Goal: Task Accomplishment & Management: Manage account settings

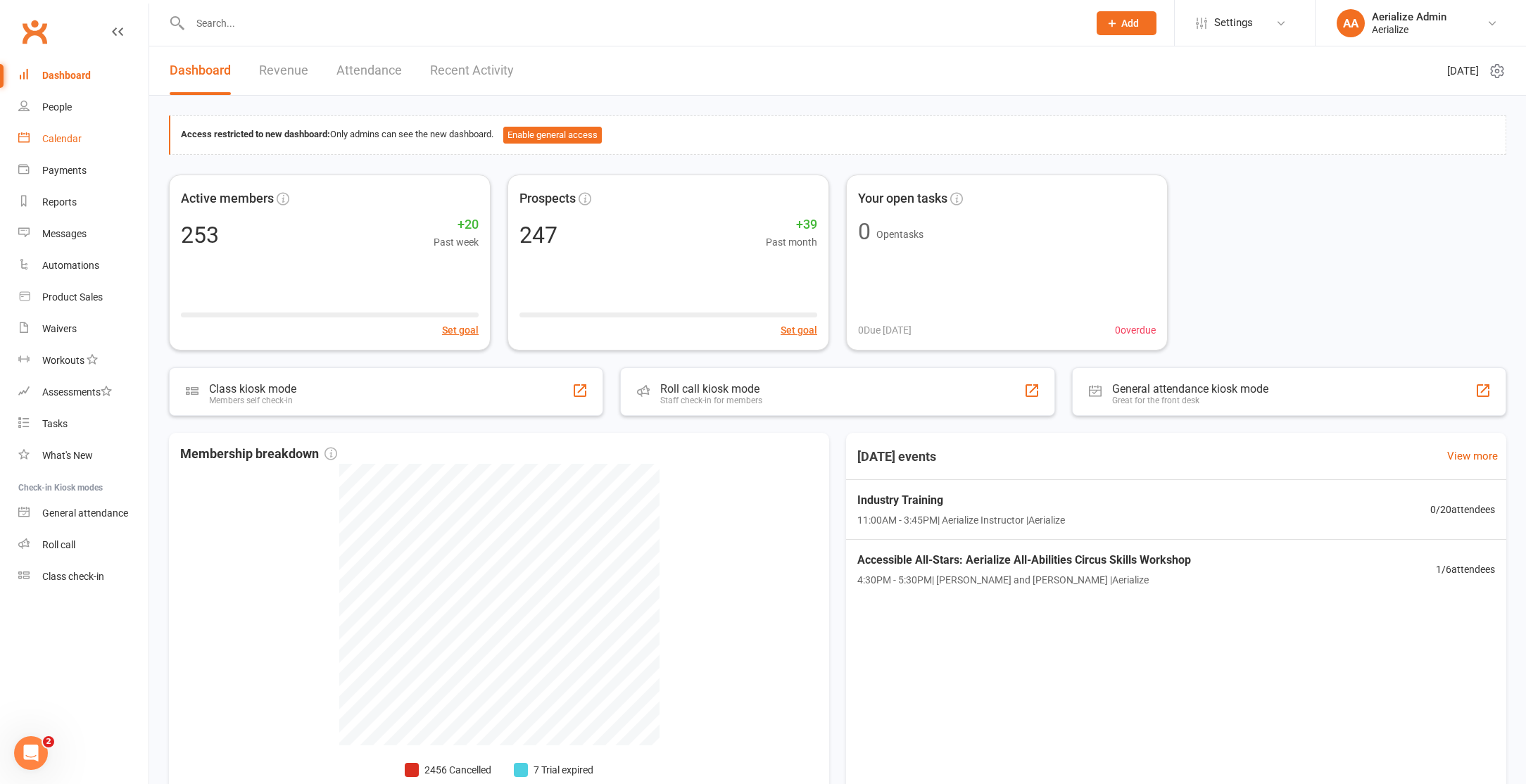
click at [84, 137] on link "Calendar" at bounding box center [83, 138] width 131 height 32
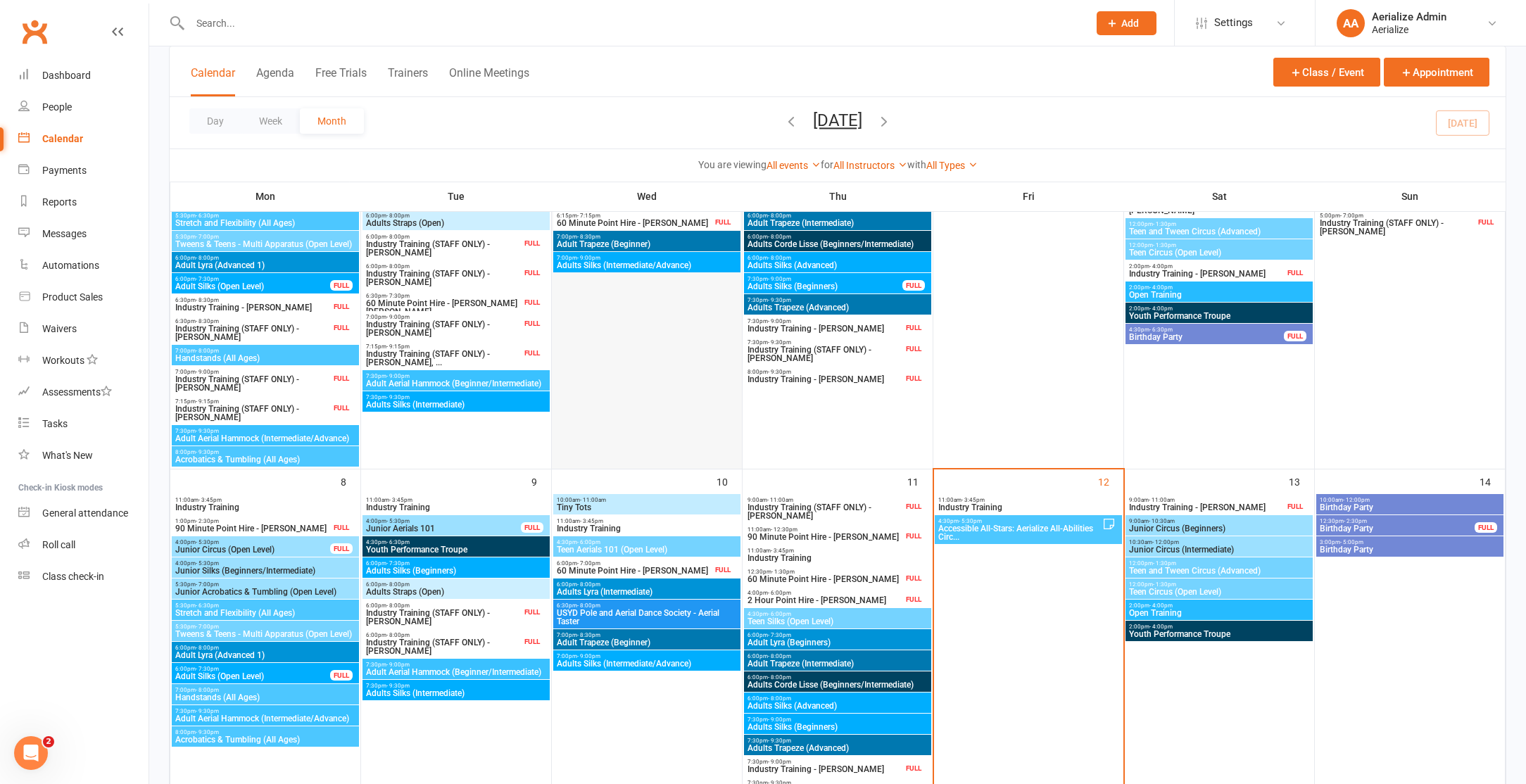
scroll to position [204, 0]
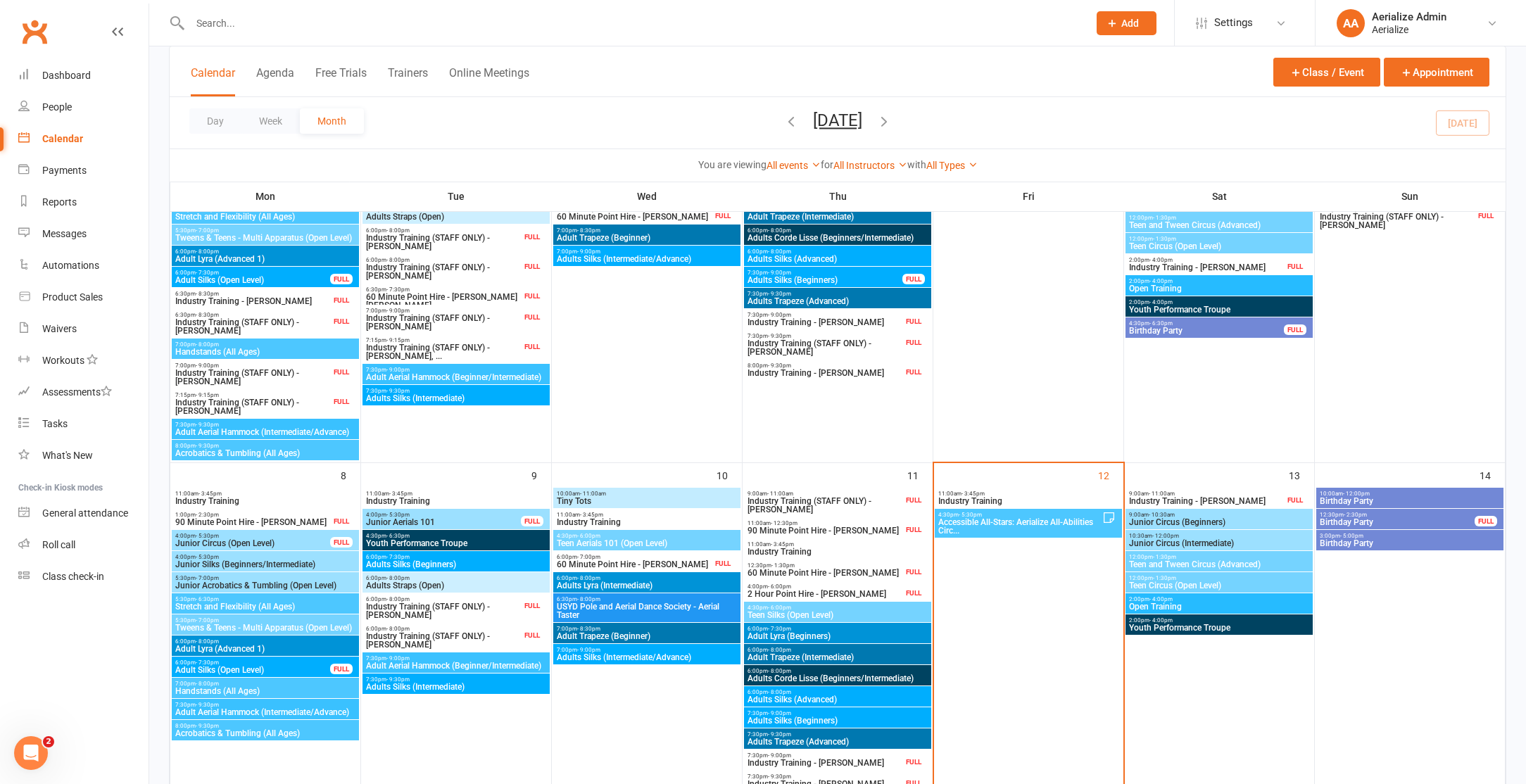
click at [996, 497] on span "Industry Training" at bounding box center [1028, 501] width 181 height 9
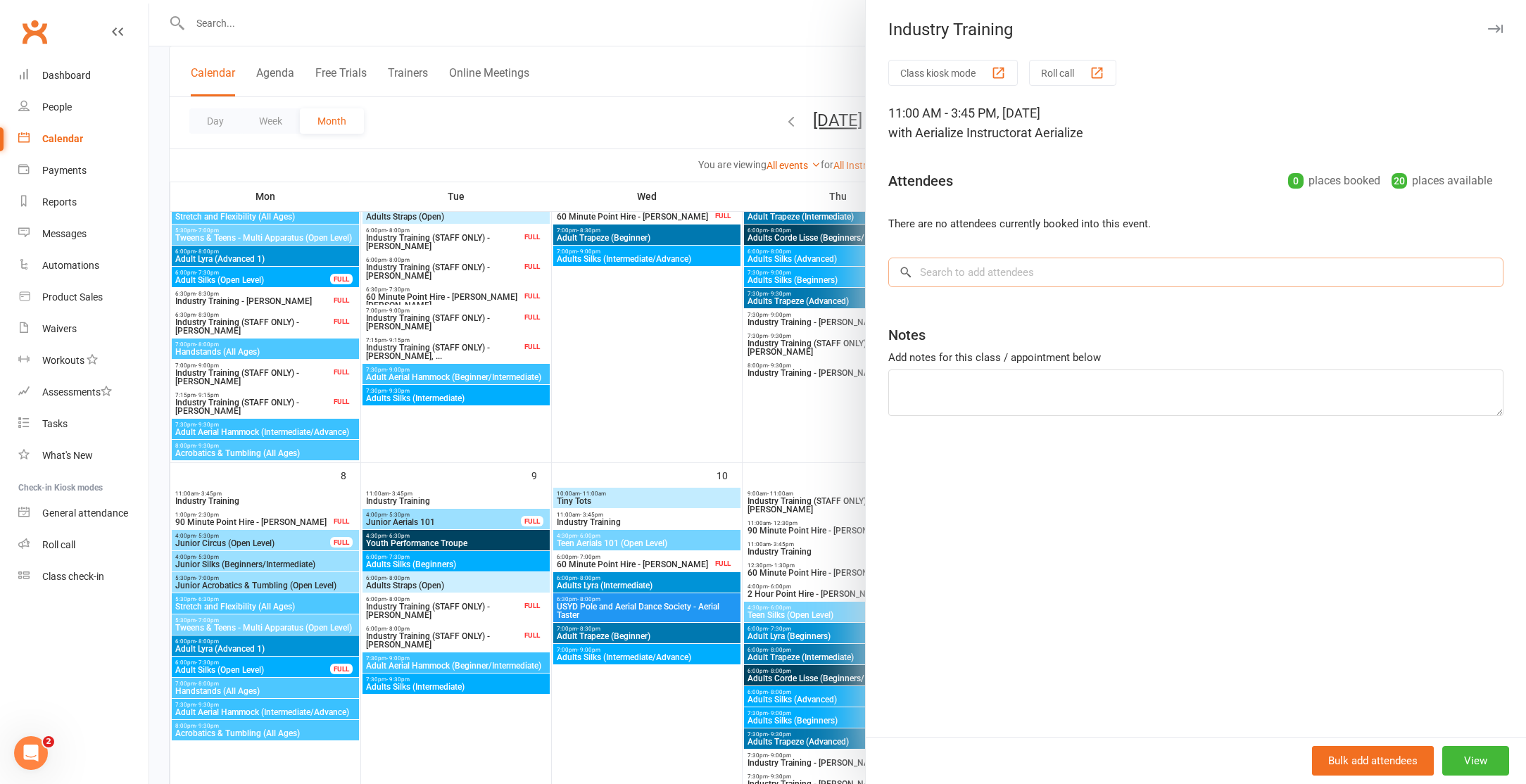
click at [993, 271] on input "search" at bounding box center [1195, 272] width 615 height 29
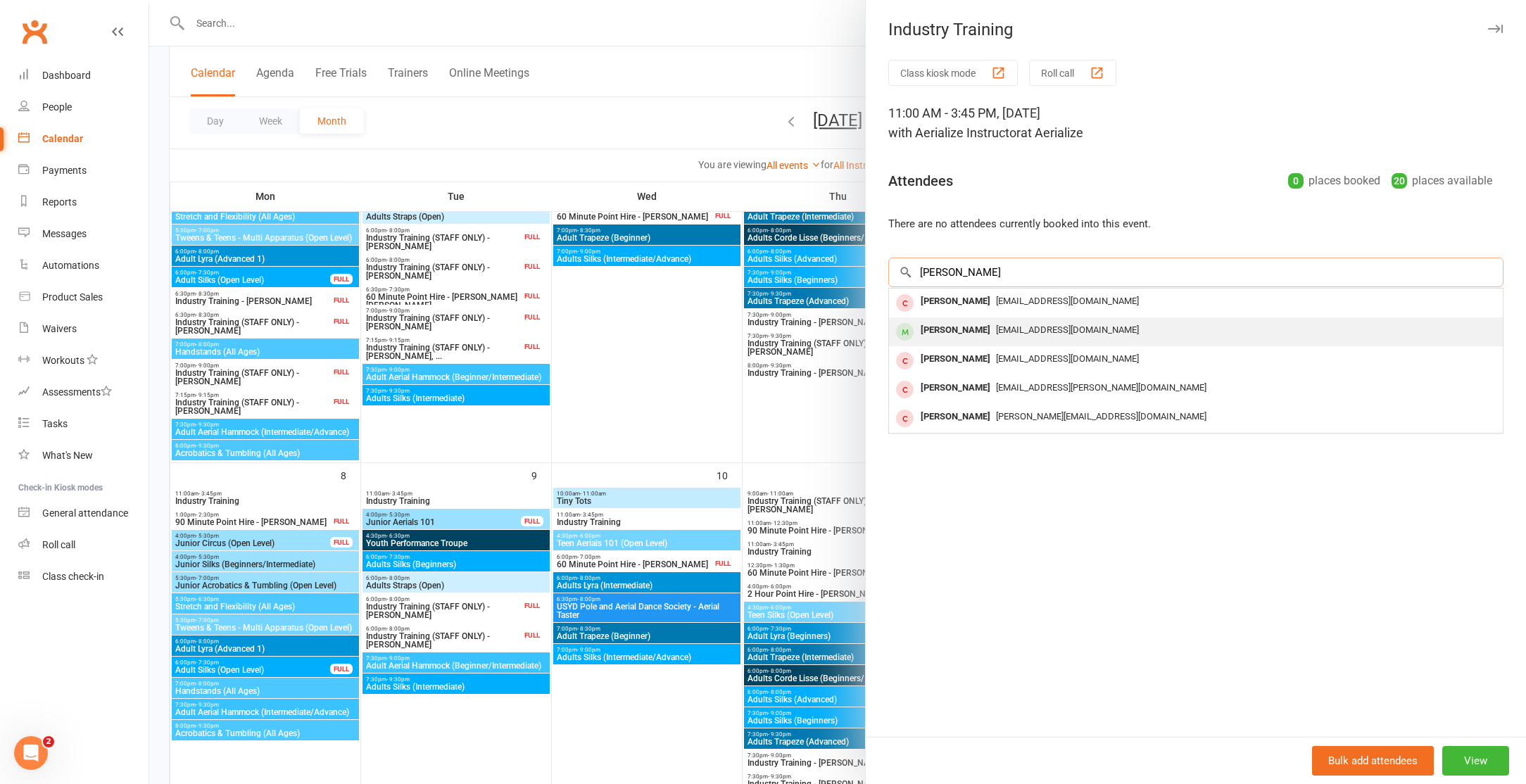
type input "[PERSON_NAME]"
click at [1000, 328] on span "[EMAIL_ADDRESS][DOMAIN_NAME]" at bounding box center [1067, 330] width 143 height 10
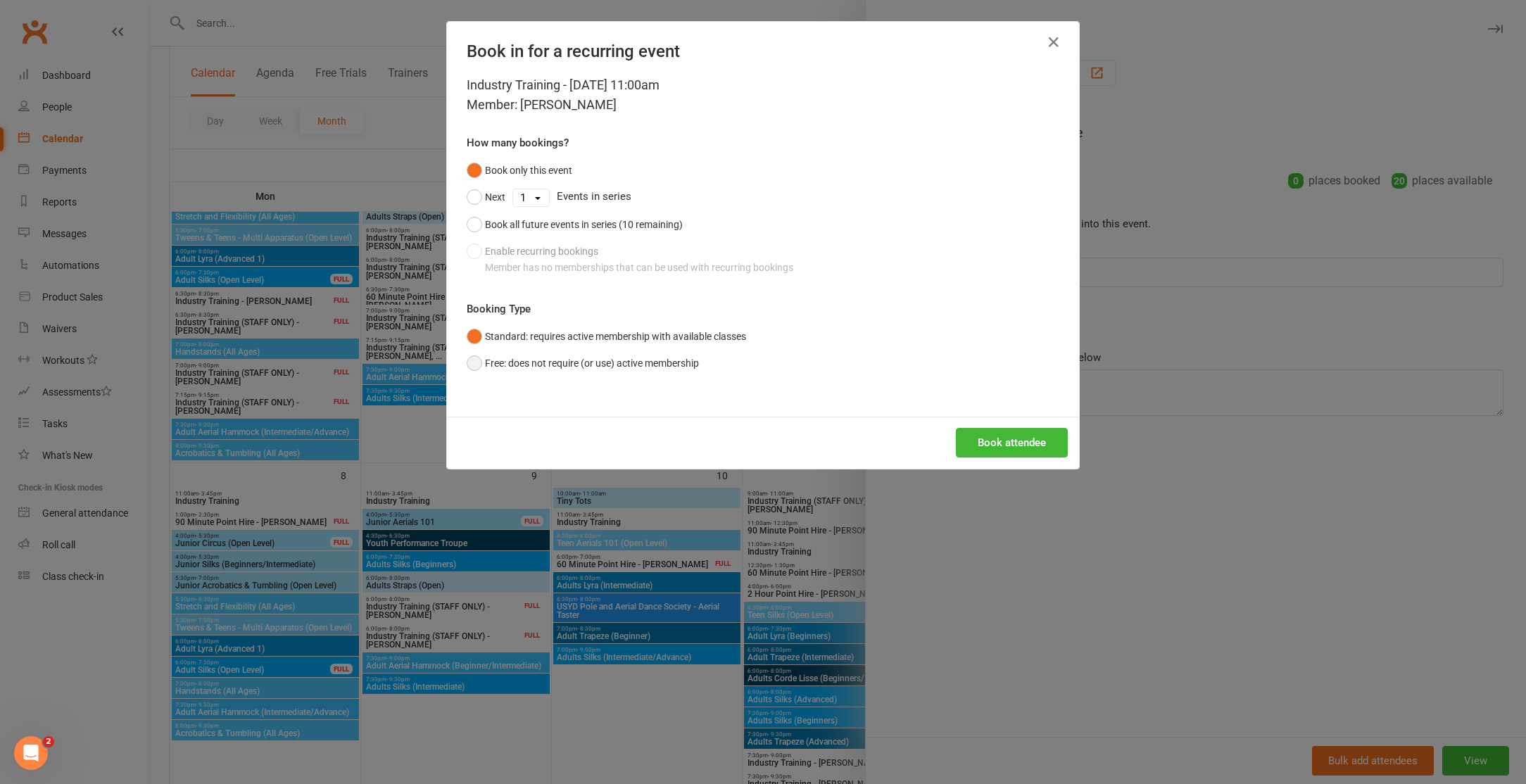
click at [657, 361] on button "Free: does not require (or use) active membership" at bounding box center [582, 362] width 232 height 27
click at [1030, 435] on button "Book attendee" at bounding box center [1012, 442] width 112 height 29
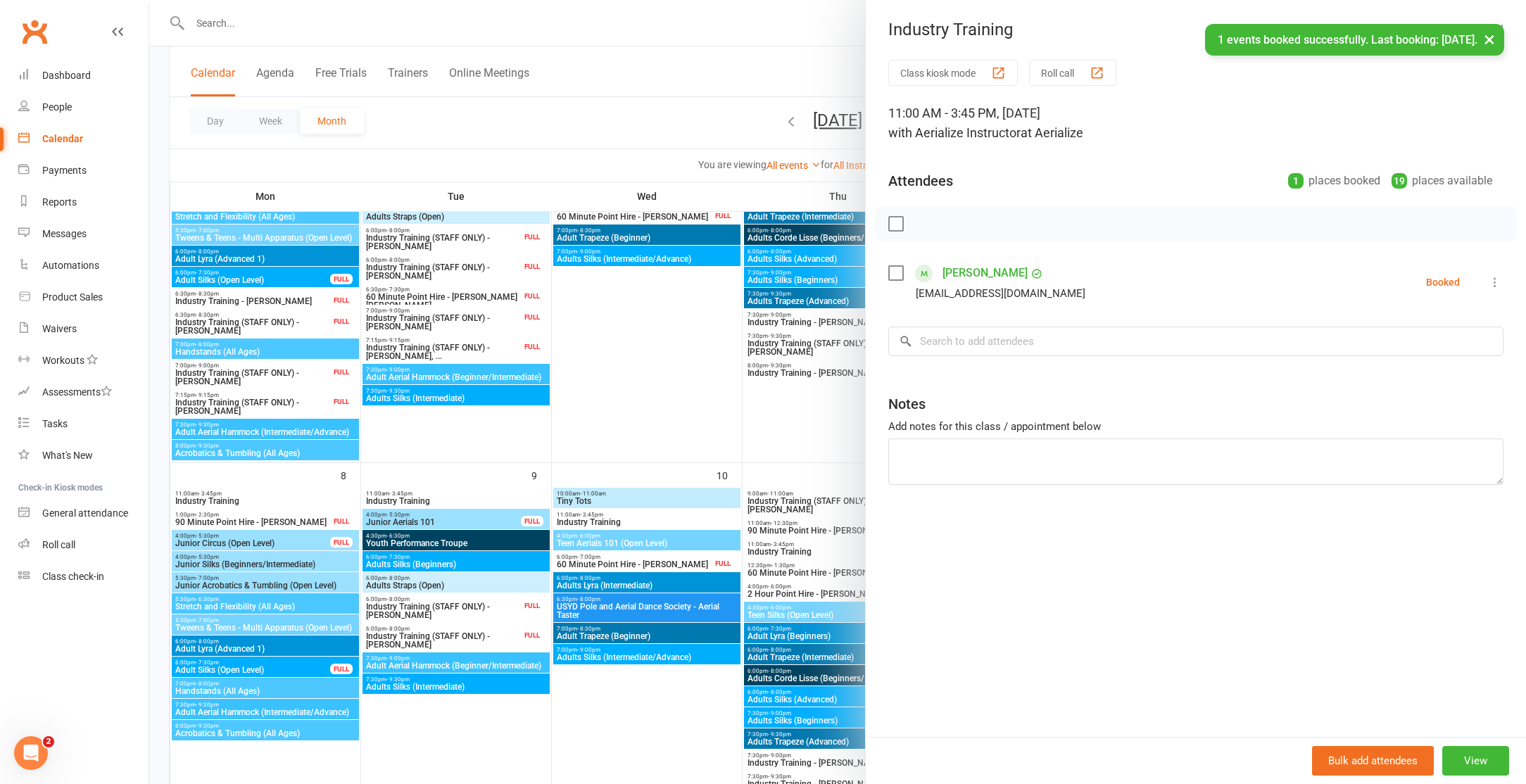
click at [1500, 277] on icon at bounding box center [1494, 282] width 14 height 14
click at [1426, 331] on link "Remove" at bounding box center [1420, 337] width 165 height 28
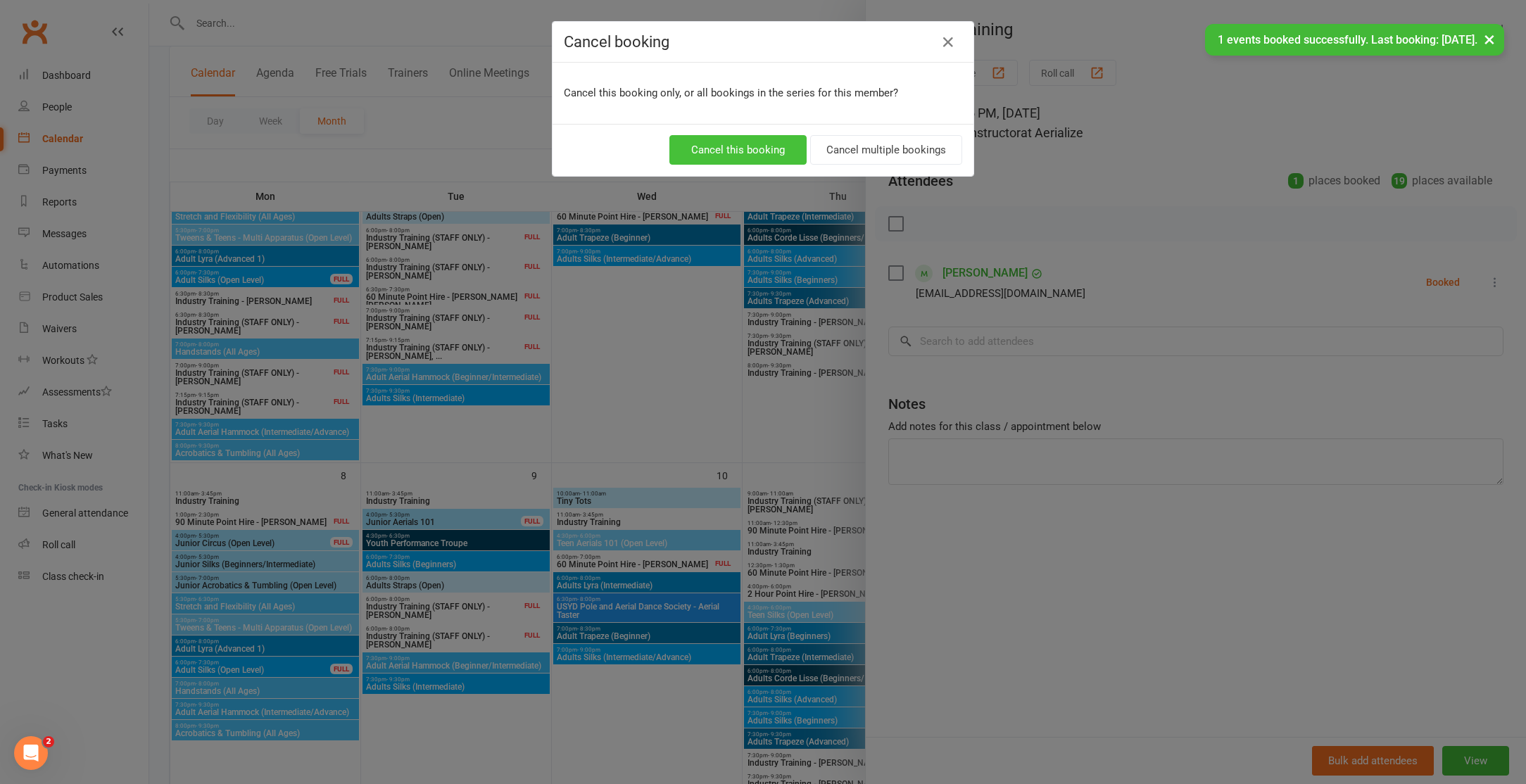
click at [746, 151] on button "Cancel this booking" at bounding box center [738, 149] width 137 height 29
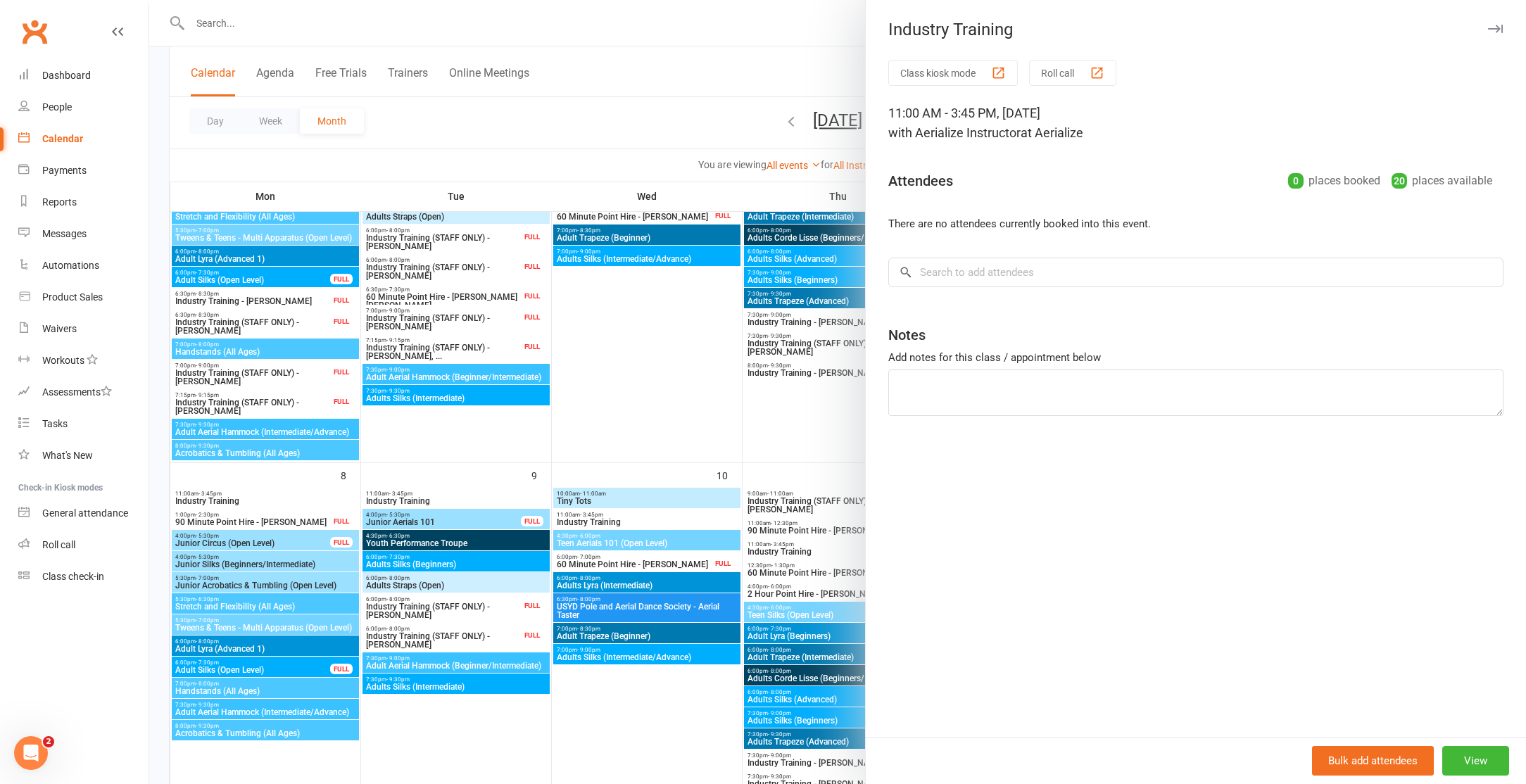
click at [320, 33] on div at bounding box center [837, 392] width 1377 height 784
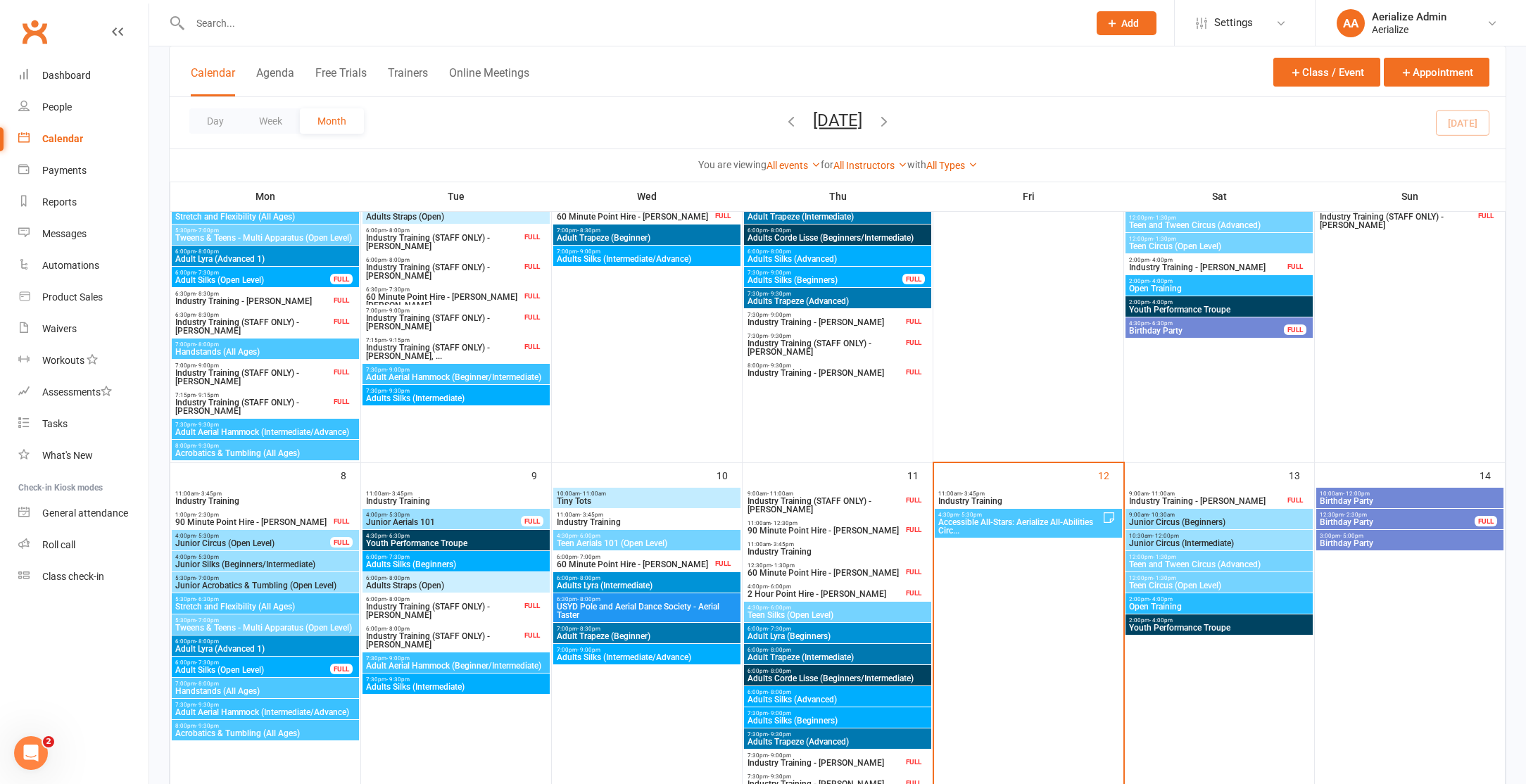
click at [322, 31] on input "text" at bounding box center [631, 23] width 892 height 20
type input "[PERSON_NAME]"
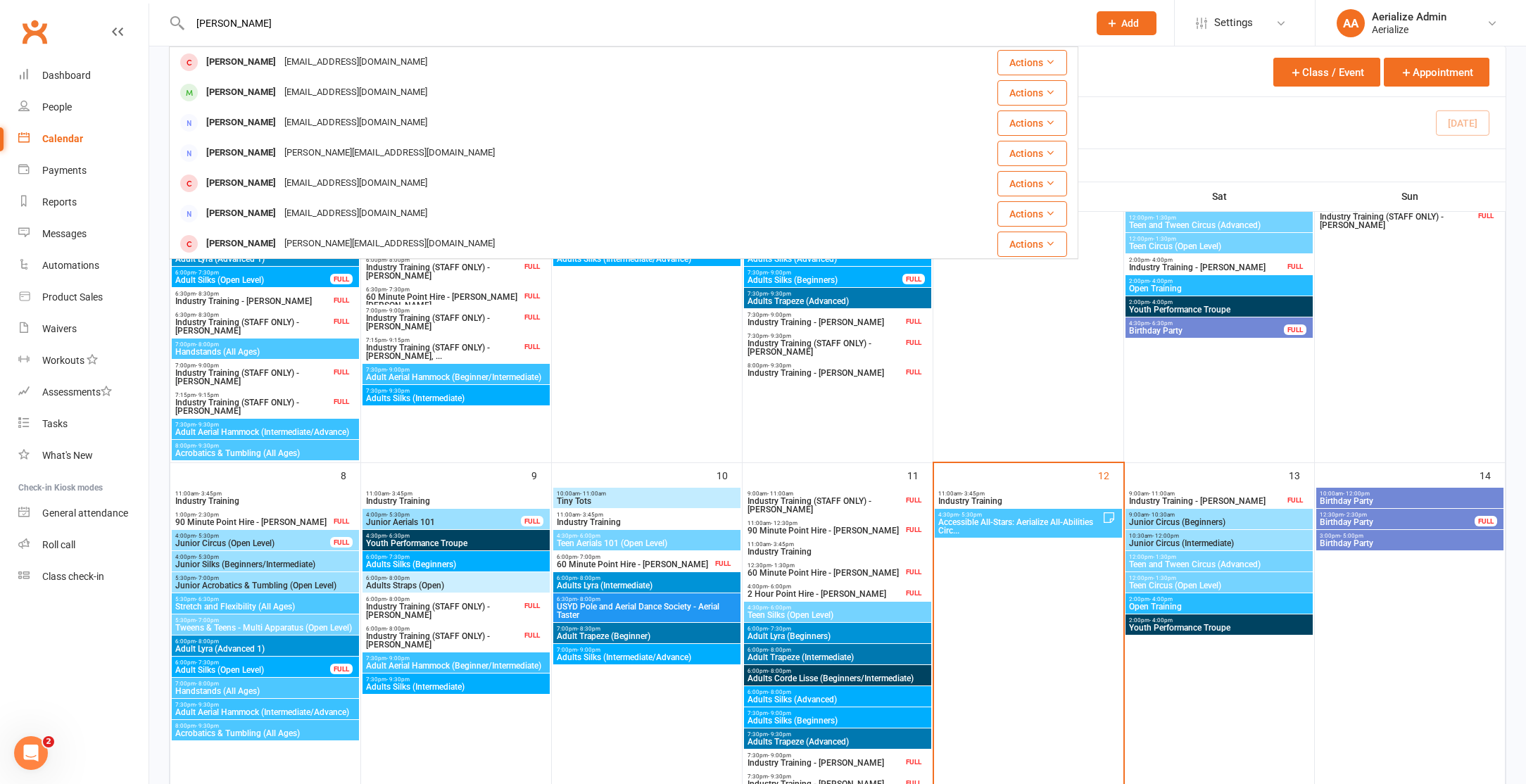
click at [366, 101] on div "[EMAIL_ADDRESS][DOMAIN_NAME]" at bounding box center [356, 93] width 151 height 21
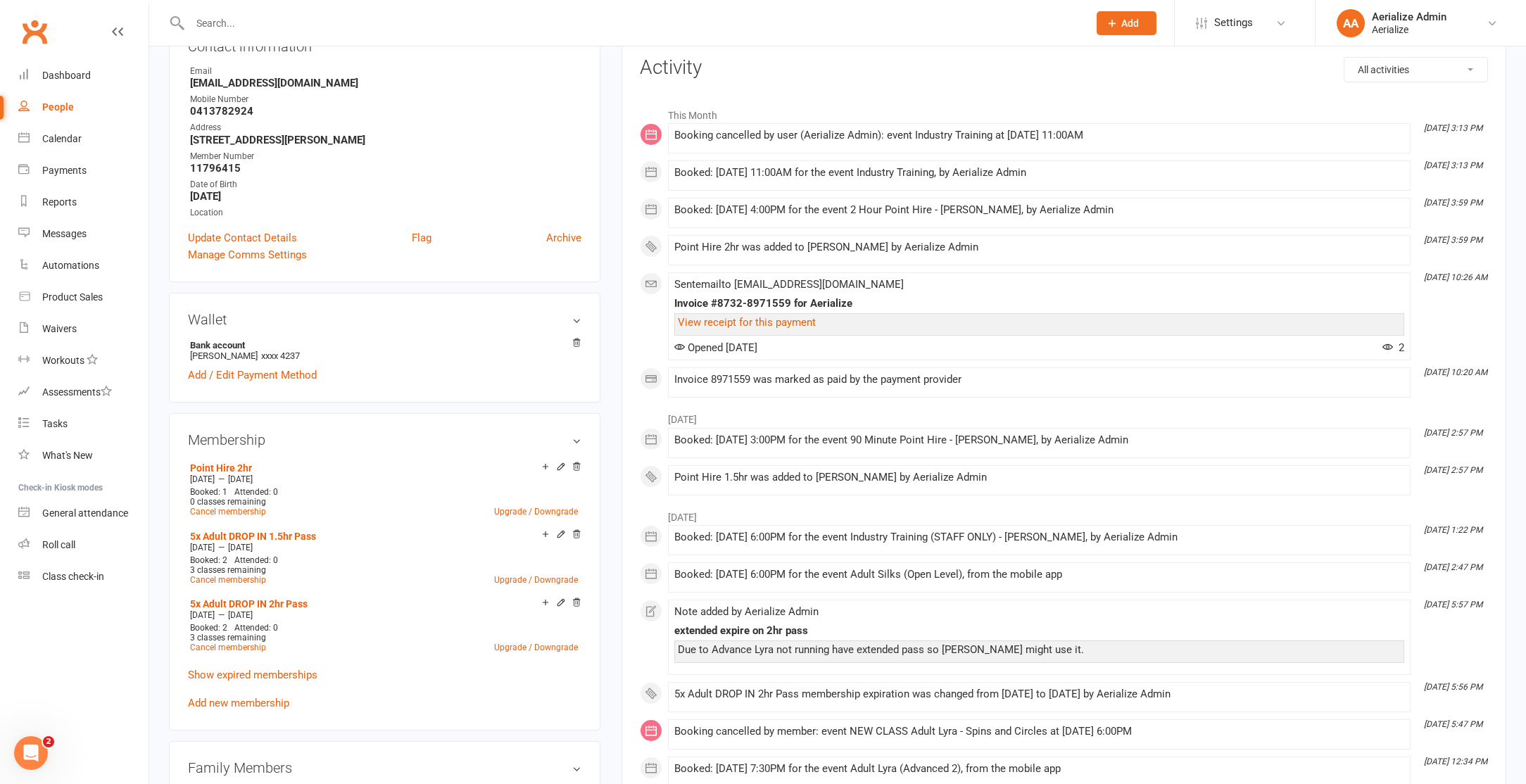
scroll to position [185, 0]
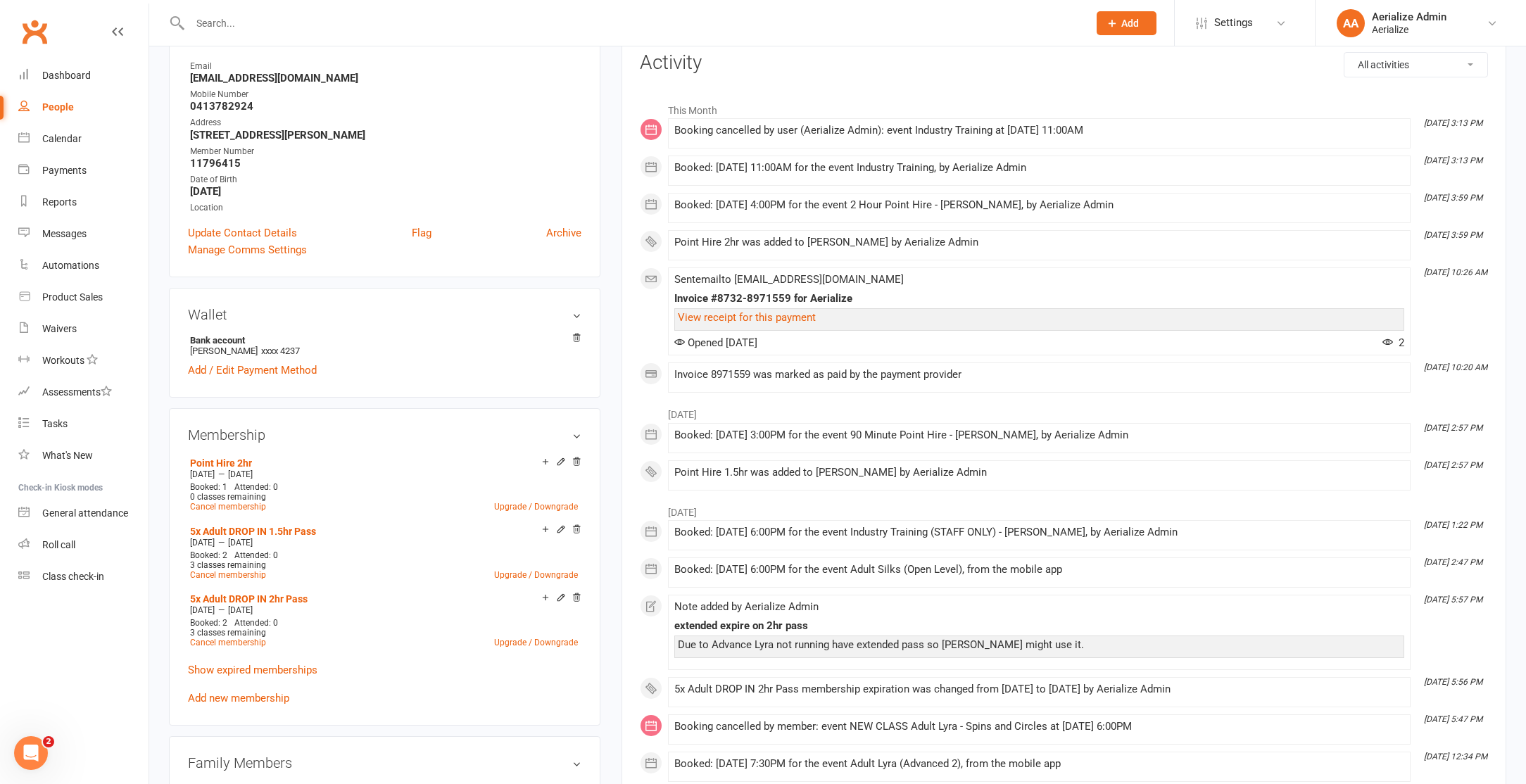
click at [256, 695] on link "Add new membership" at bounding box center [239, 698] width 101 height 13
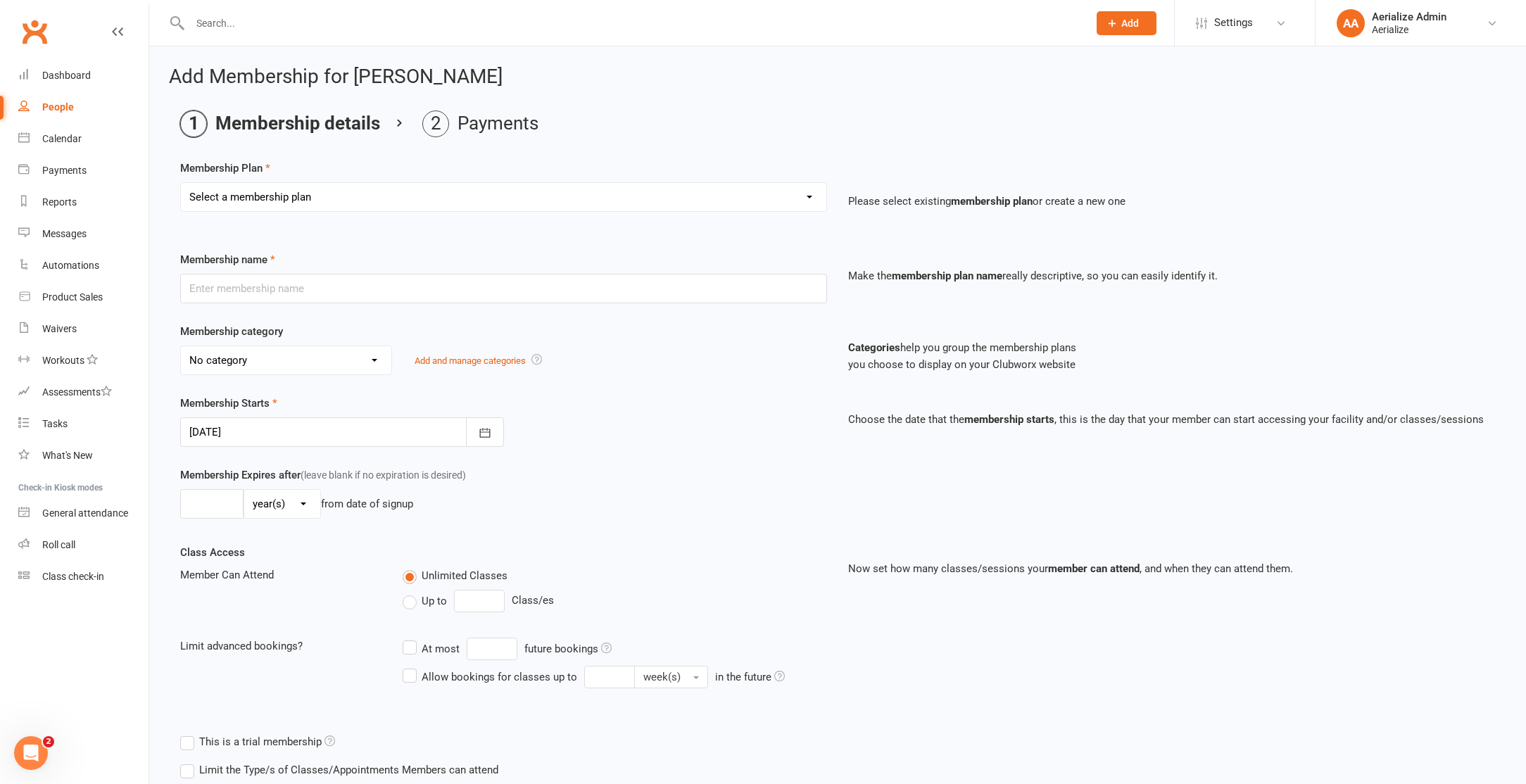
click at [281, 193] on select "Select a membership plan Create new Membership Plan Tiny Tots DROP IN Tiny Tots…" at bounding box center [503, 197] width 645 height 28
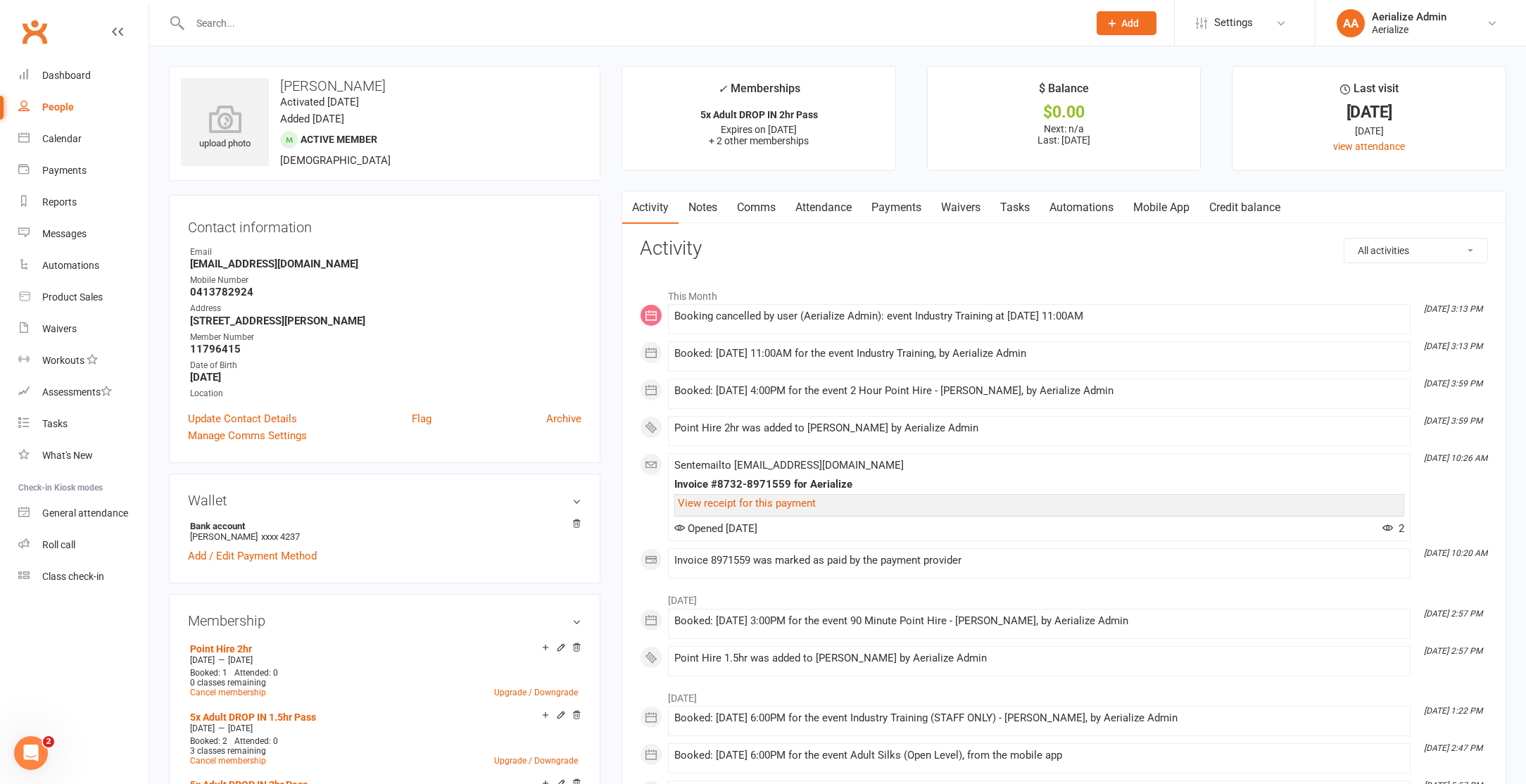
click at [834, 208] on link "Attendance" at bounding box center [824, 208] width 76 height 33
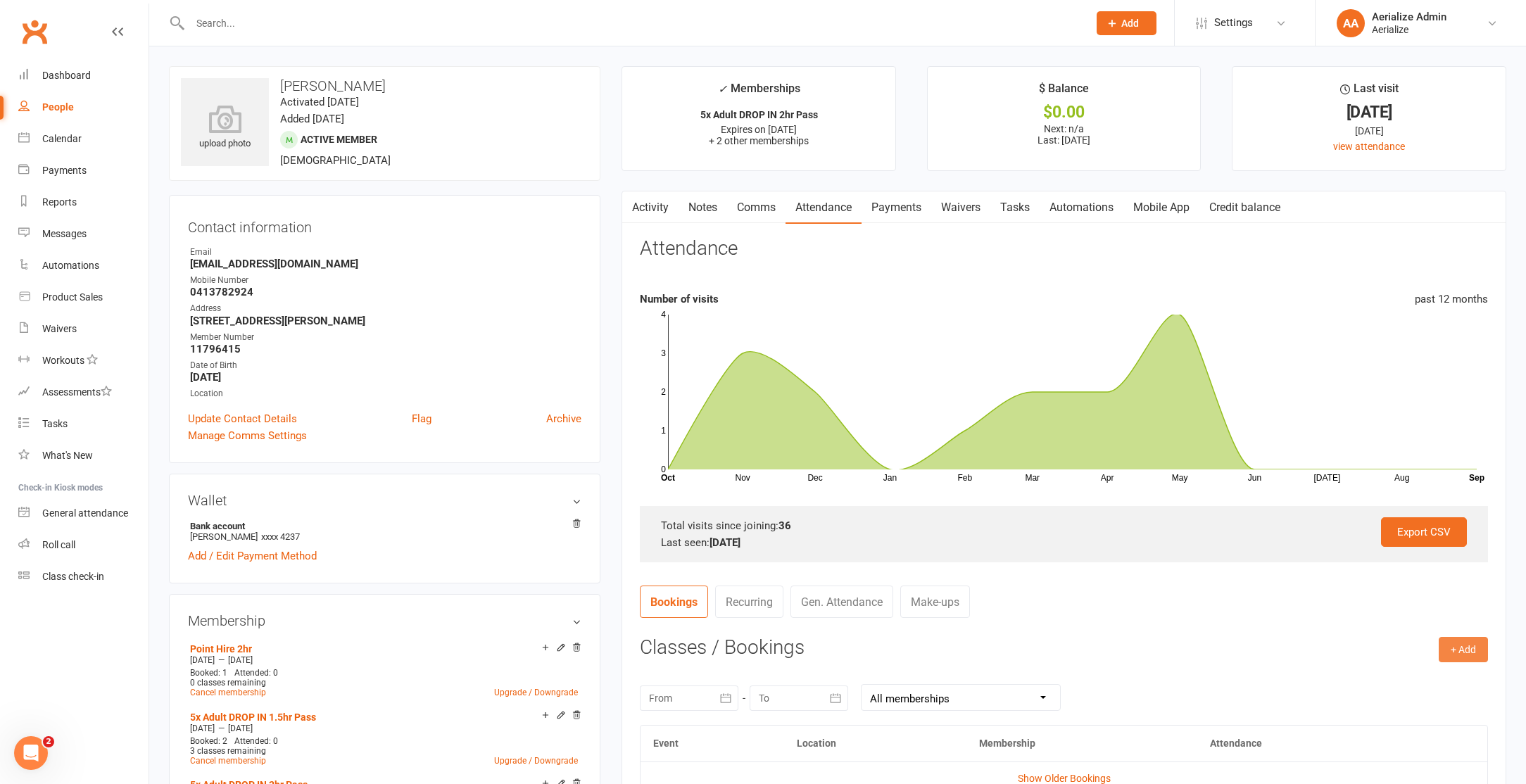
click at [1462, 647] on button "+ Add" at bounding box center [1462, 650] width 49 height 26
click at [1438, 705] on link "Add Appointment" at bounding box center [1417, 709] width 139 height 28
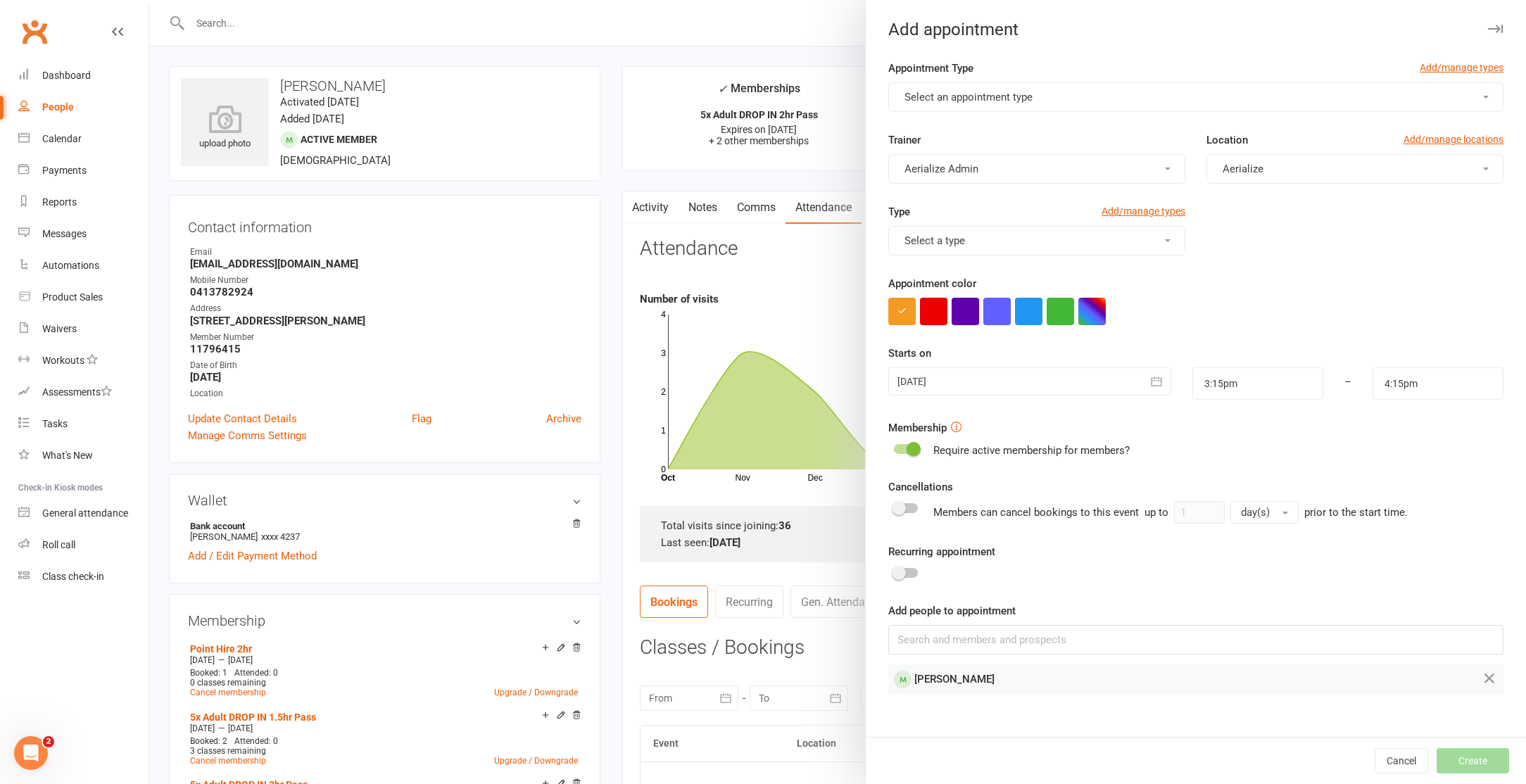
click at [1043, 87] on button "Select an appointment type" at bounding box center [1195, 97] width 615 height 29
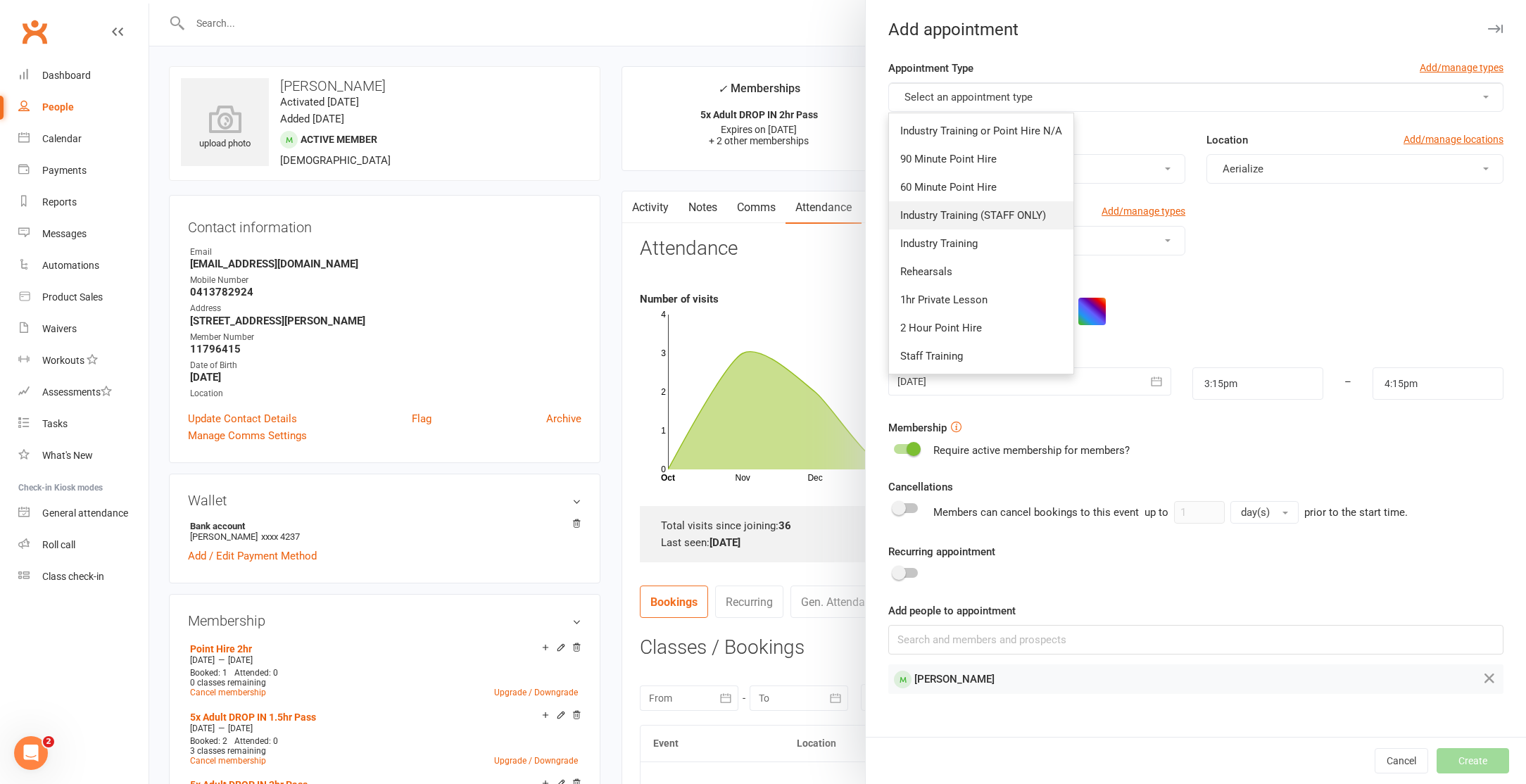
click at [1020, 224] on link "Industry Training (STAFF ONLY)" at bounding box center [981, 215] width 185 height 28
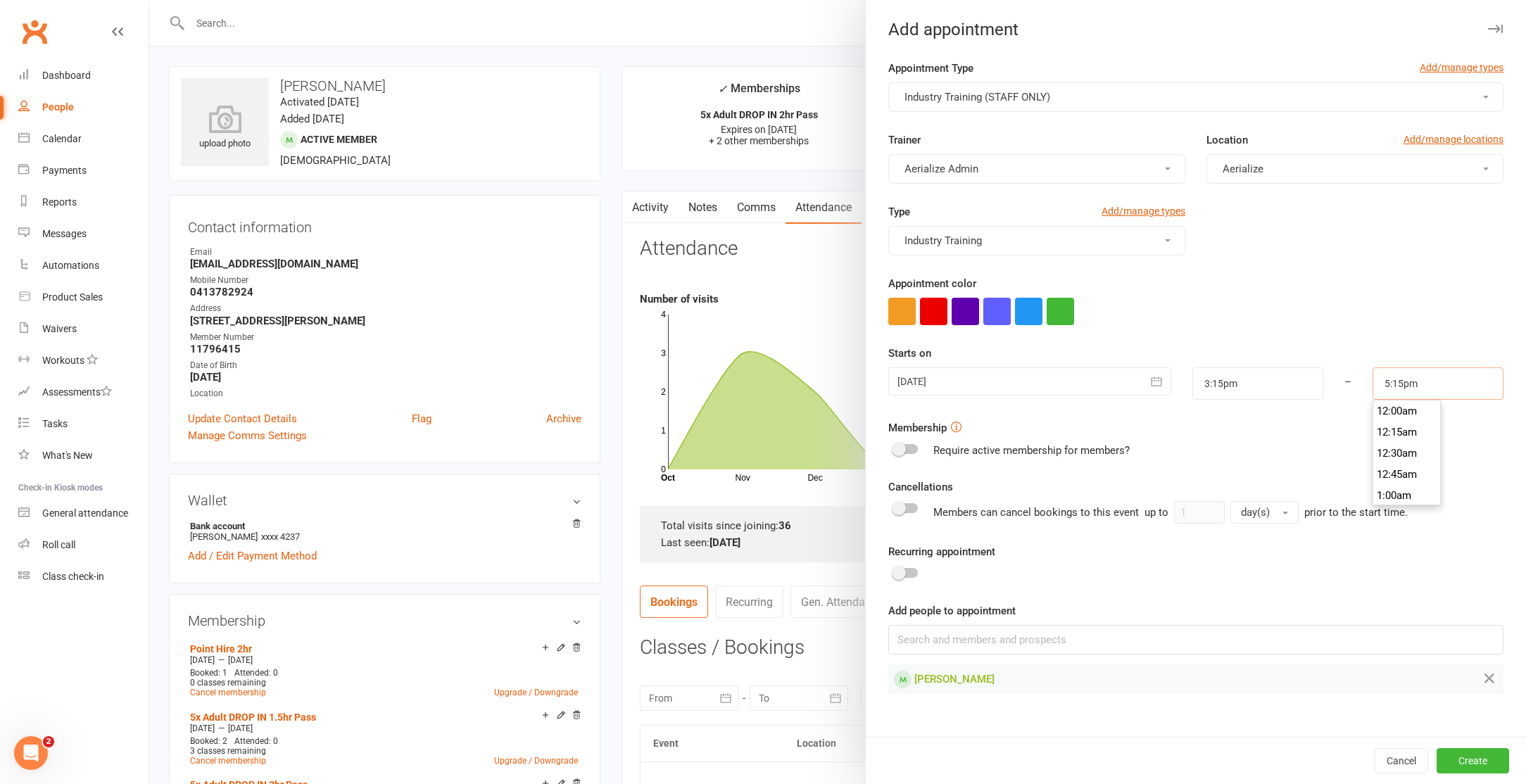
click at [1390, 389] on input "5:15pm" at bounding box center [1438, 384] width 131 height 33
click at [1390, 388] on input "5:15pm" at bounding box center [1438, 384] width 131 height 33
click at [1389, 381] on input "5:15pm" at bounding box center [1438, 384] width 131 height 33
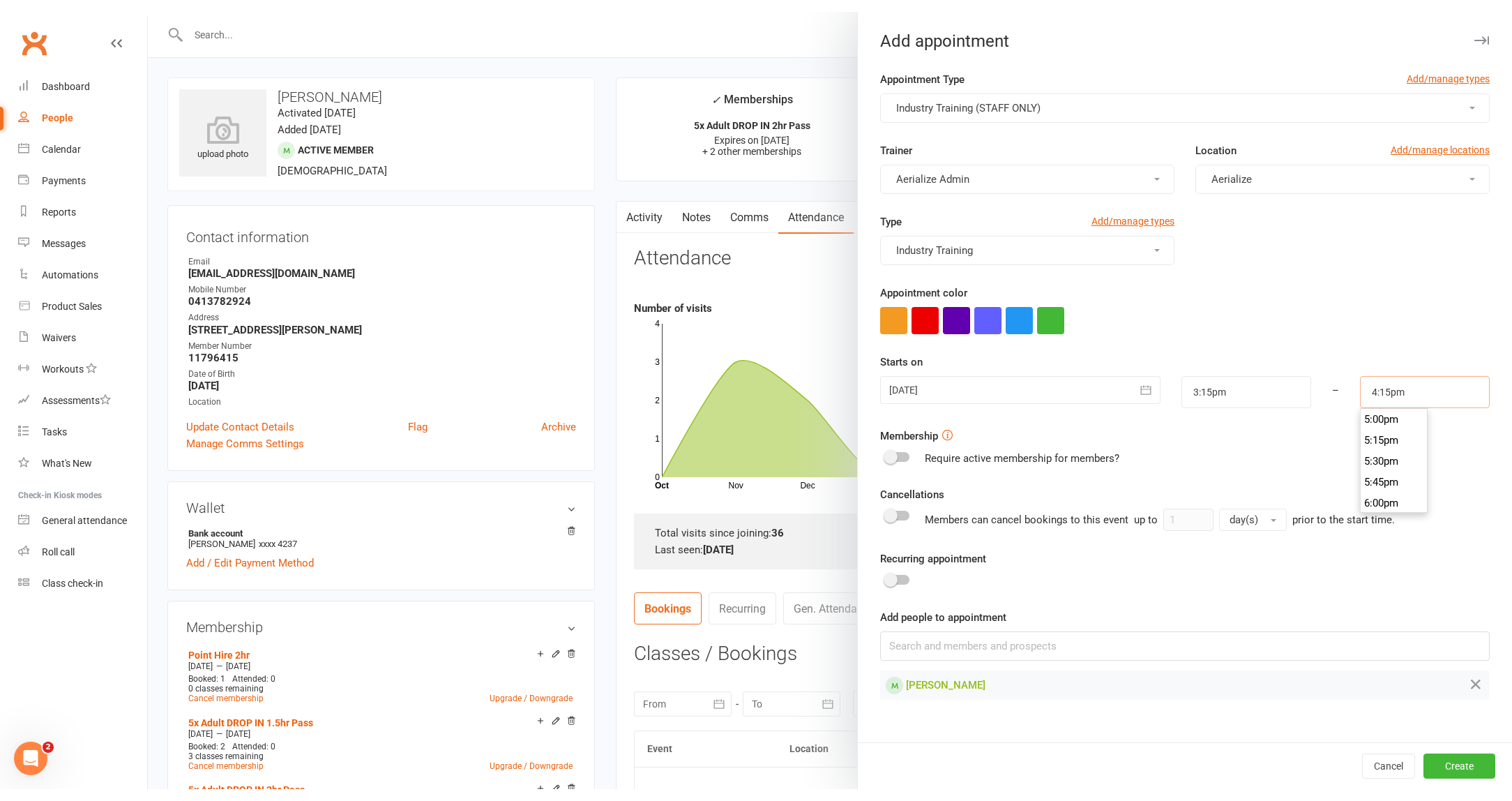
scroll to position [1339, 0]
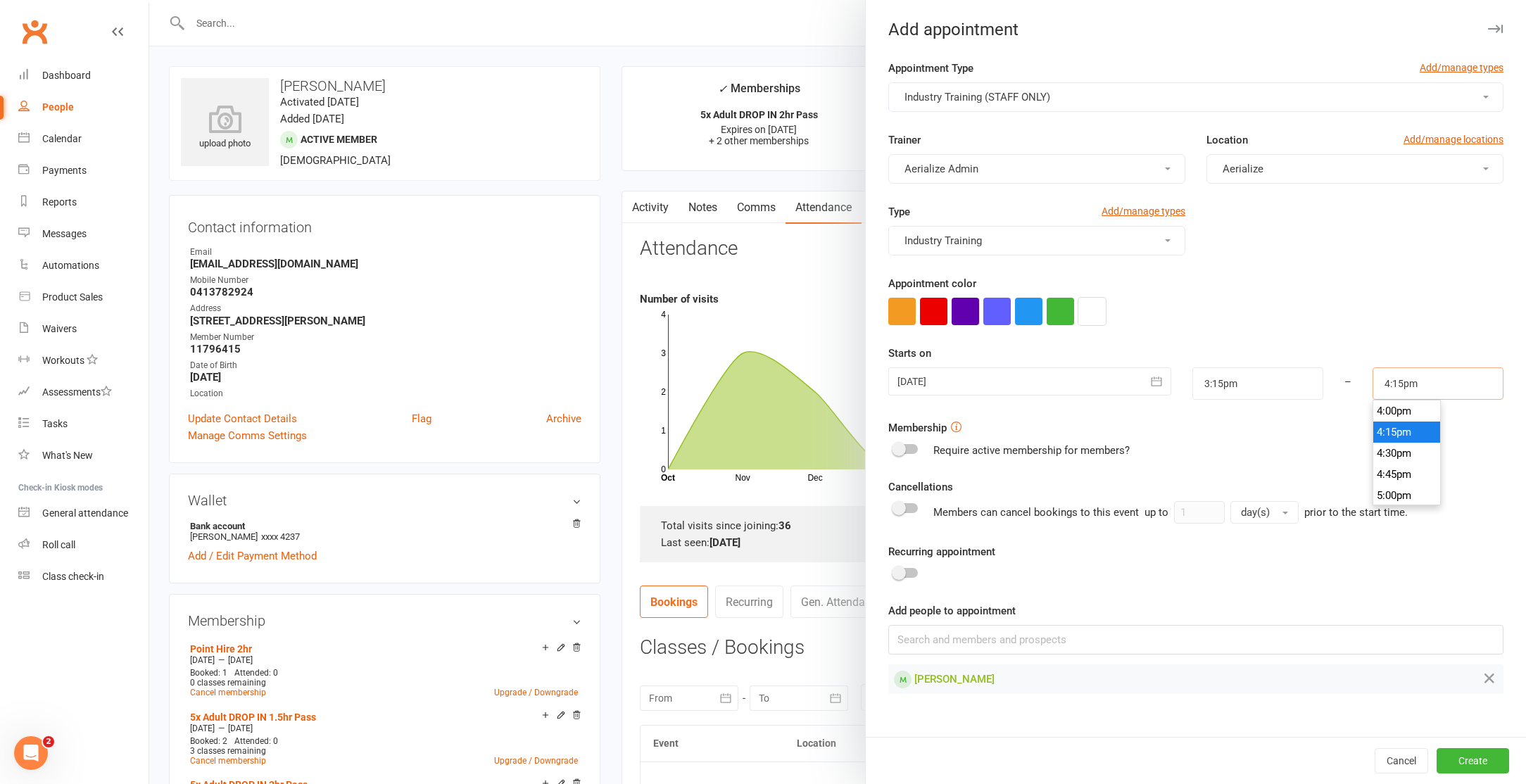
type input "4:15pm"
click at [1101, 310] on button "button" at bounding box center [1091, 312] width 27 height 27
click at [1485, 766] on button "Create" at bounding box center [1473, 761] width 72 height 26
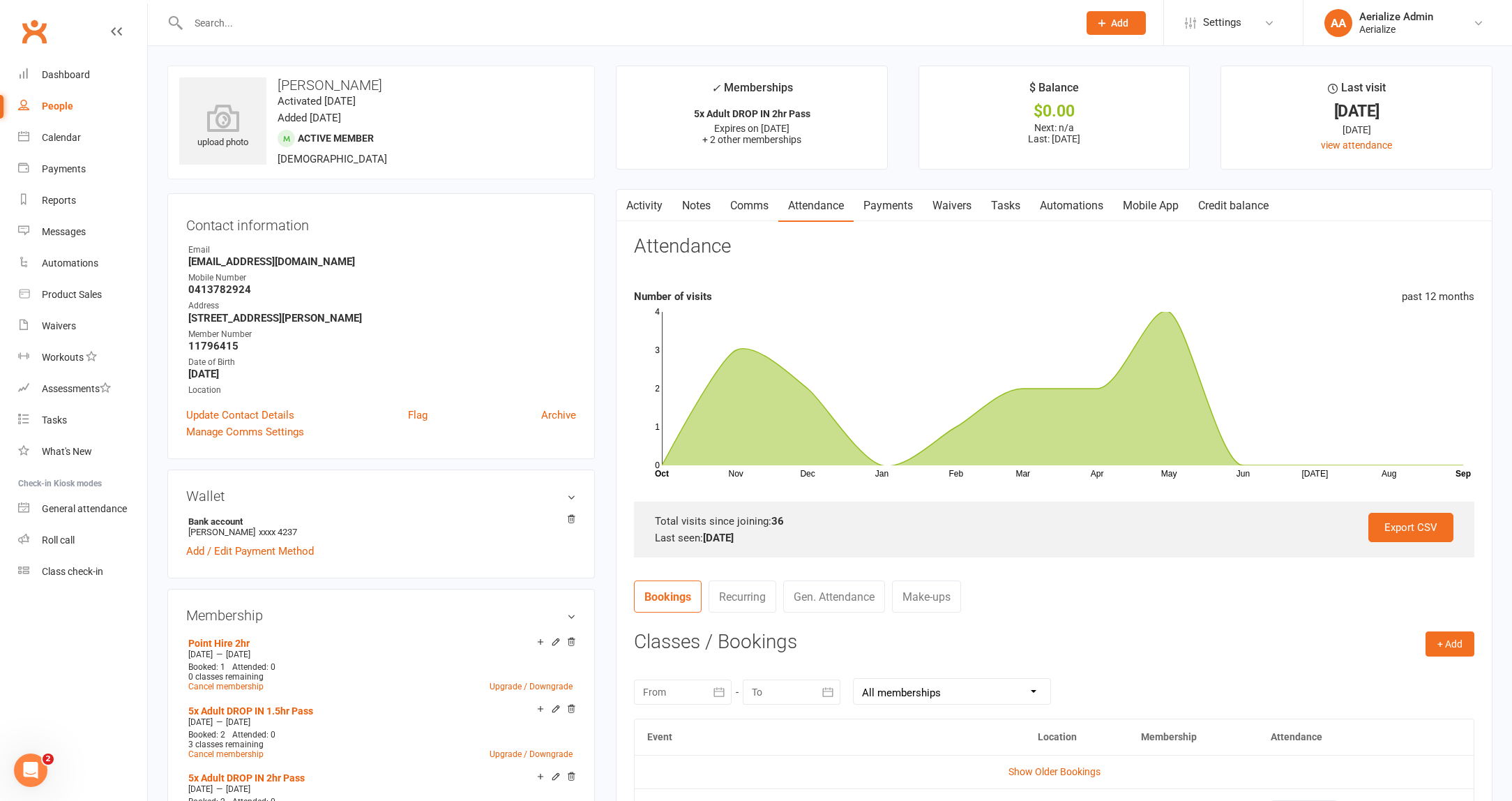
click at [237, 18] on input "text" at bounding box center [625, 23] width 884 height 20
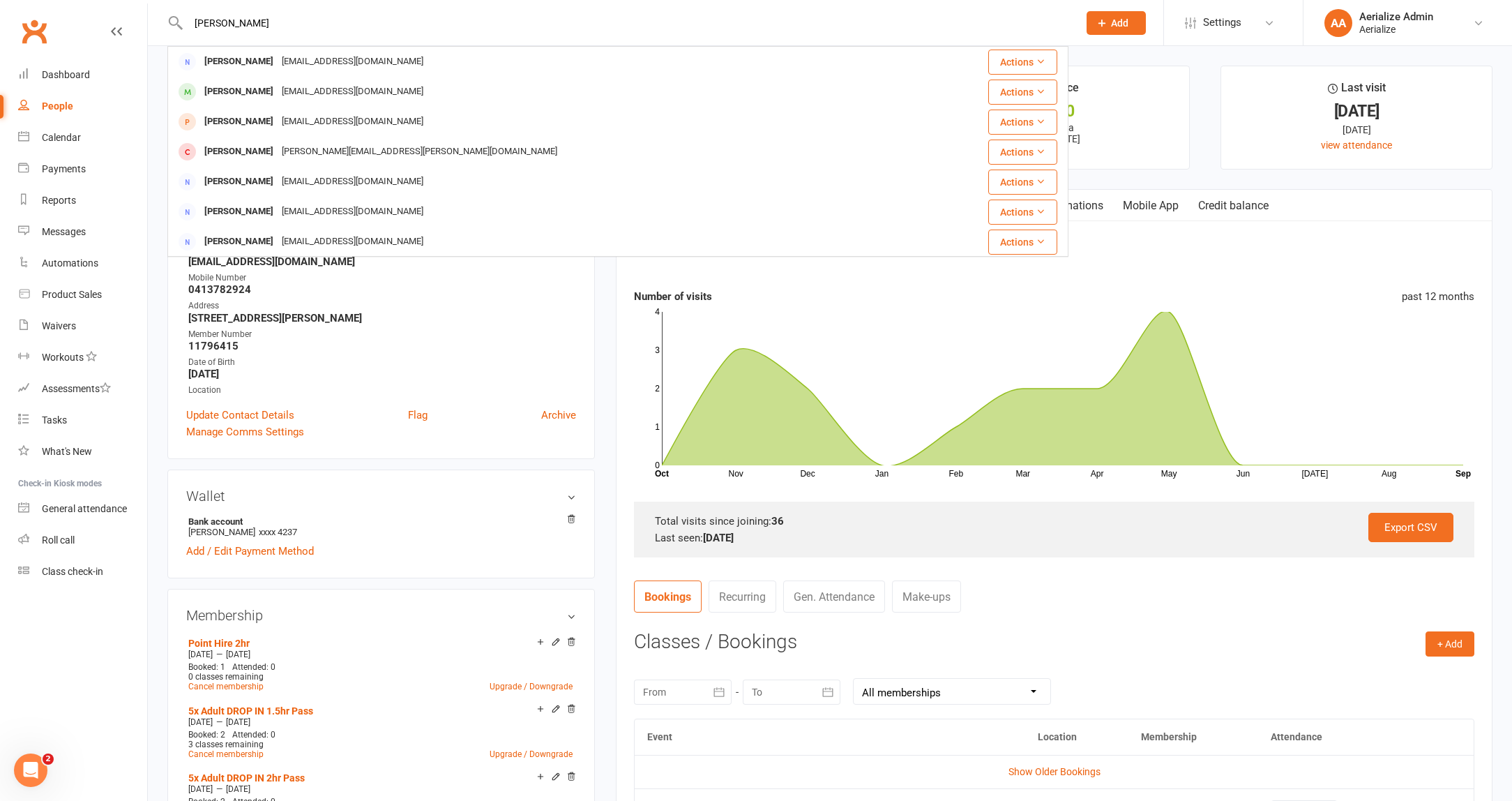
type input "[PERSON_NAME]"
click at [277, 91] on div "[PERSON_NAME]" at bounding box center [238, 92] width 77 height 20
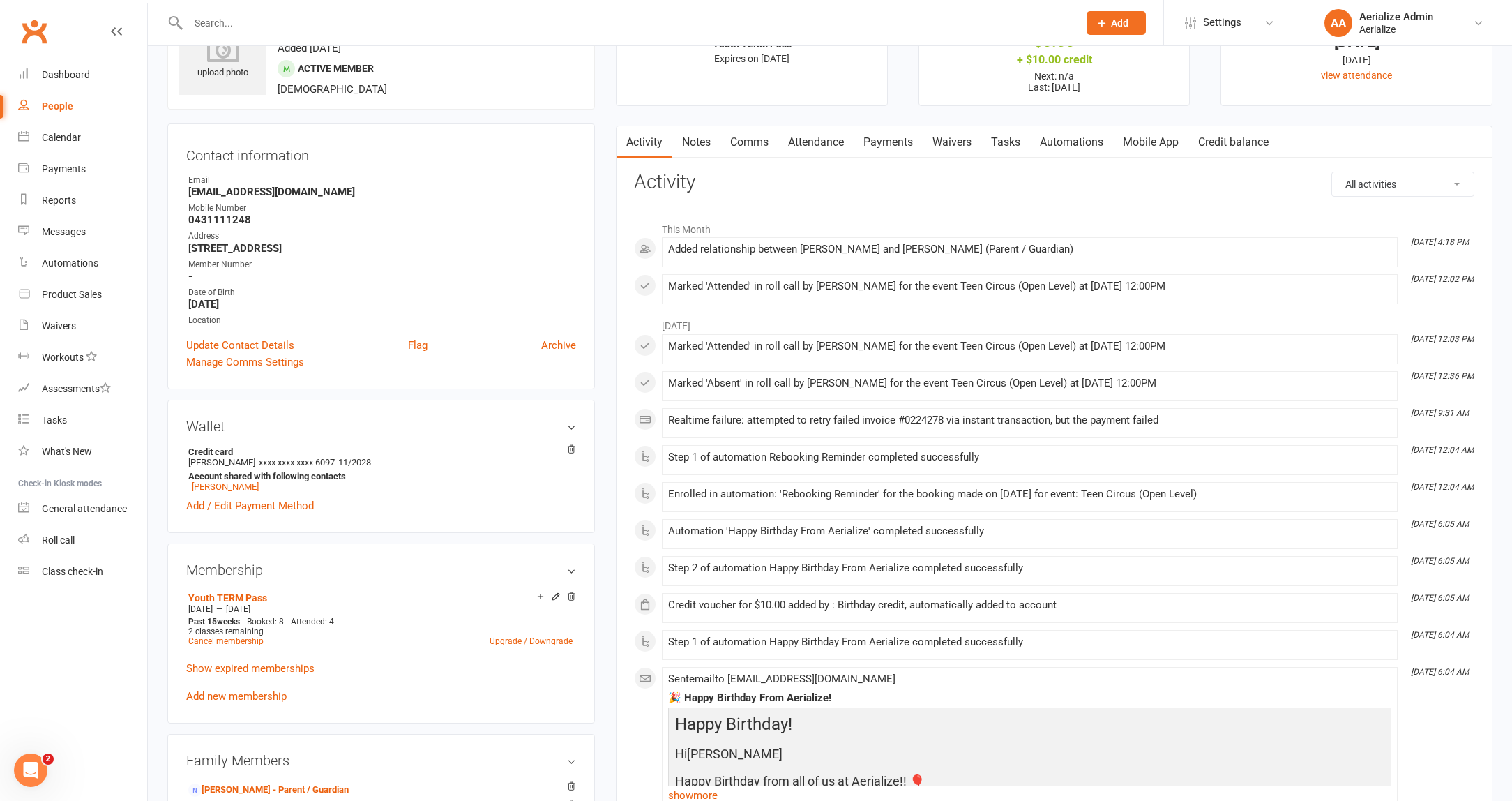
scroll to position [82, 0]
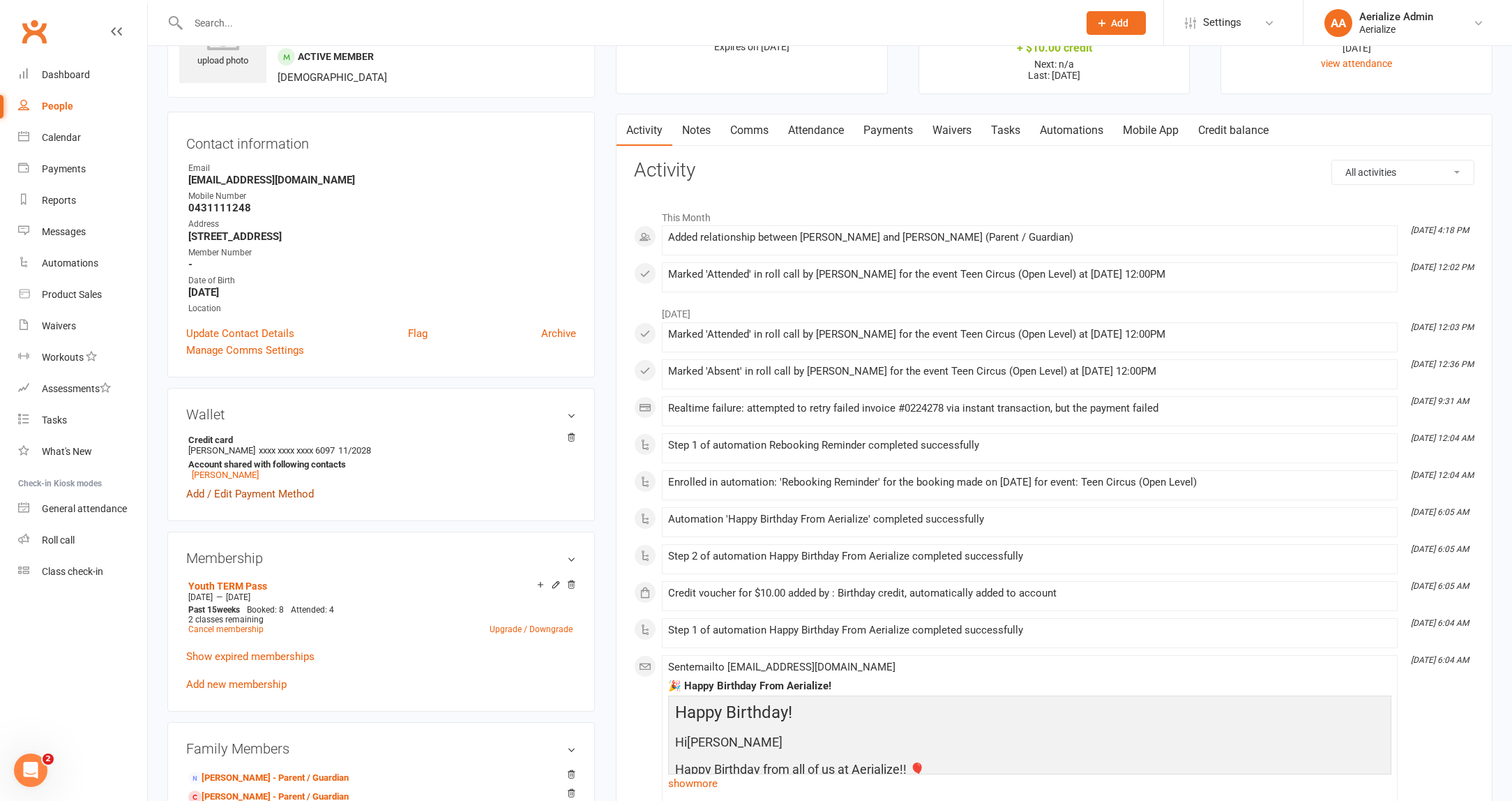
click at [220, 492] on link "Add / Edit Payment Method" at bounding box center [250, 494] width 128 height 17
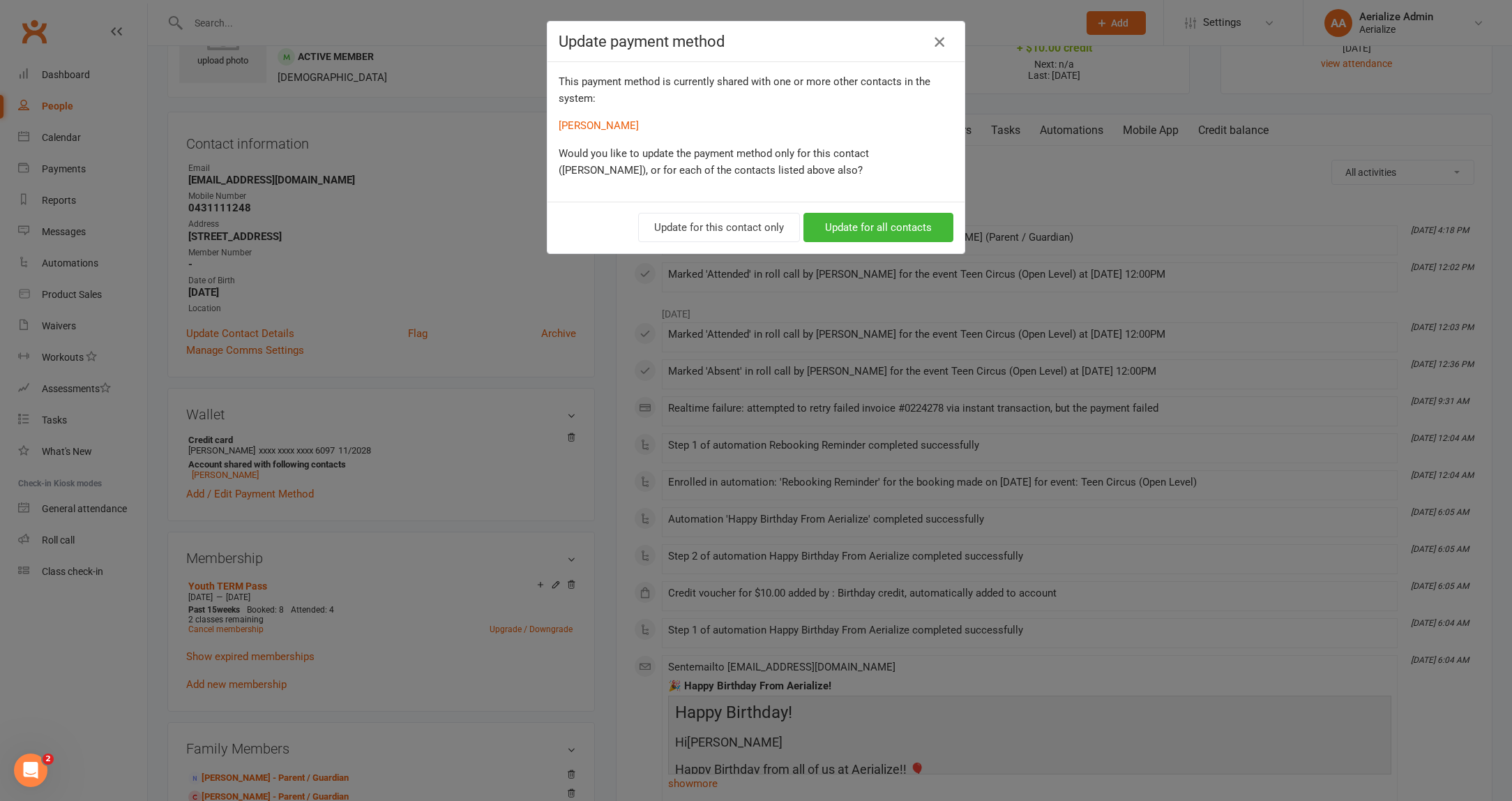
click at [937, 41] on icon "button" at bounding box center [939, 42] width 17 height 17
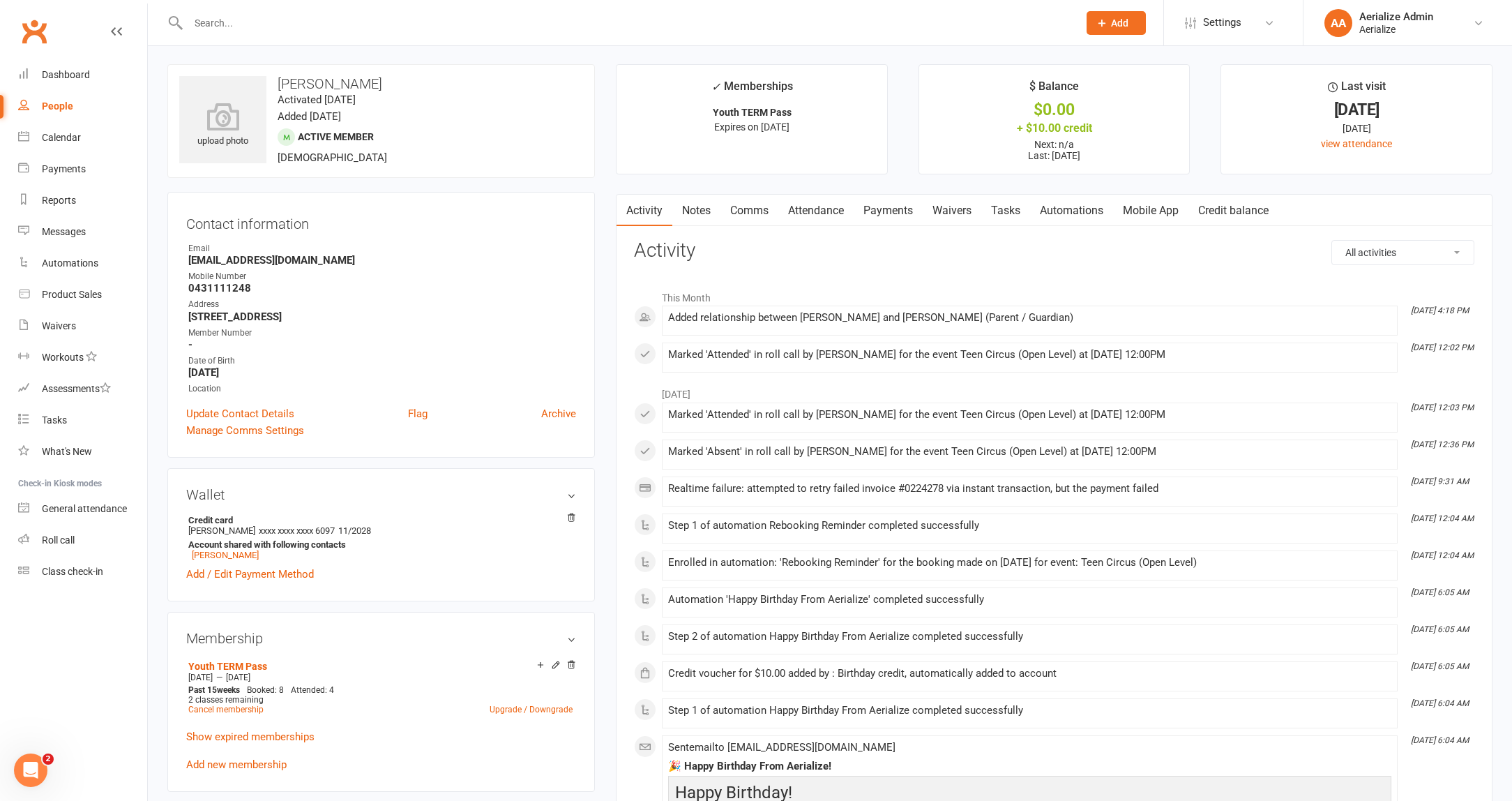
scroll to position [0, 0]
click at [248, 260] on strong "[EMAIL_ADDRESS][DOMAIN_NAME]" at bounding box center [382, 261] width 388 height 13
click at [247, 260] on strong "[EMAIL_ADDRESS][DOMAIN_NAME]" at bounding box center [382, 261] width 388 height 13
click at [248, 260] on strong "[EMAIL_ADDRESS][DOMAIN_NAME]" at bounding box center [382, 261] width 388 height 13
click at [247, 260] on strong "[EMAIL_ADDRESS][DOMAIN_NAME]" at bounding box center [382, 261] width 388 height 13
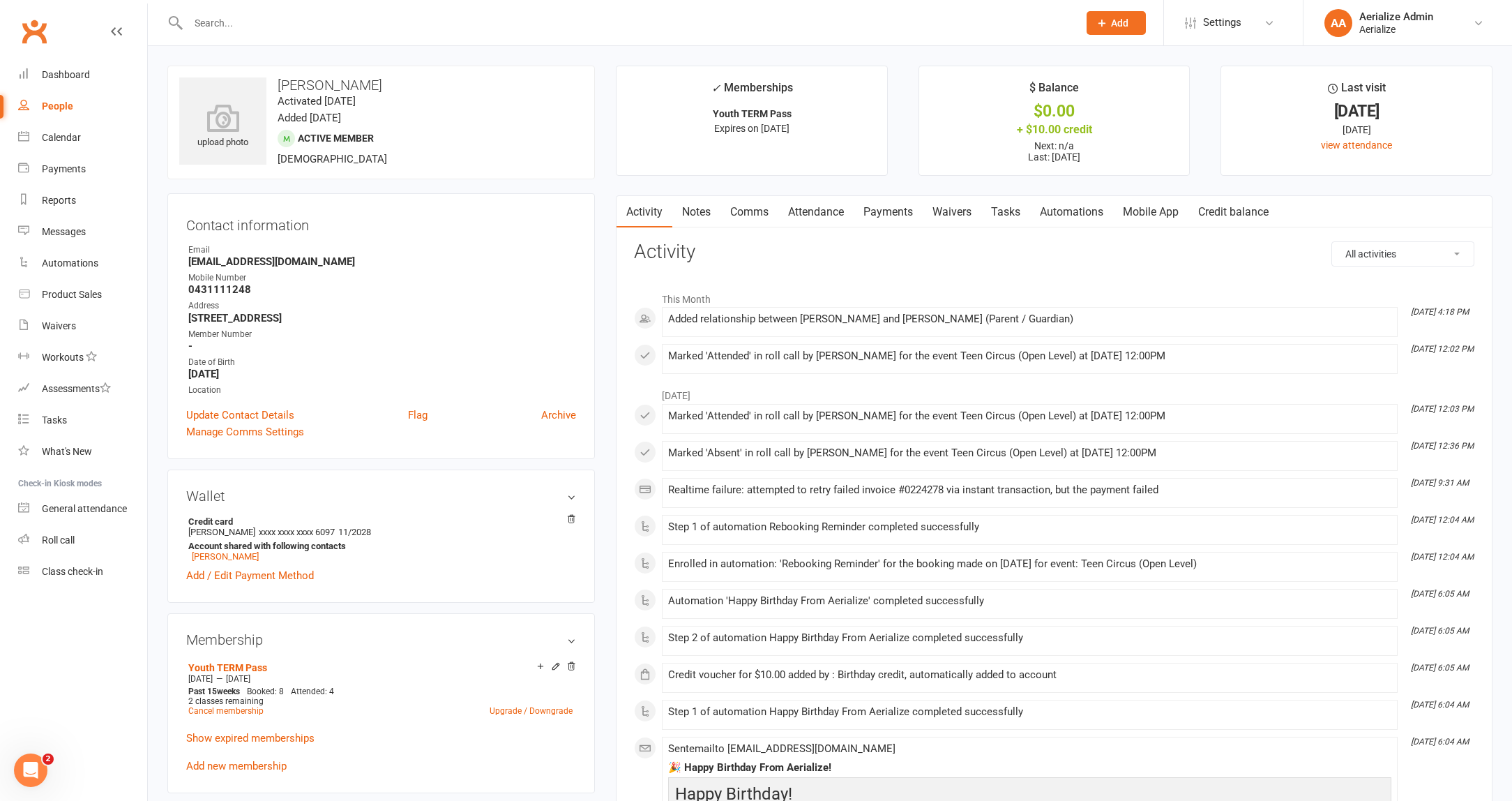
click at [305, 261] on strong "[EMAIL_ADDRESS][DOMAIN_NAME]" at bounding box center [382, 261] width 388 height 13
click at [48, 195] on div "Reports" at bounding box center [59, 200] width 34 height 11
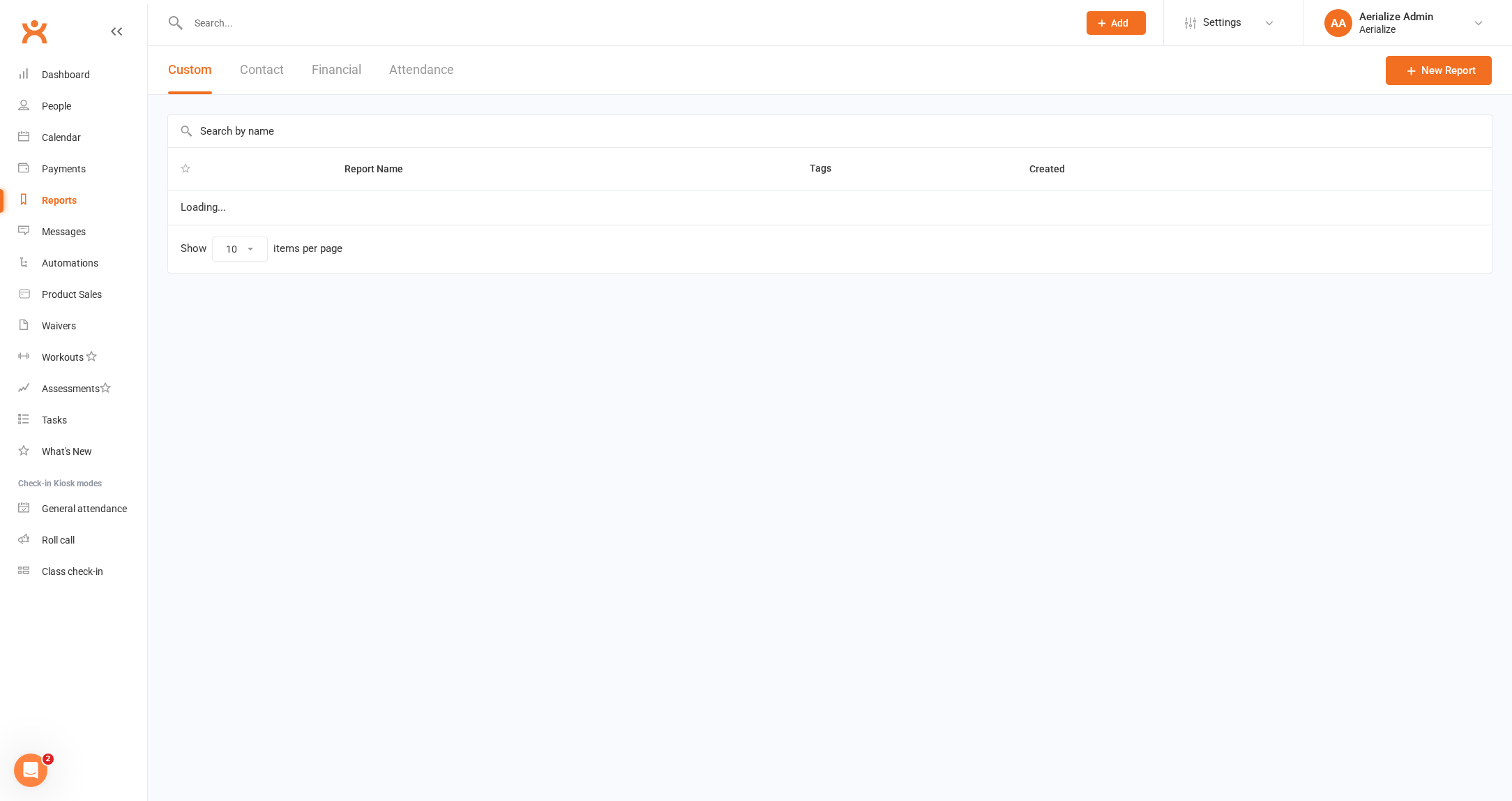
select select "100"
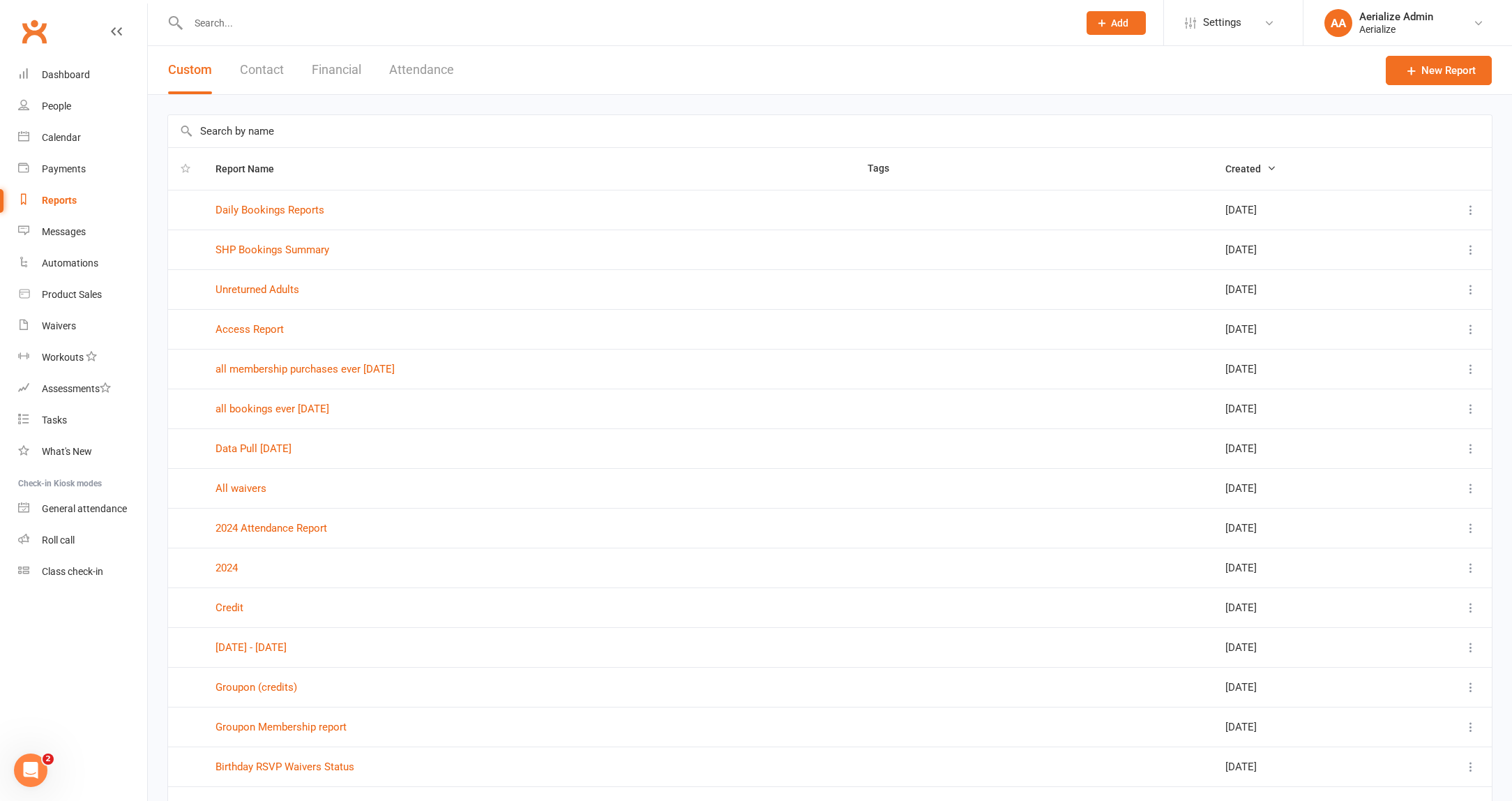
click at [1468, 208] on icon at bounding box center [1470, 209] width 14 height 14
click at [1401, 242] on link "View" at bounding box center [1409, 237] width 138 height 28
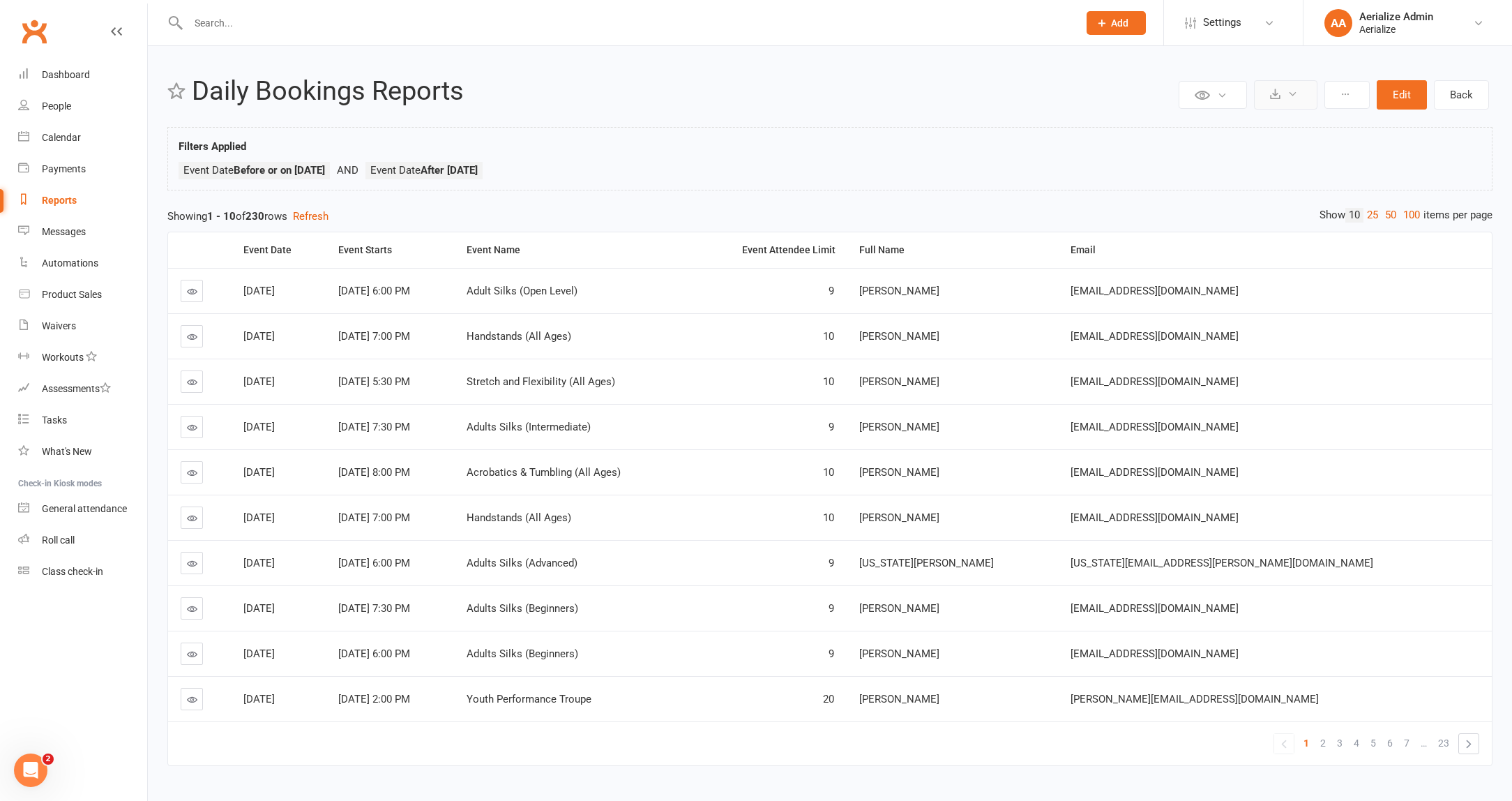
click at [1301, 91] on button at bounding box center [1285, 94] width 64 height 29
click at [1258, 128] on link "Export to CSV" at bounding box center [1243, 128] width 146 height 28
click at [1302, 94] on button at bounding box center [1285, 94] width 64 height 29
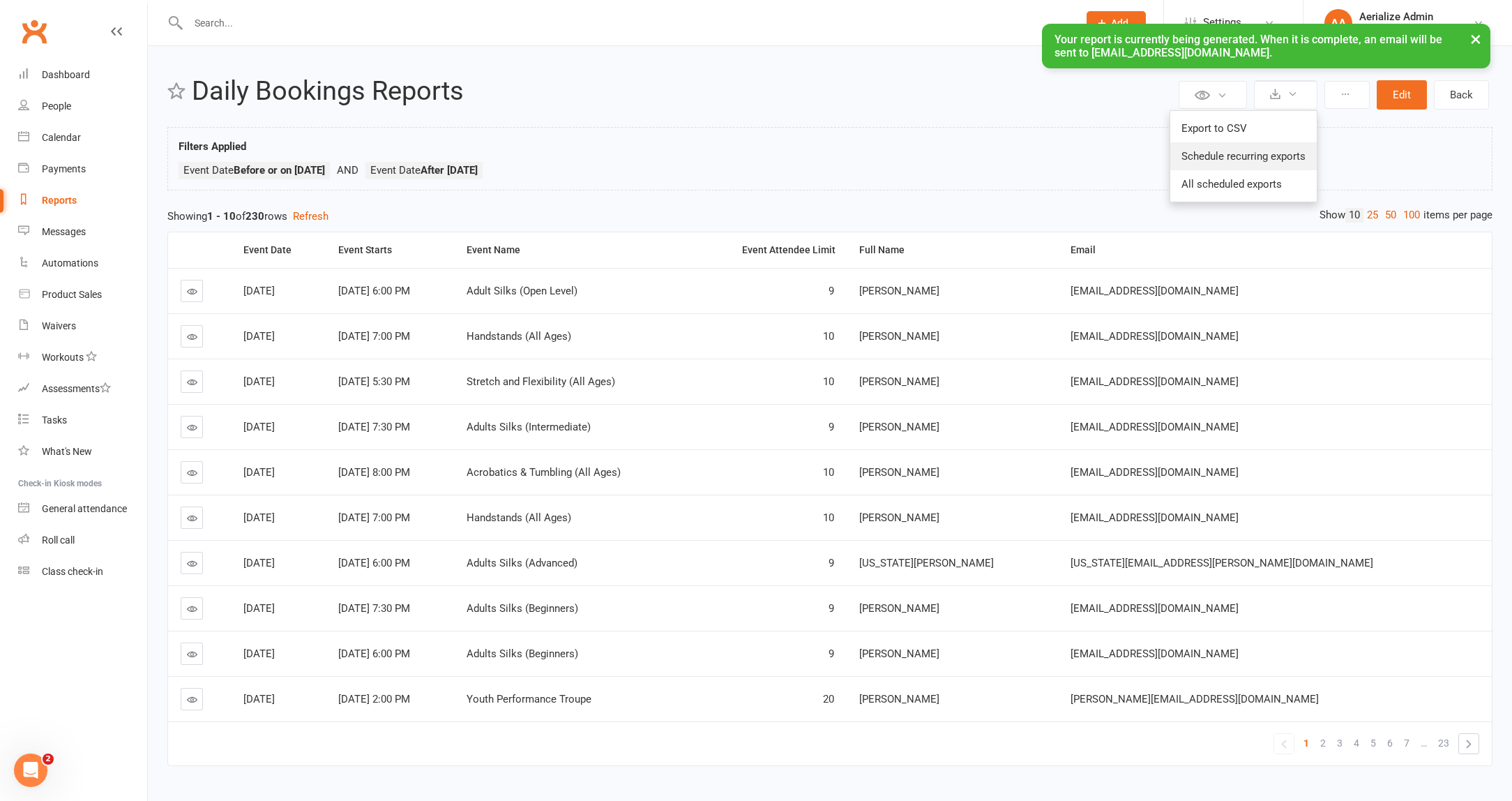
click at [1278, 153] on link "Schedule recurring exports" at bounding box center [1243, 156] width 146 height 28
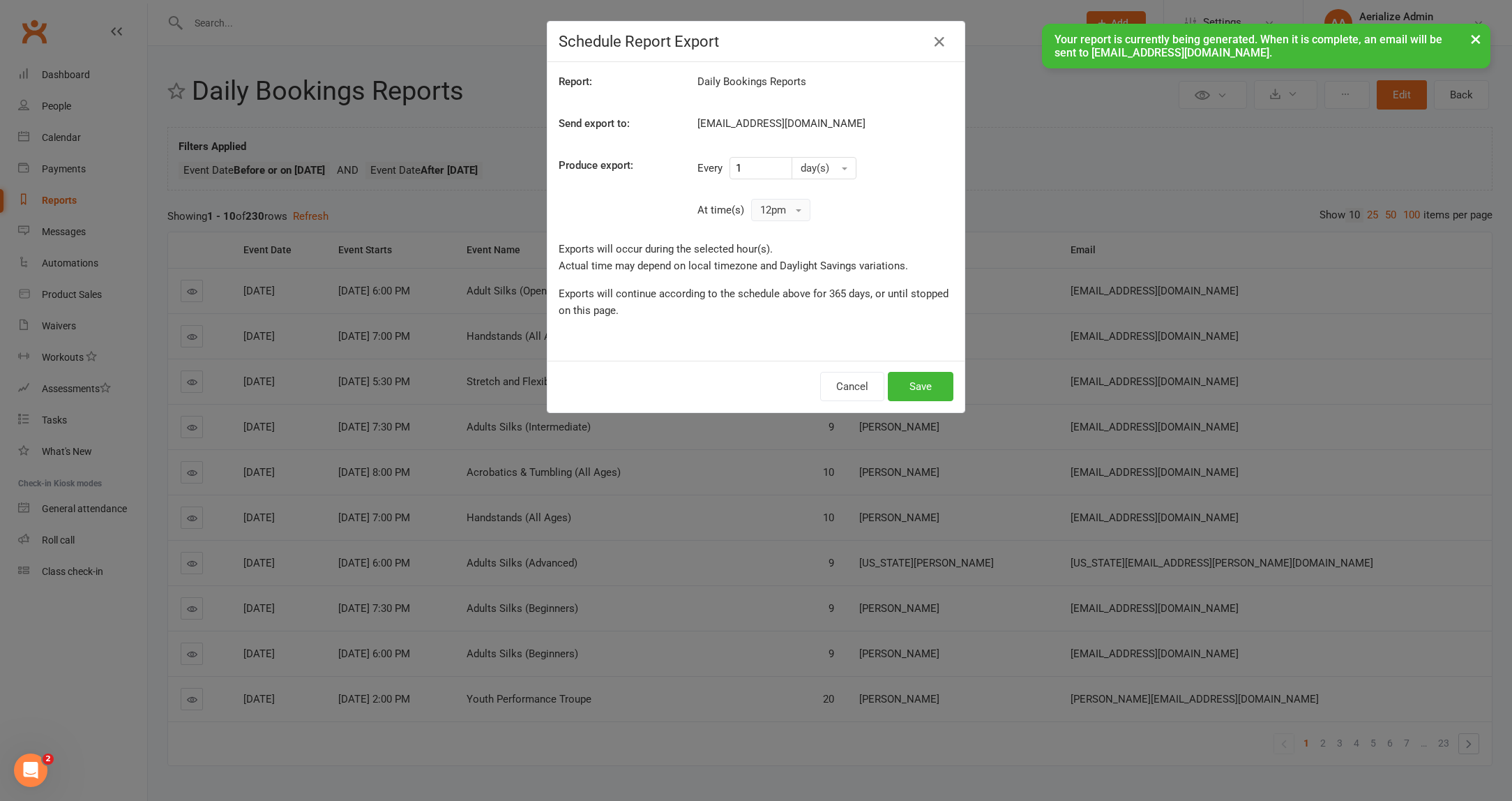
click at [787, 215] on button "12pm" at bounding box center [781, 210] width 60 height 22
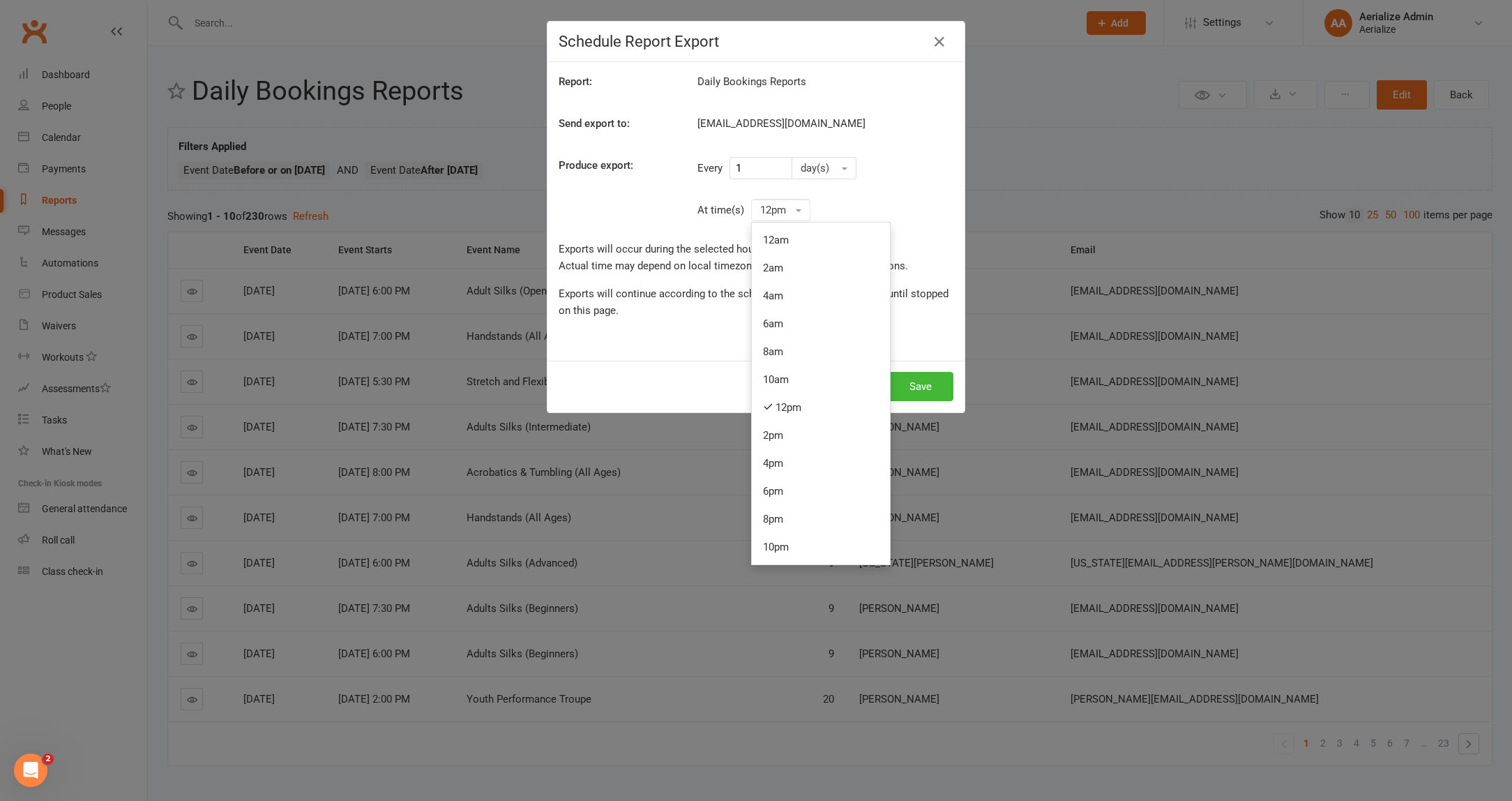
click at [790, 374] on link "10am" at bounding box center [820, 379] width 138 height 28
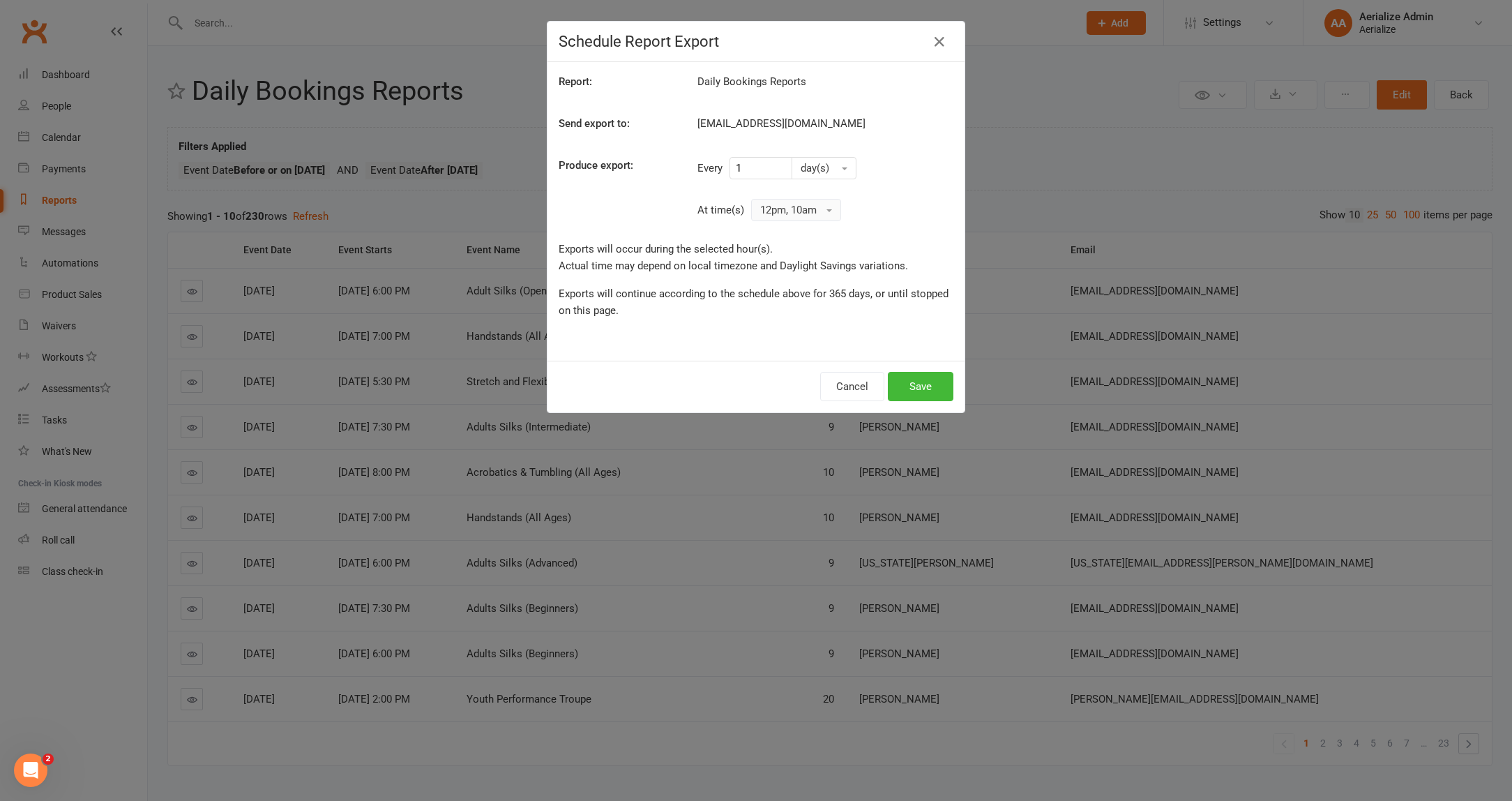
click at [825, 207] on button "12pm, 10am" at bounding box center [796, 210] width 90 height 22
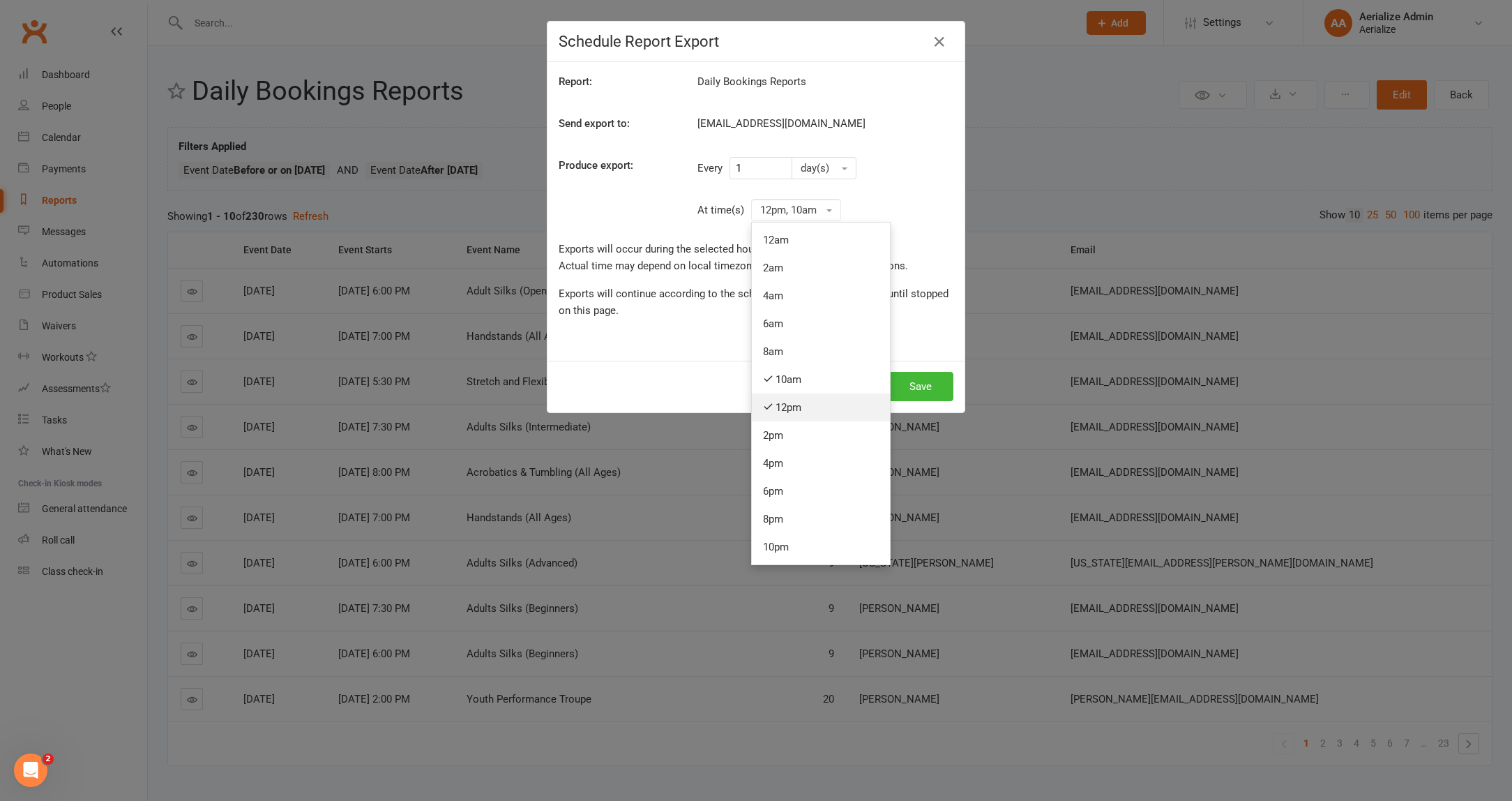
click at [793, 412] on link "12pm" at bounding box center [820, 407] width 138 height 28
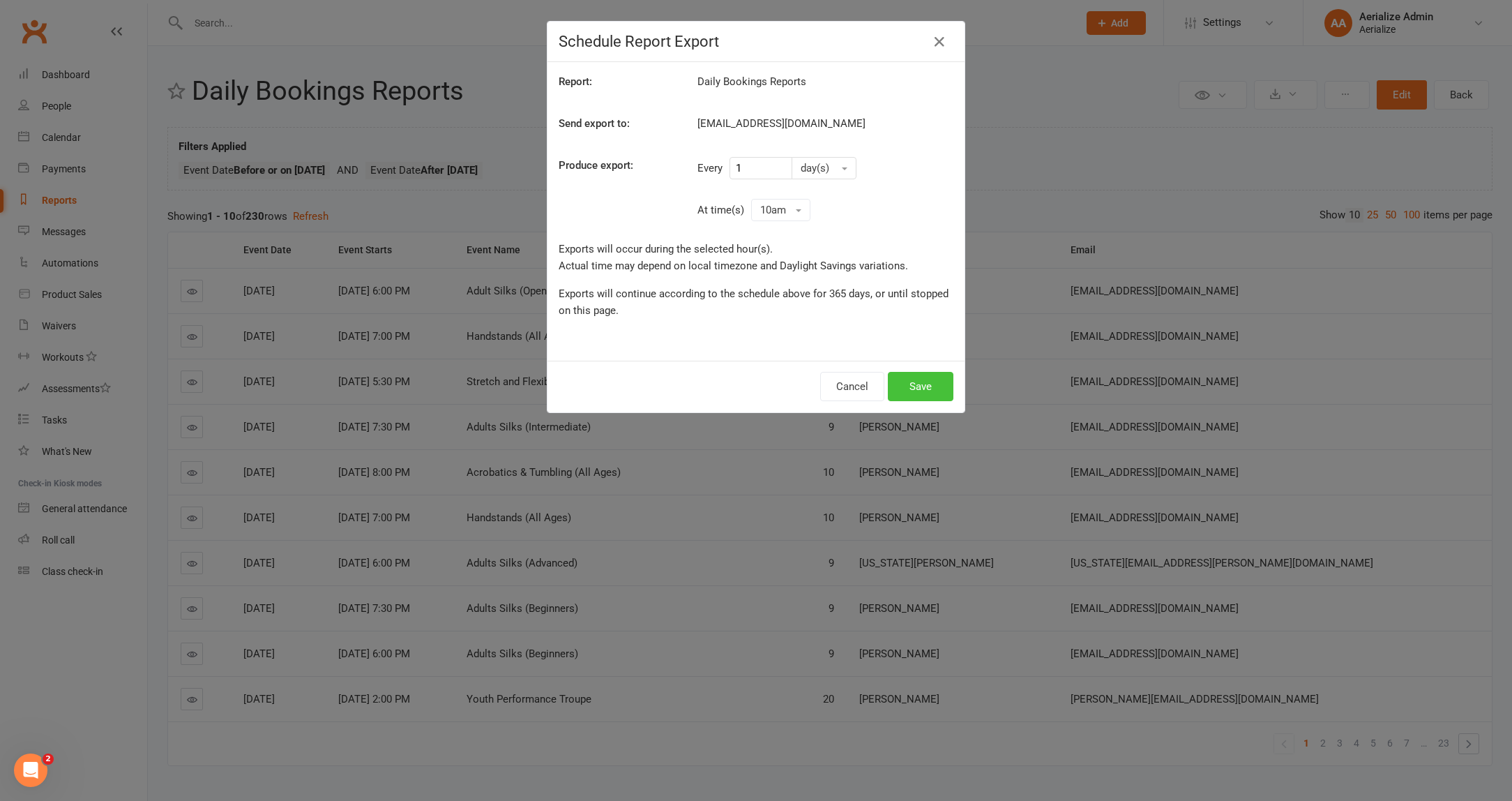
click at [937, 380] on button "Save" at bounding box center [920, 386] width 66 height 29
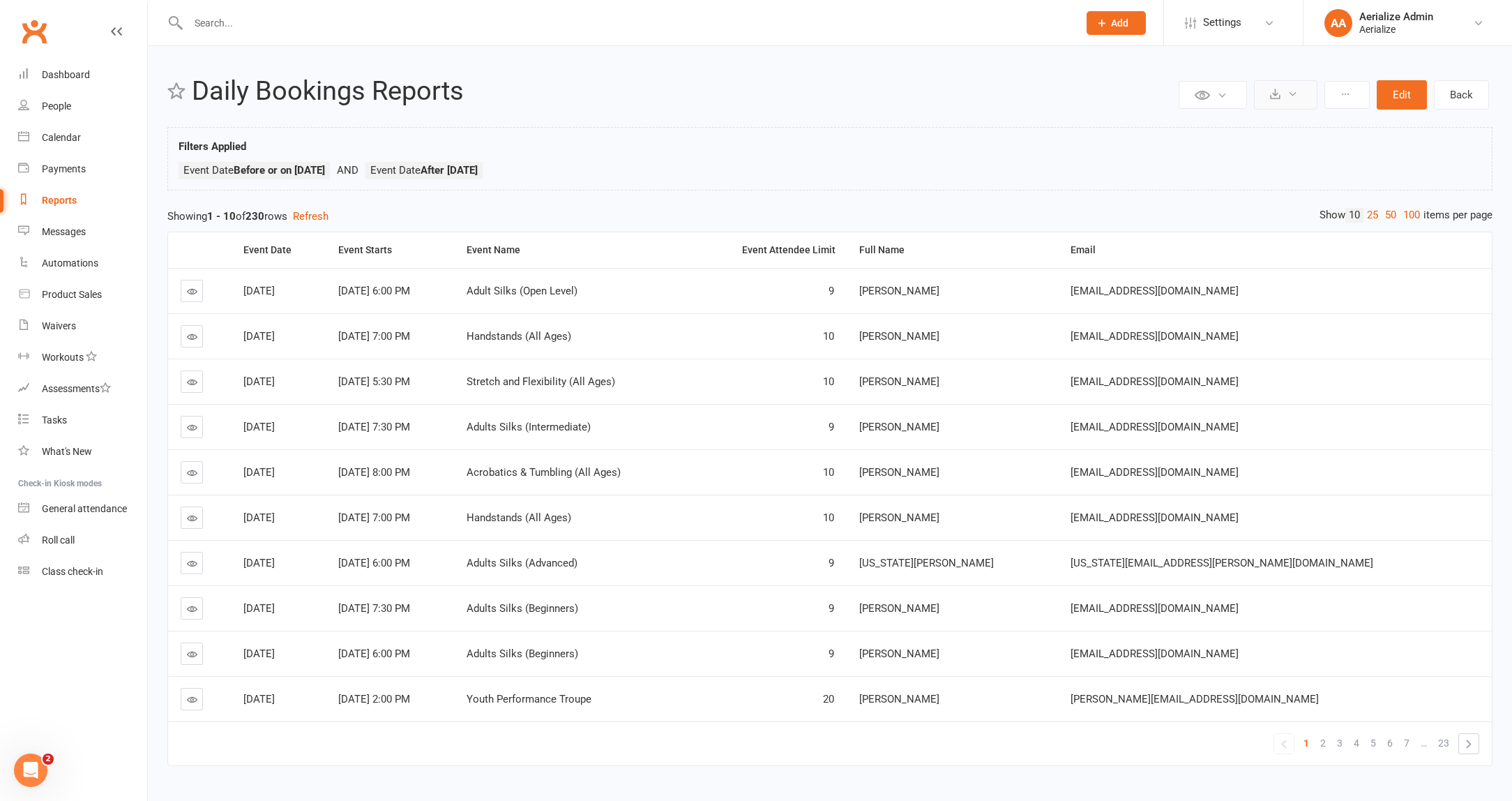
click at [1274, 95] on icon at bounding box center [1275, 94] width 10 height 10
click at [1248, 209] on link "All scheduled exports" at bounding box center [1243, 212] width 146 height 28
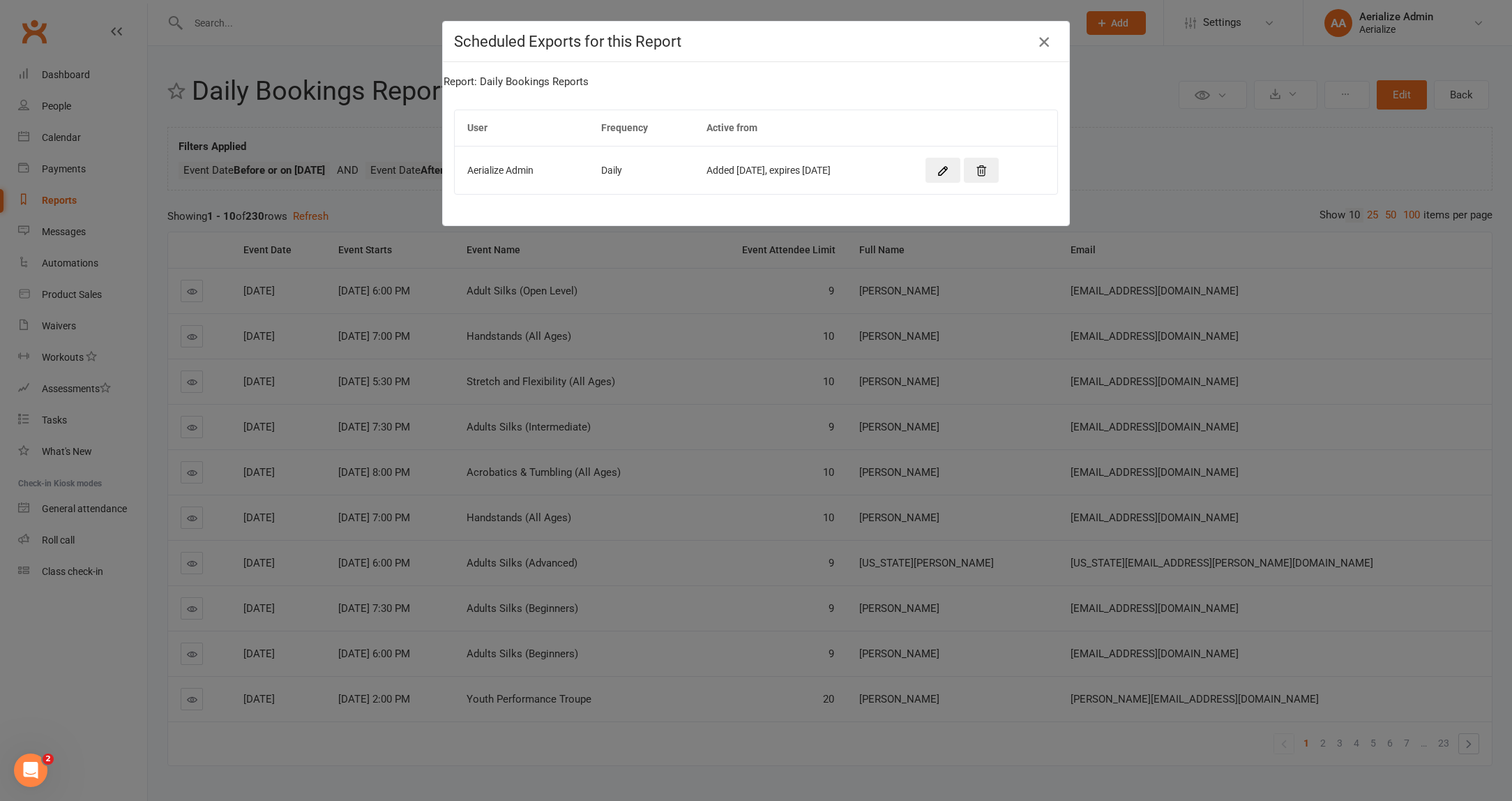
click at [1042, 37] on icon "button" at bounding box center [1044, 42] width 17 height 17
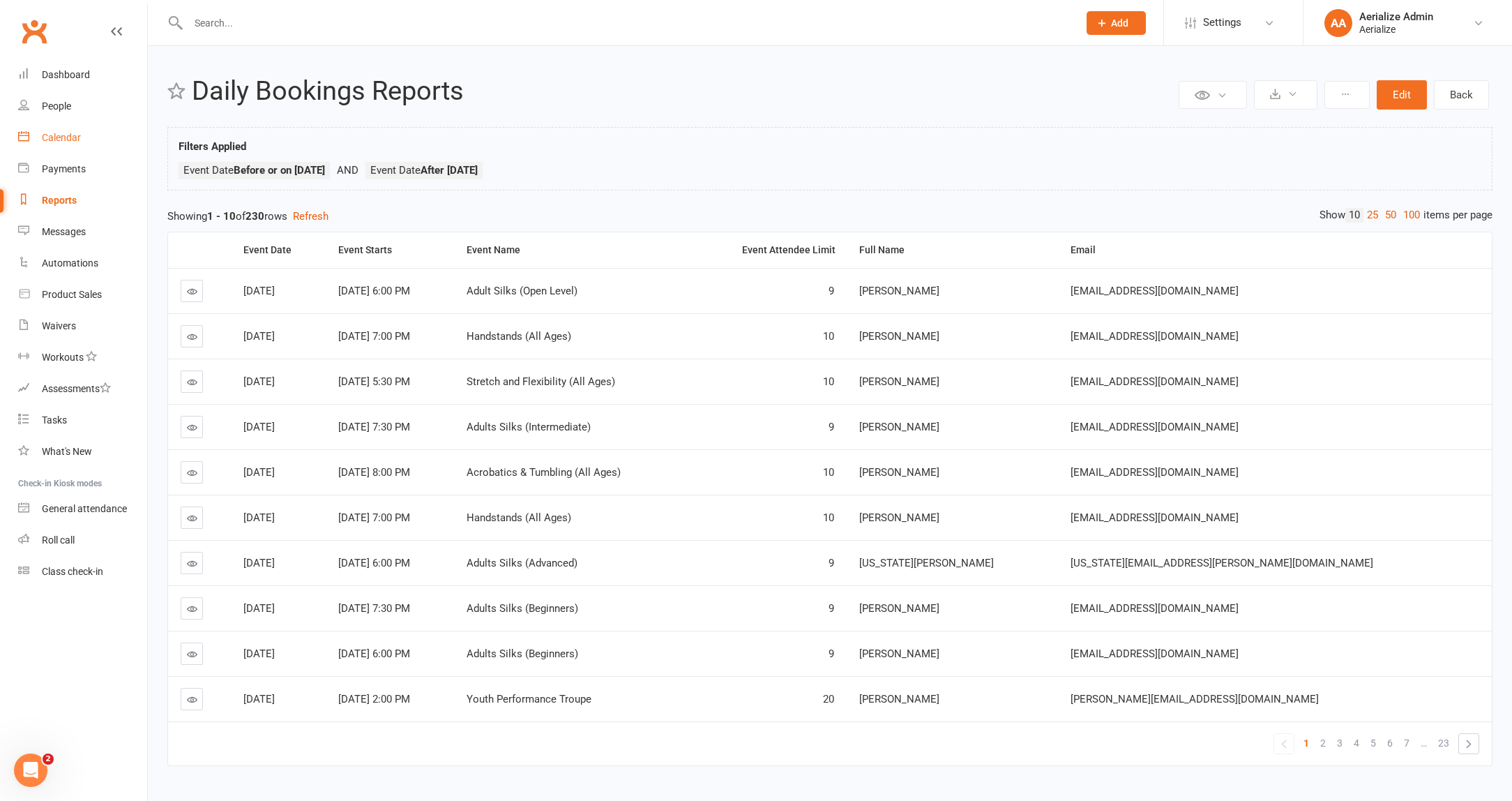
click at [77, 141] on div "Calendar" at bounding box center [61, 137] width 39 height 11
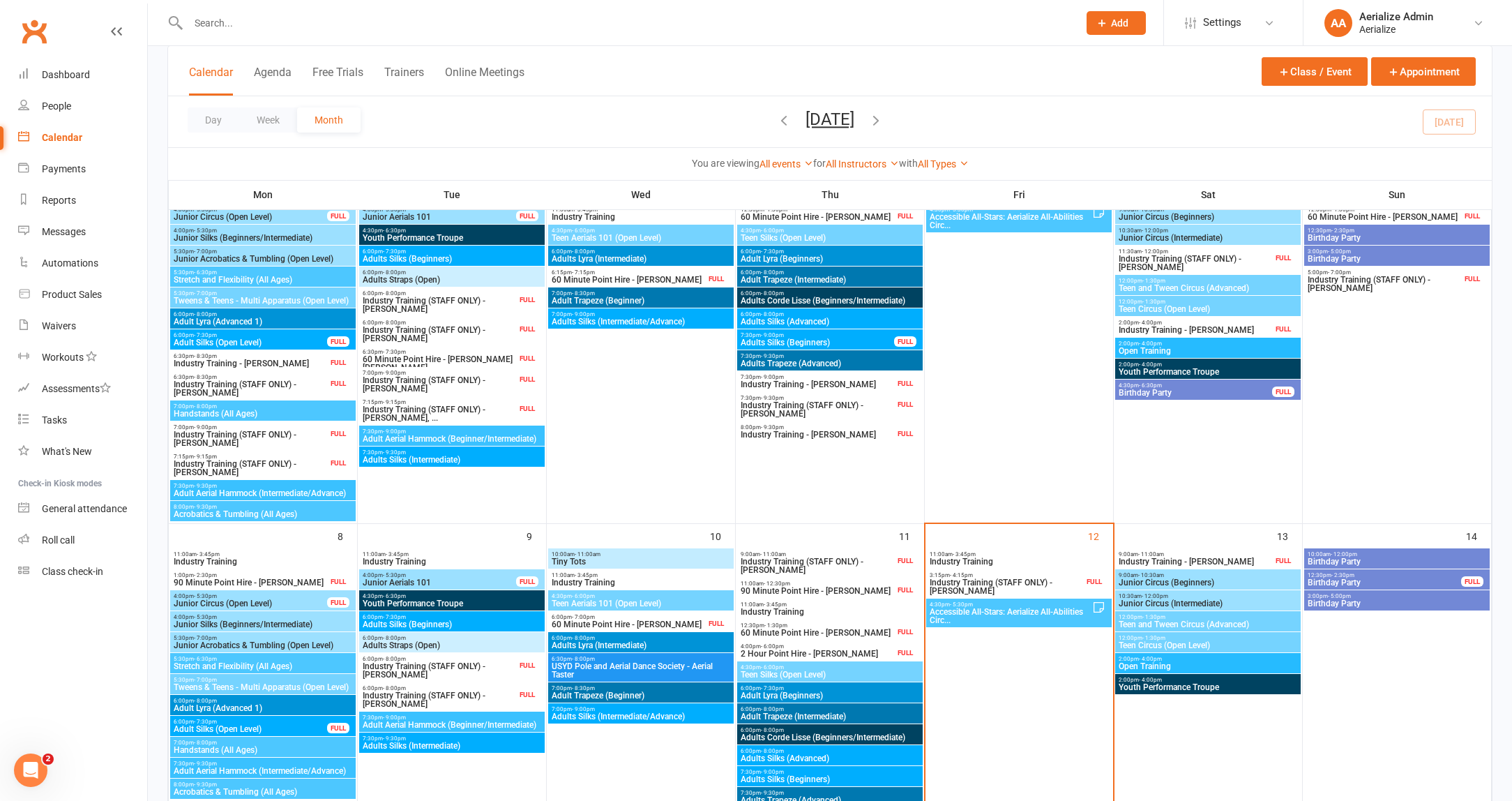
scroll to position [162, 0]
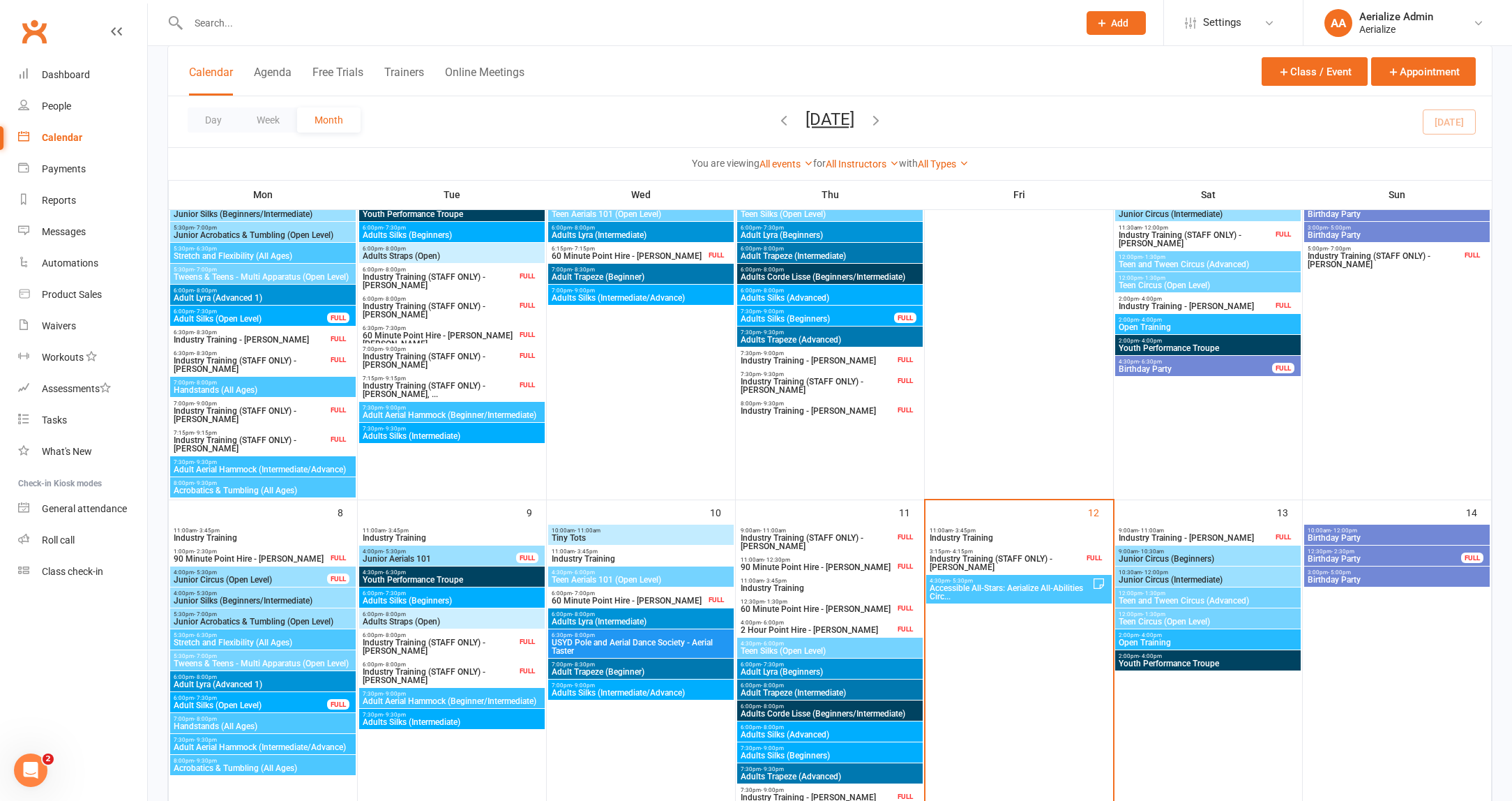
click at [1017, 593] on span "Accessible All-Stars: Aerialize All-Abilities Circ..." at bounding box center [1011, 592] width 163 height 17
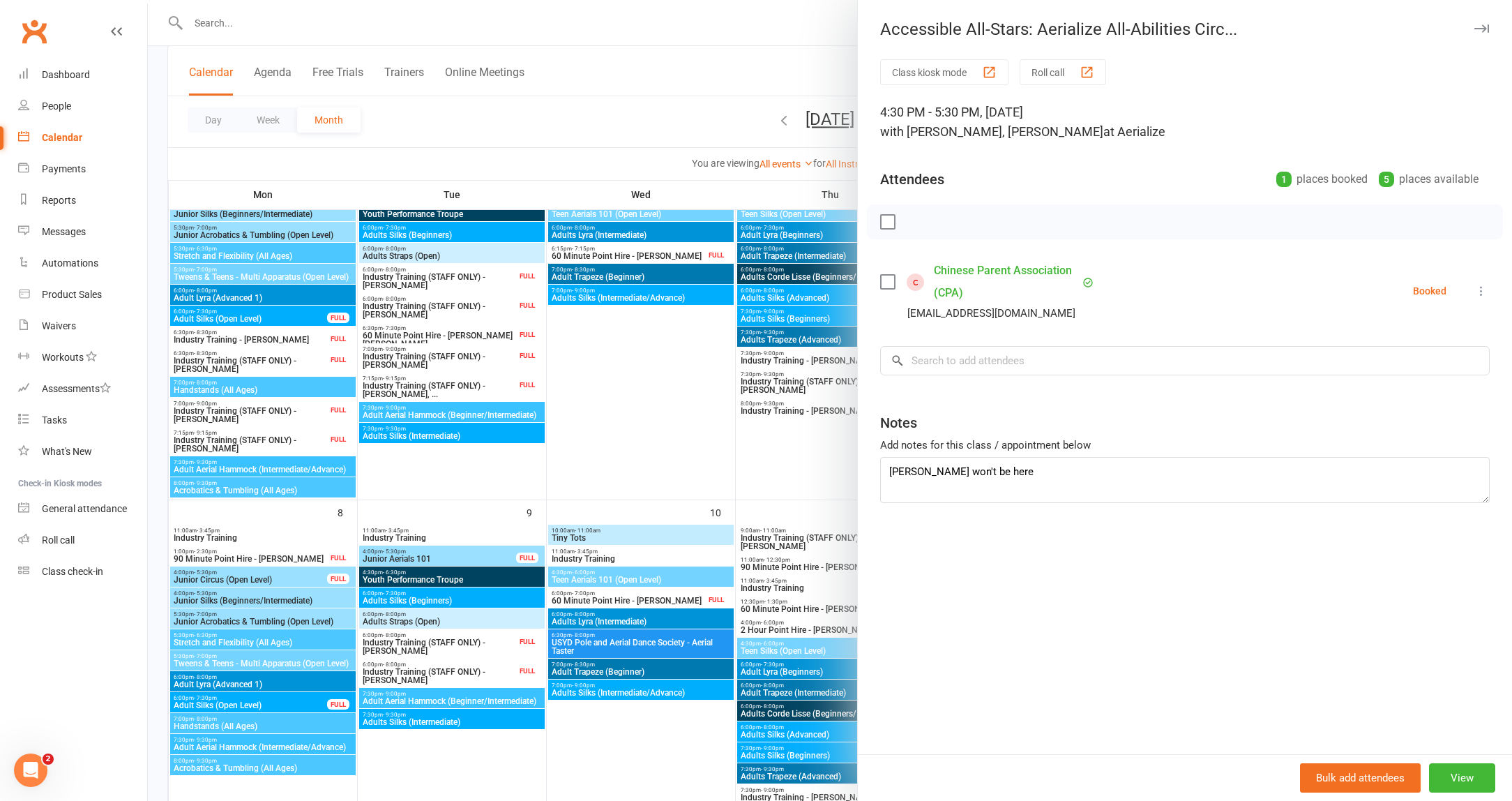
click at [686, 452] on div at bounding box center [830, 400] width 1364 height 801
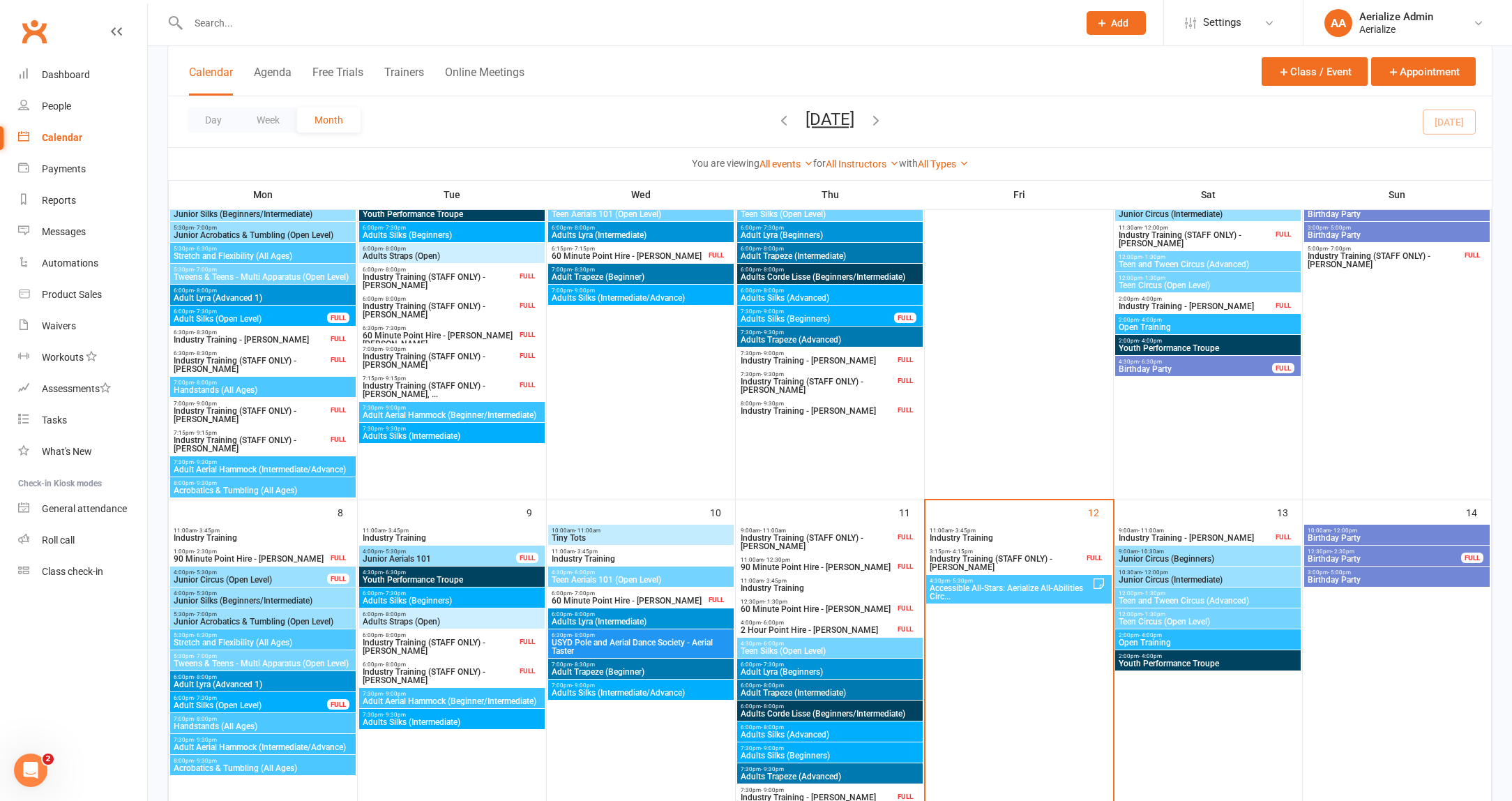
click at [1177, 621] on span "Teen Circus (Open Level)" at bounding box center [1207, 621] width 180 height 9
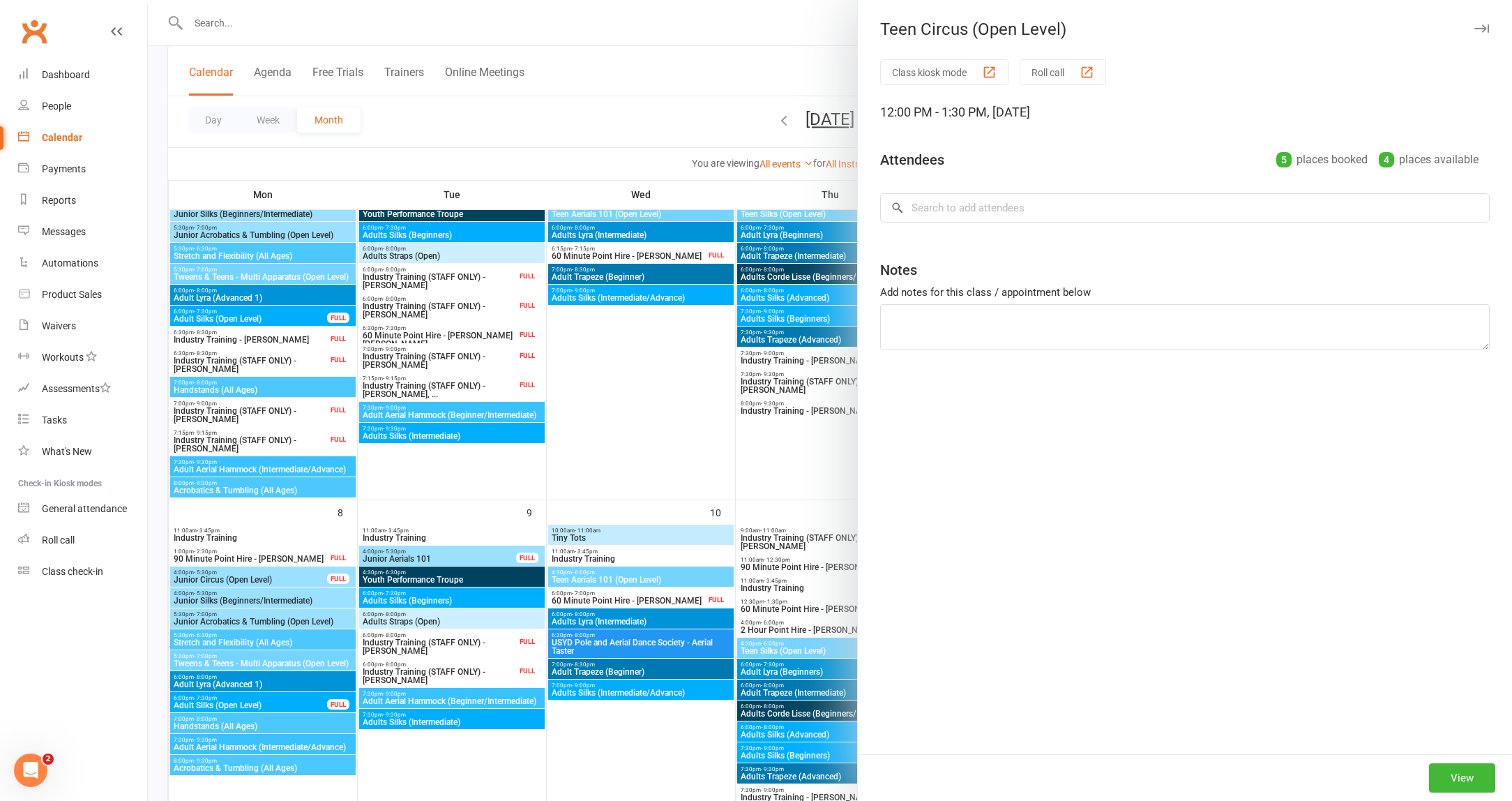
drag, startPoint x: 719, startPoint y: 630, endPoint x: 733, endPoint y: 632, distance: 14.1
click at [719, 630] on div at bounding box center [830, 400] width 1364 height 801
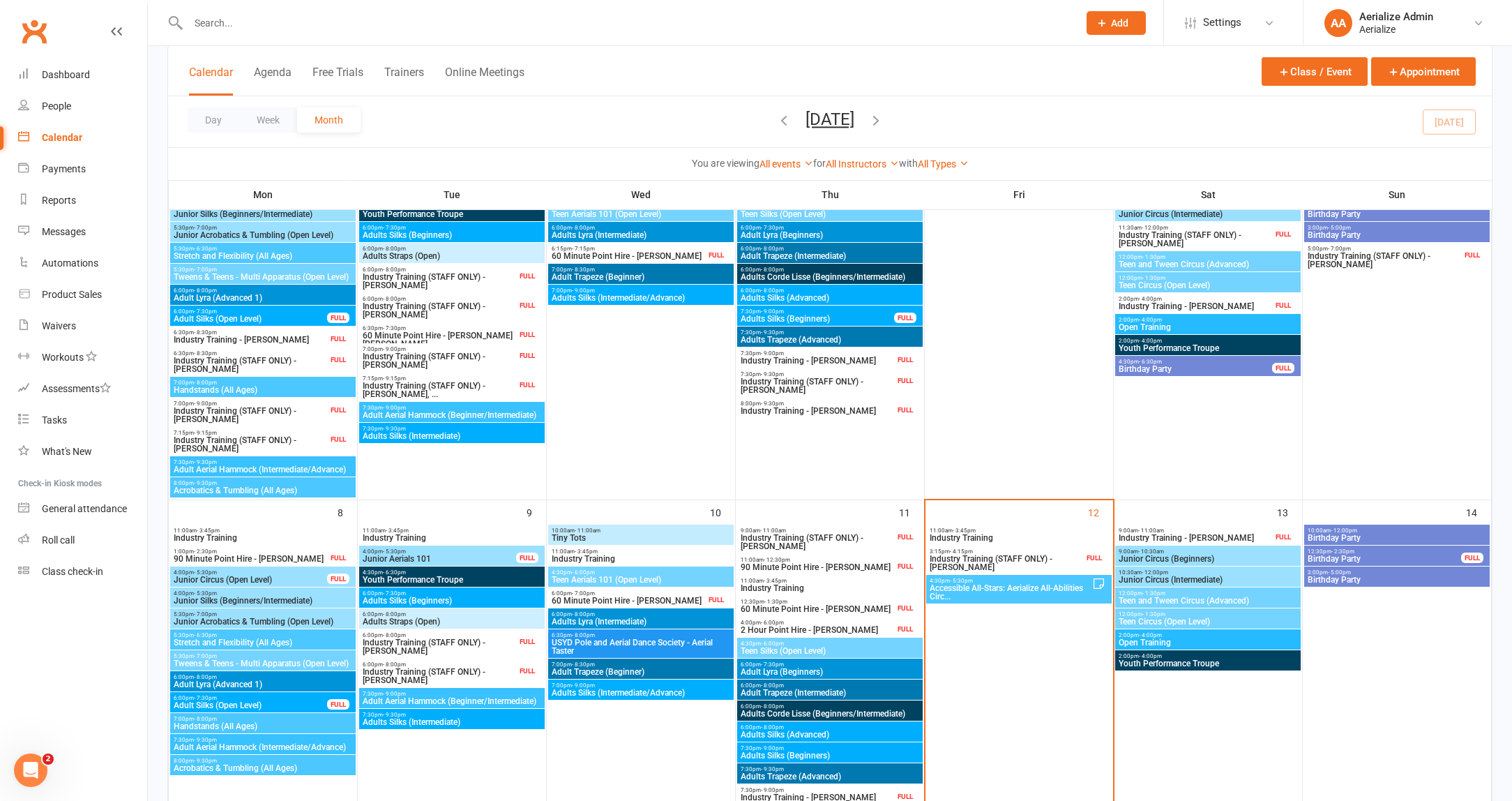
click at [1208, 659] on span "Youth Performance Troupe" at bounding box center [1207, 663] width 180 height 9
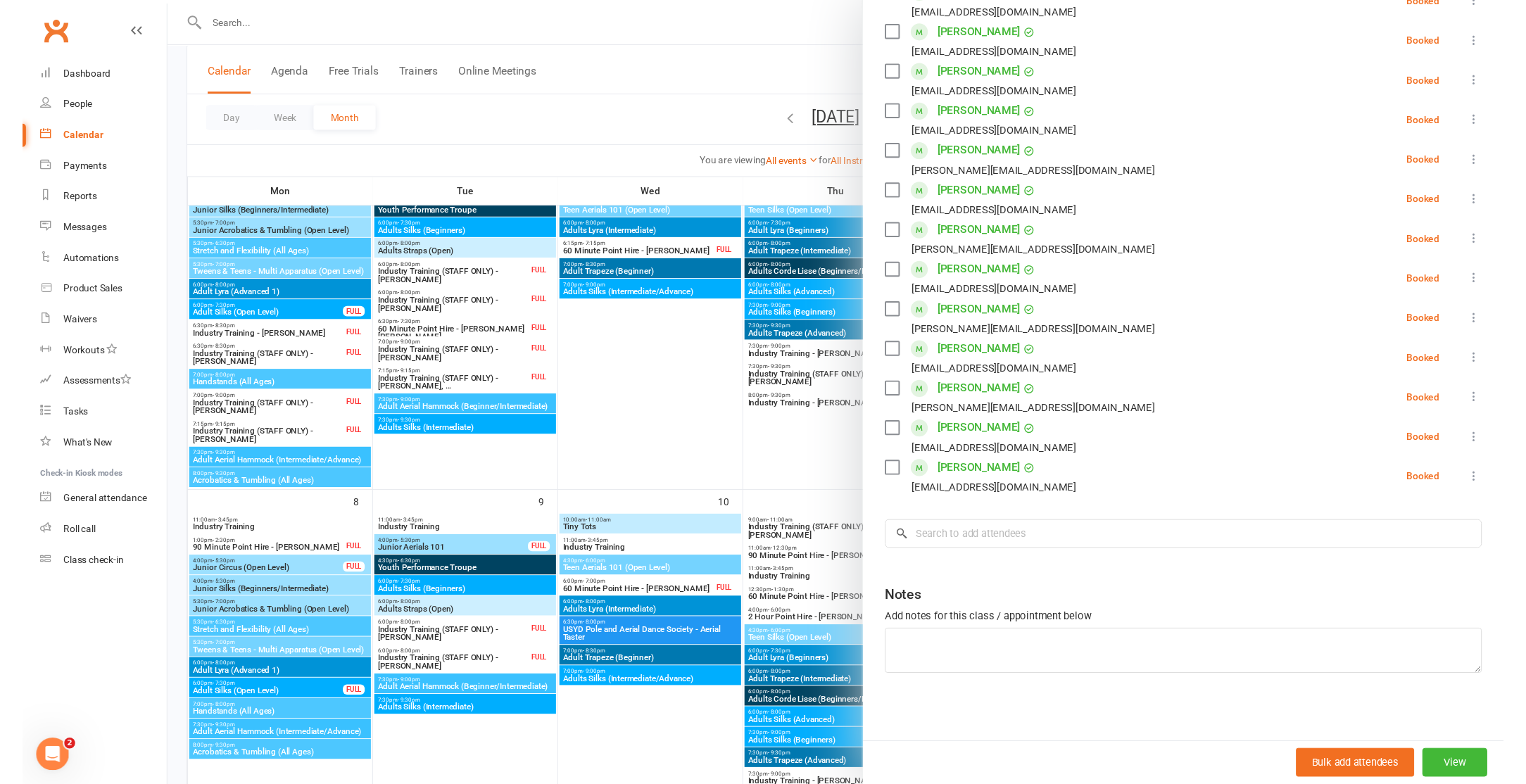
scroll to position [0, 0]
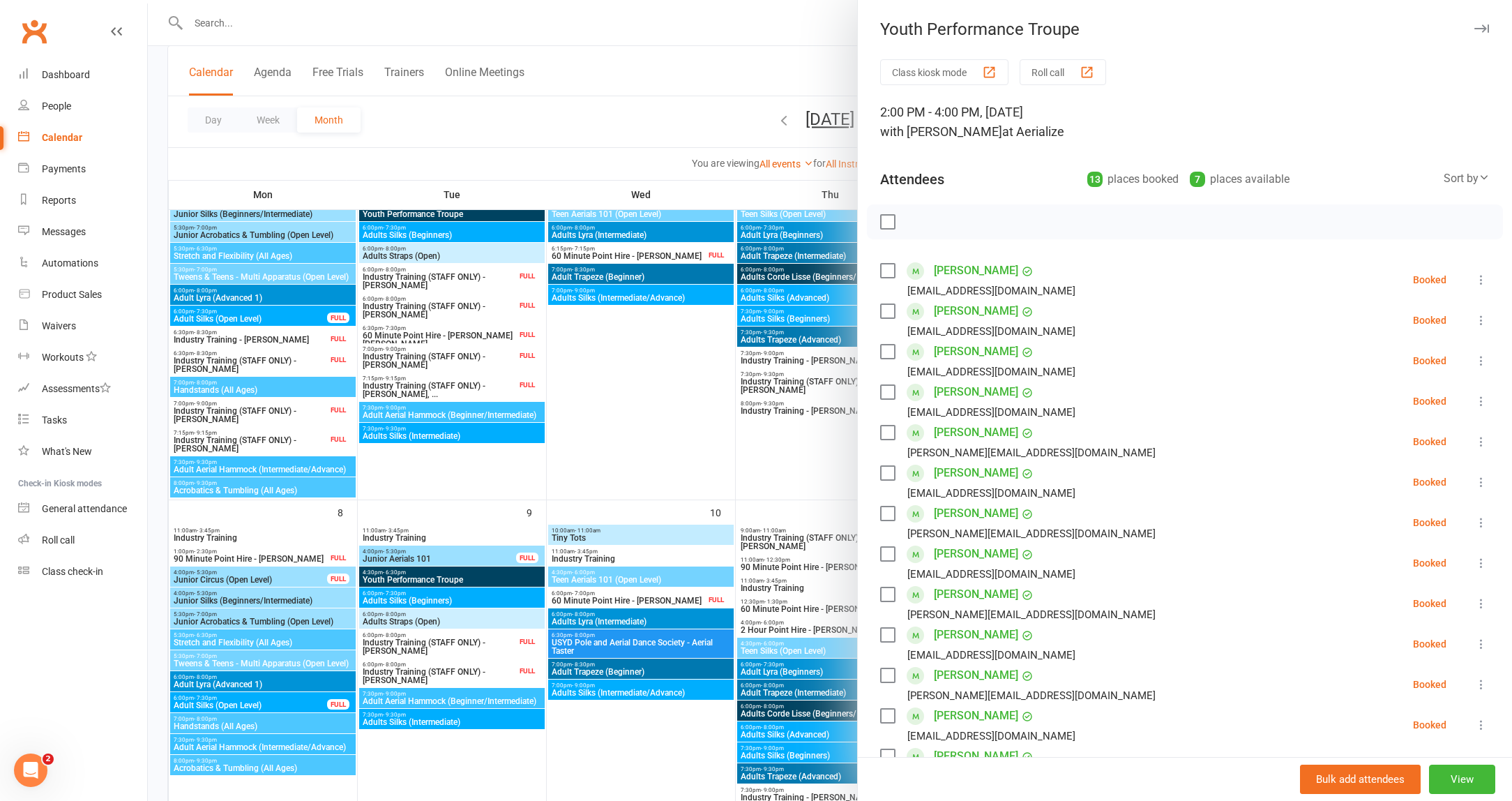
click at [746, 74] on div at bounding box center [830, 400] width 1364 height 801
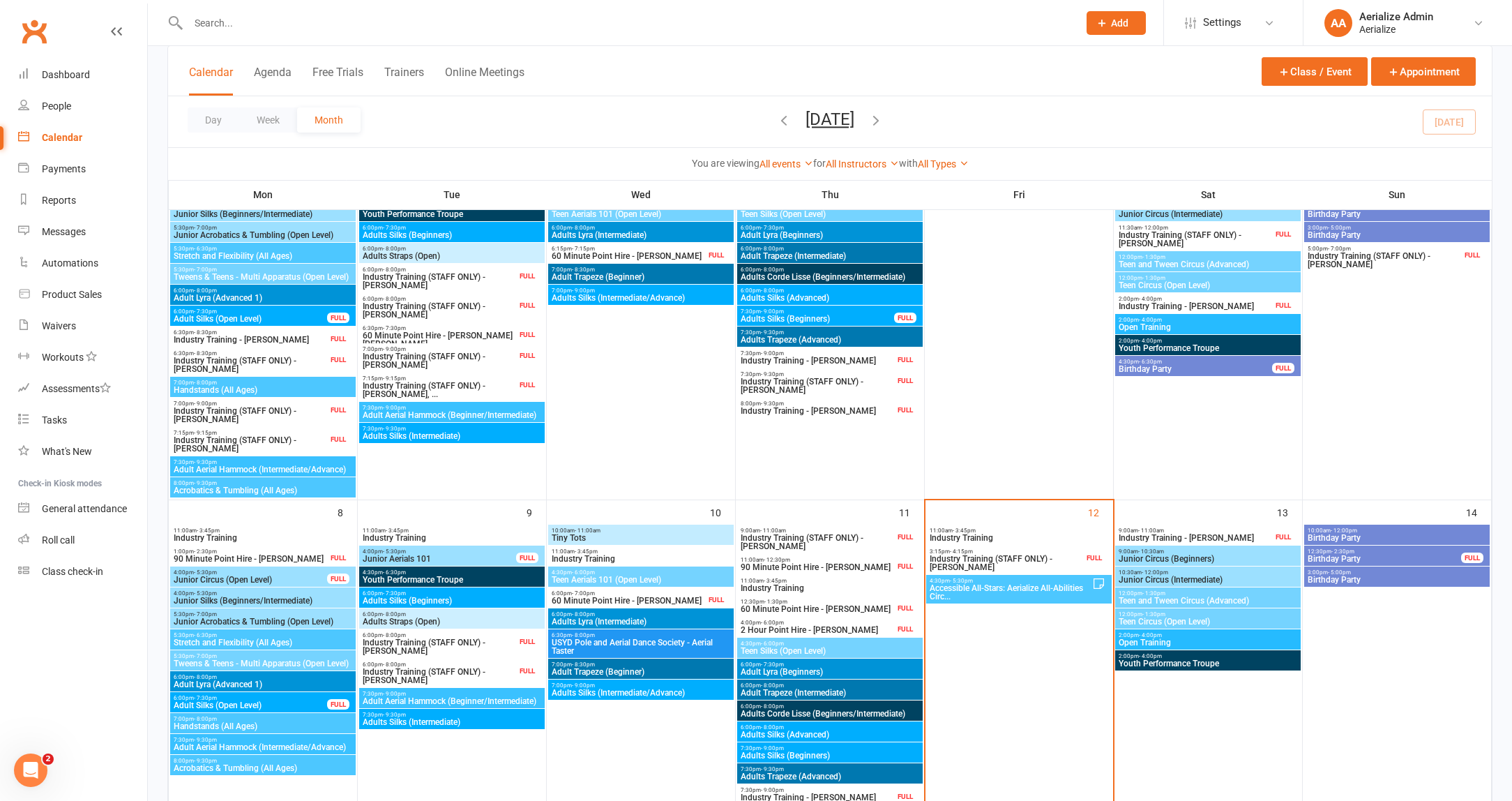
click at [1201, 559] on span "Junior Circus (Beginners)" at bounding box center [1207, 559] width 180 height 9
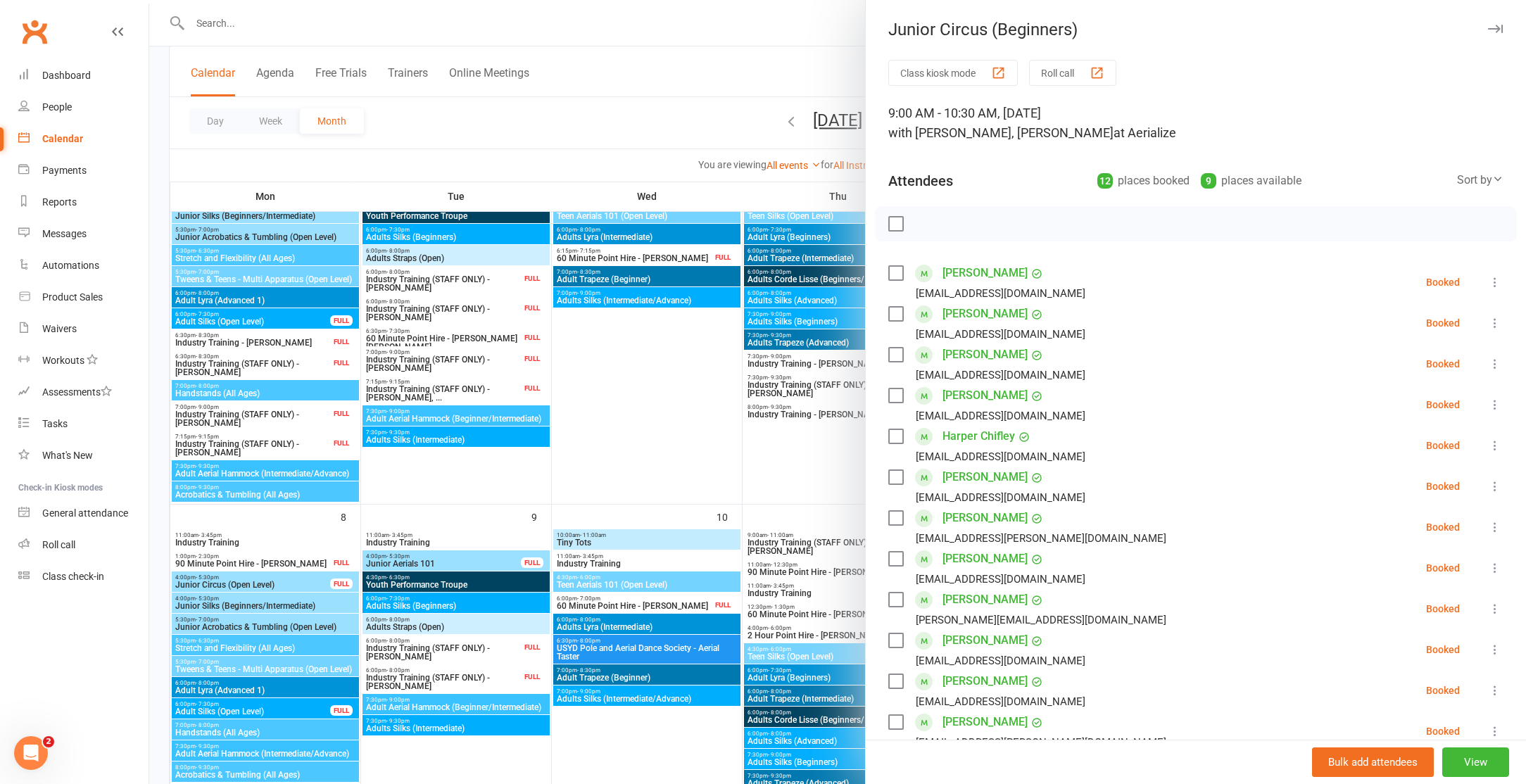
click at [763, 64] on div at bounding box center [837, 392] width 1377 height 784
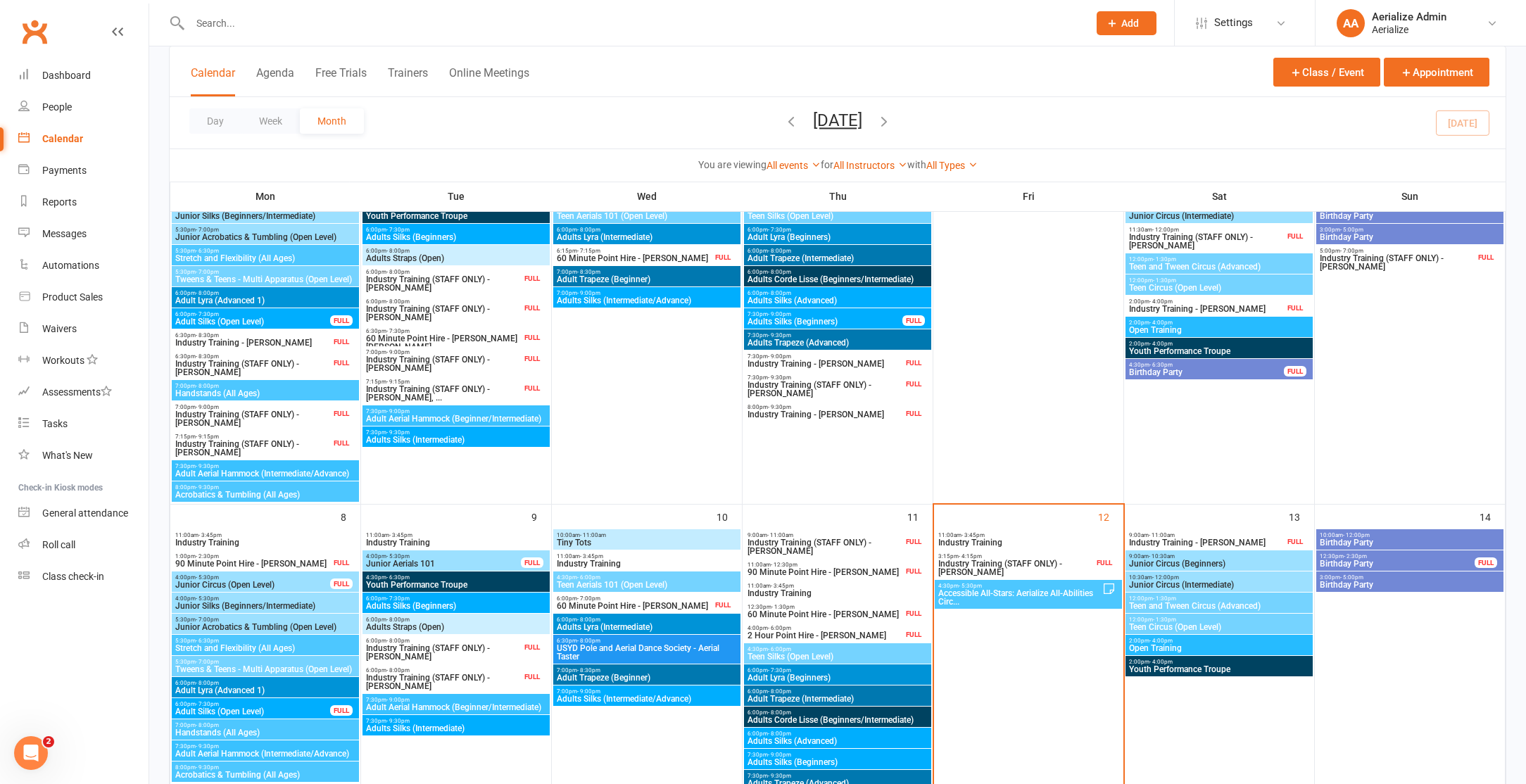
click at [247, 21] on input "text" at bounding box center [631, 23] width 892 height 20
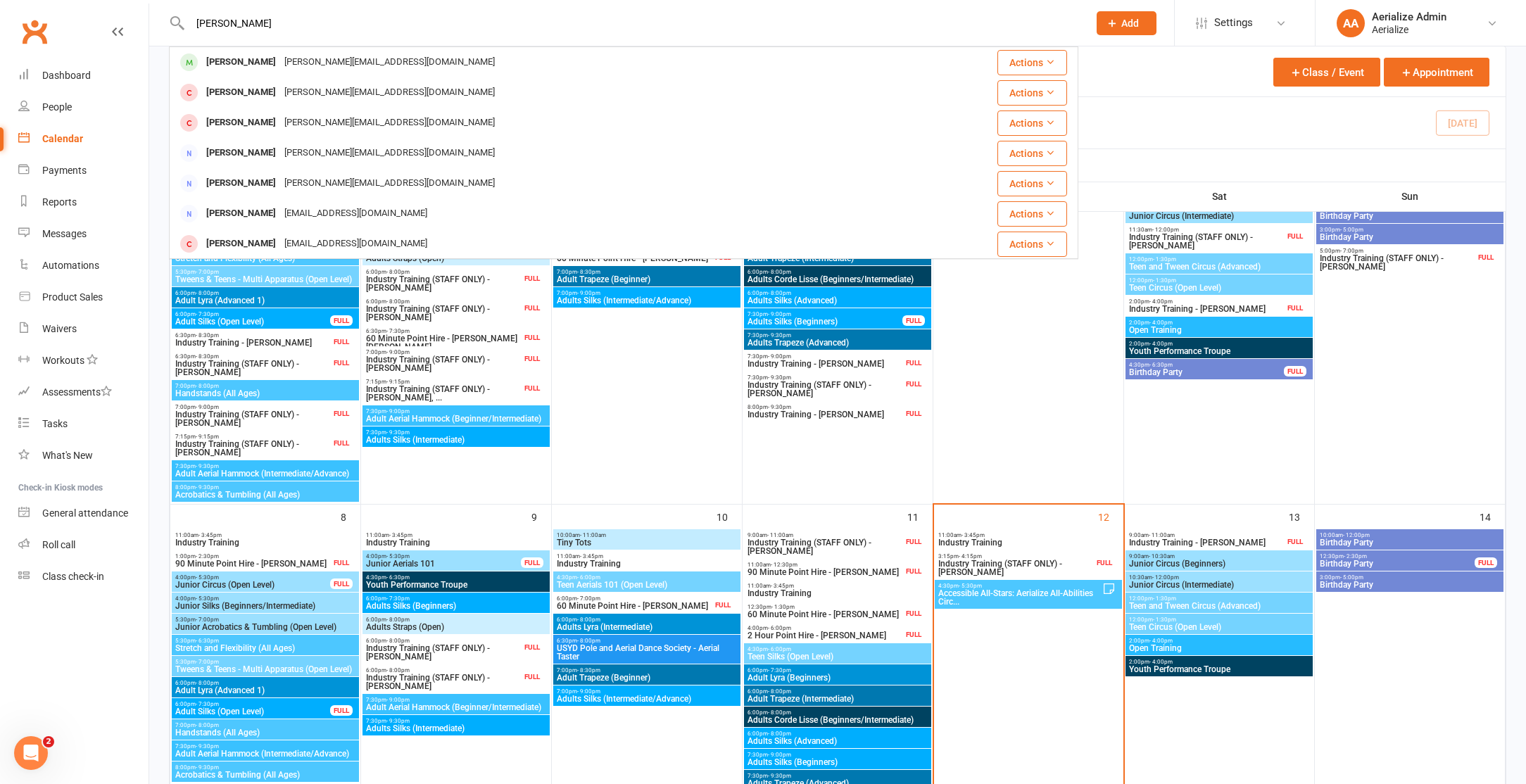
type input "[PERSON_NAME]"
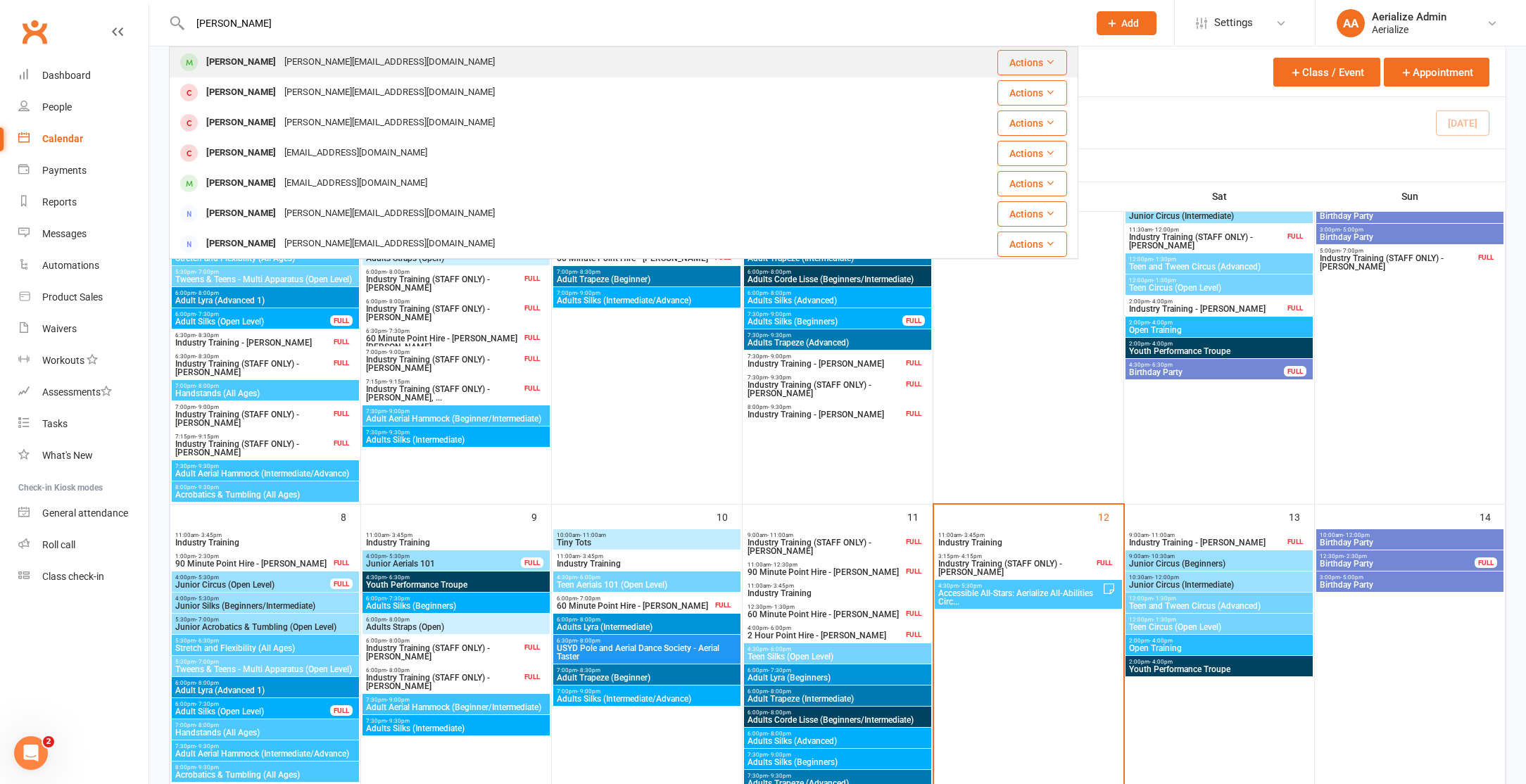
click at [237, 57] on div "[PERSON_NAME]" at bounding box center [240, 63] width 78 height 21
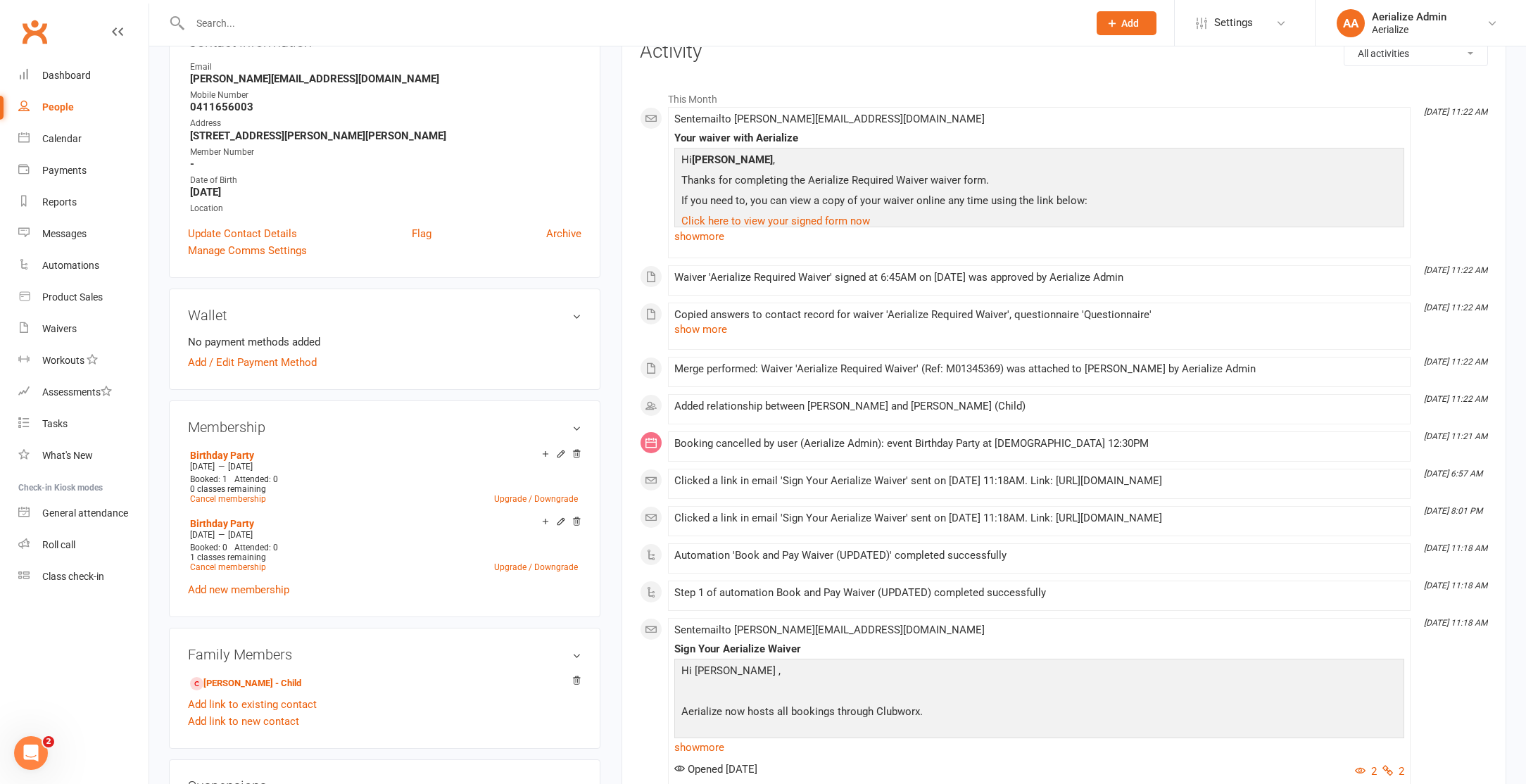
scroll to position [186, 0]
click at [209, 21] on input "text" at bounding box center [631, 23] width 892 height 20
paste input "[PERSON_NAME][EMAIL_ADDRESS][PERSON_NAME][DOMAIN_NAME]"
type input "[PERSON_NAME][EMAIL_ADDRESS][PERSON_NAME][DOMAIN_NAME]"
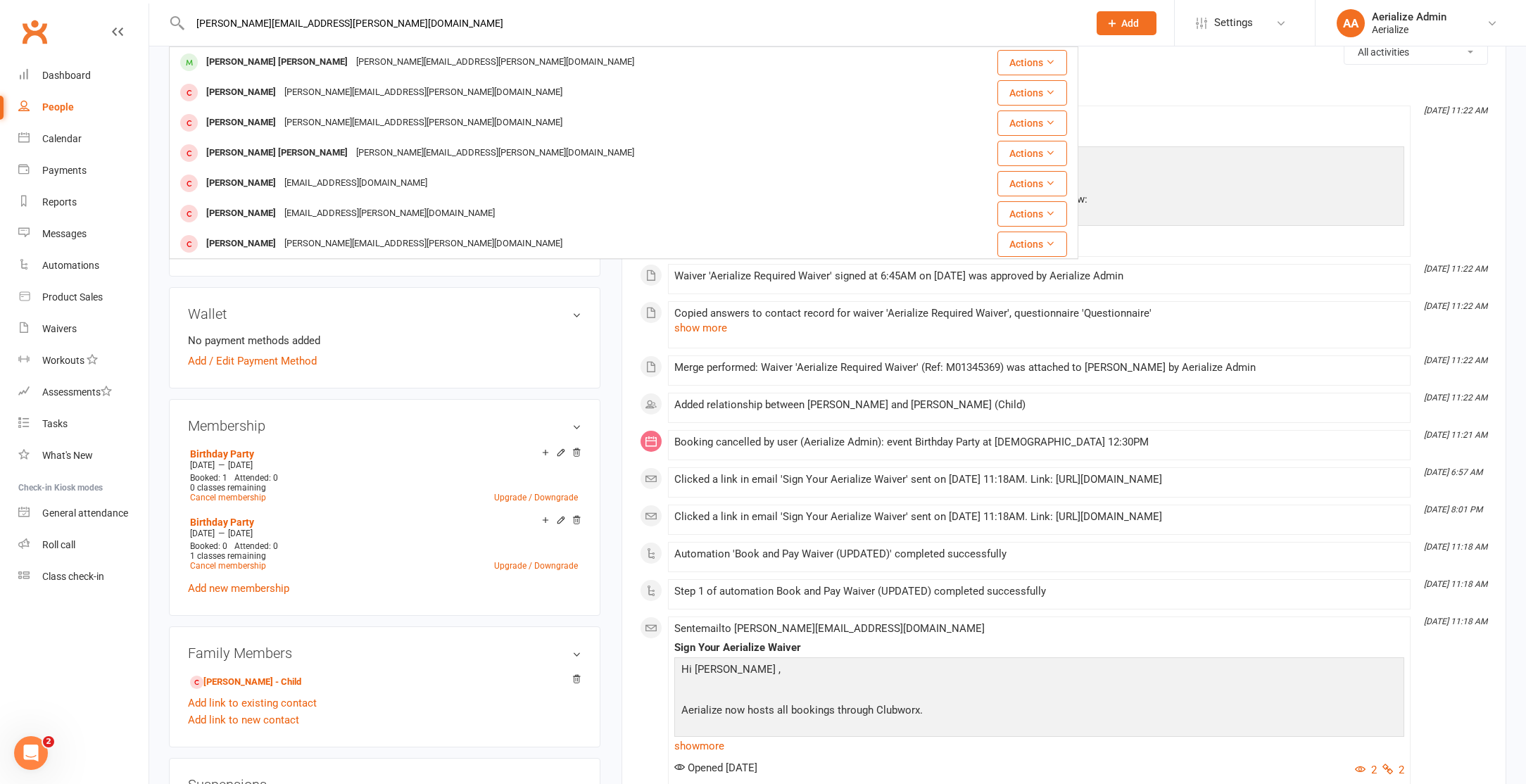
click at [249, 53] on div "[PERSON_NAME] [PERSON_NAME]" at bounding box center [277, 63] width 150 height 21
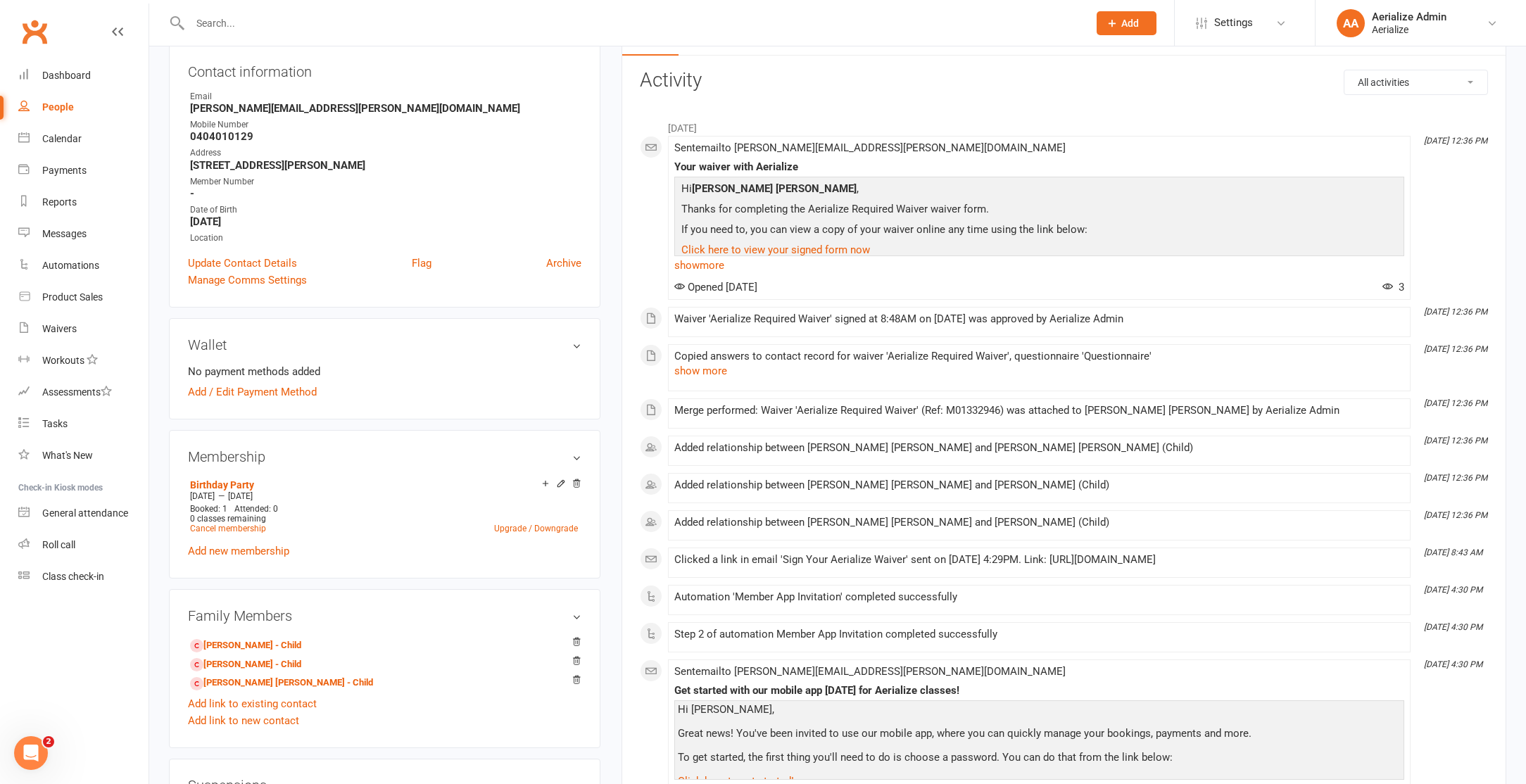
scroll to position [157, 0]
click at [248, 639] on link "[PERSON_NAME] - Child" at bounding box center [245, 644] width 111 height 15
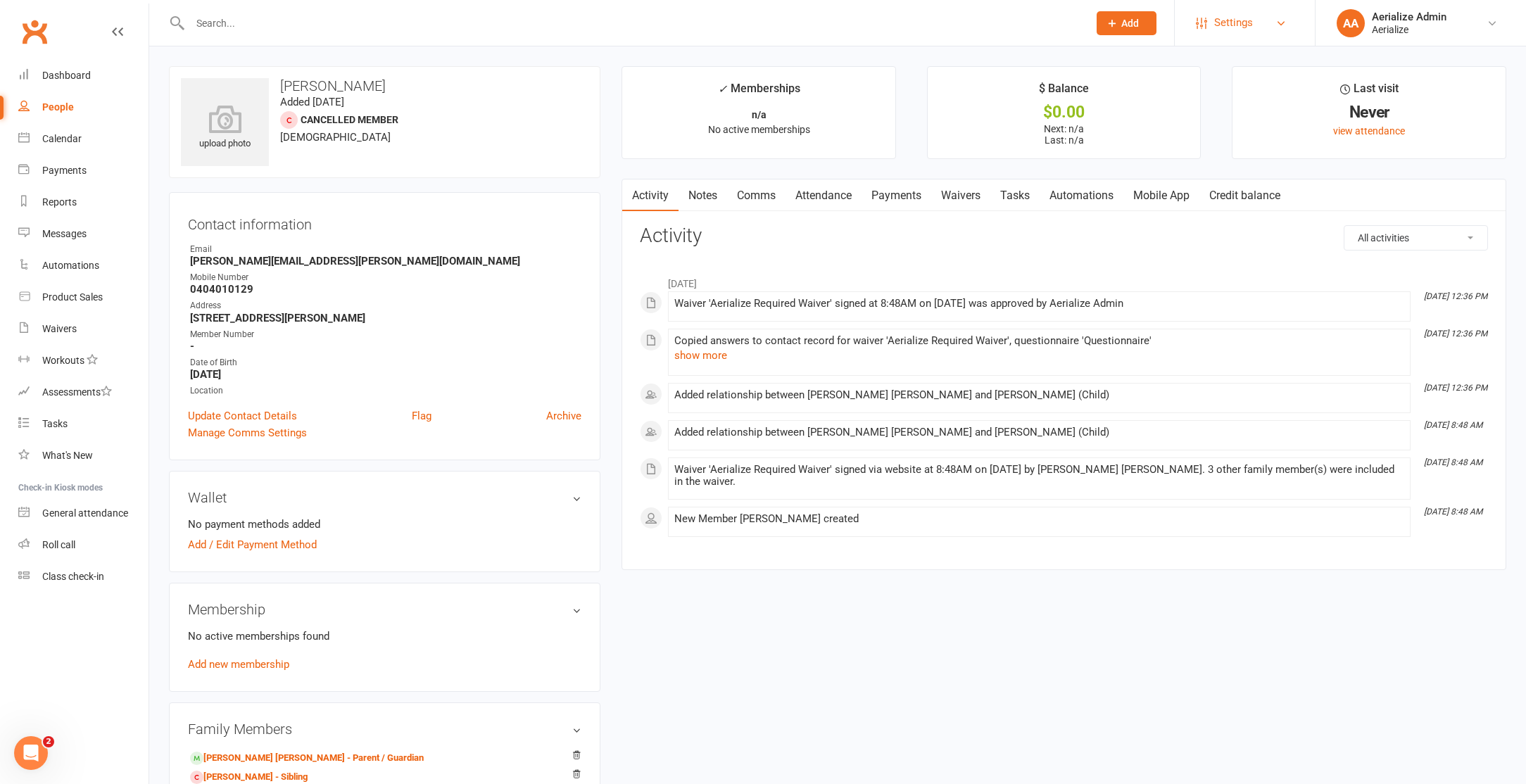
click at [1248, 29] on span "Settings" at bounding box center [1233, 22] width 39 height 32
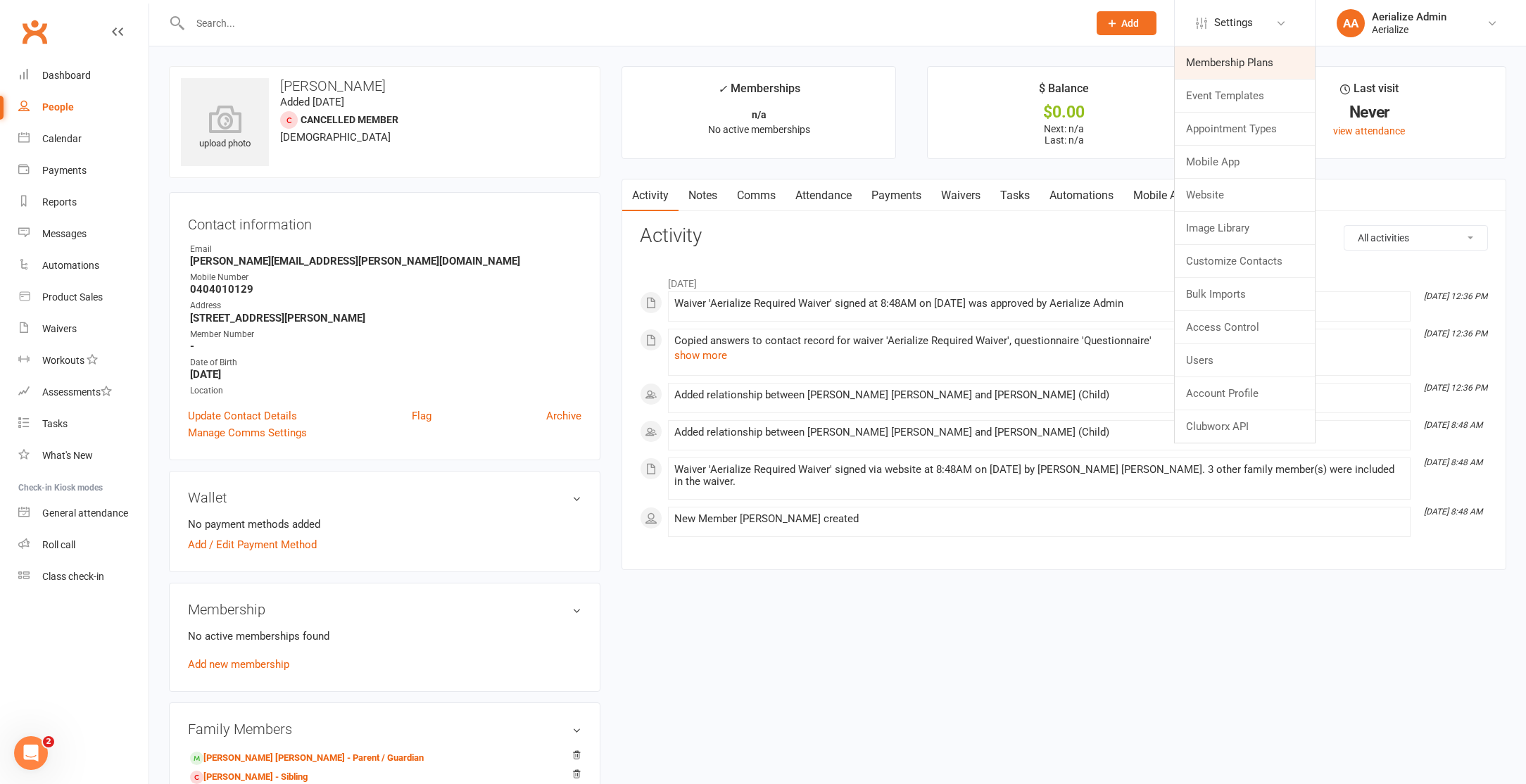
click at [1249, 52] on link "Membership Plans" at bounding box center [1244, 63] width 140 height 33
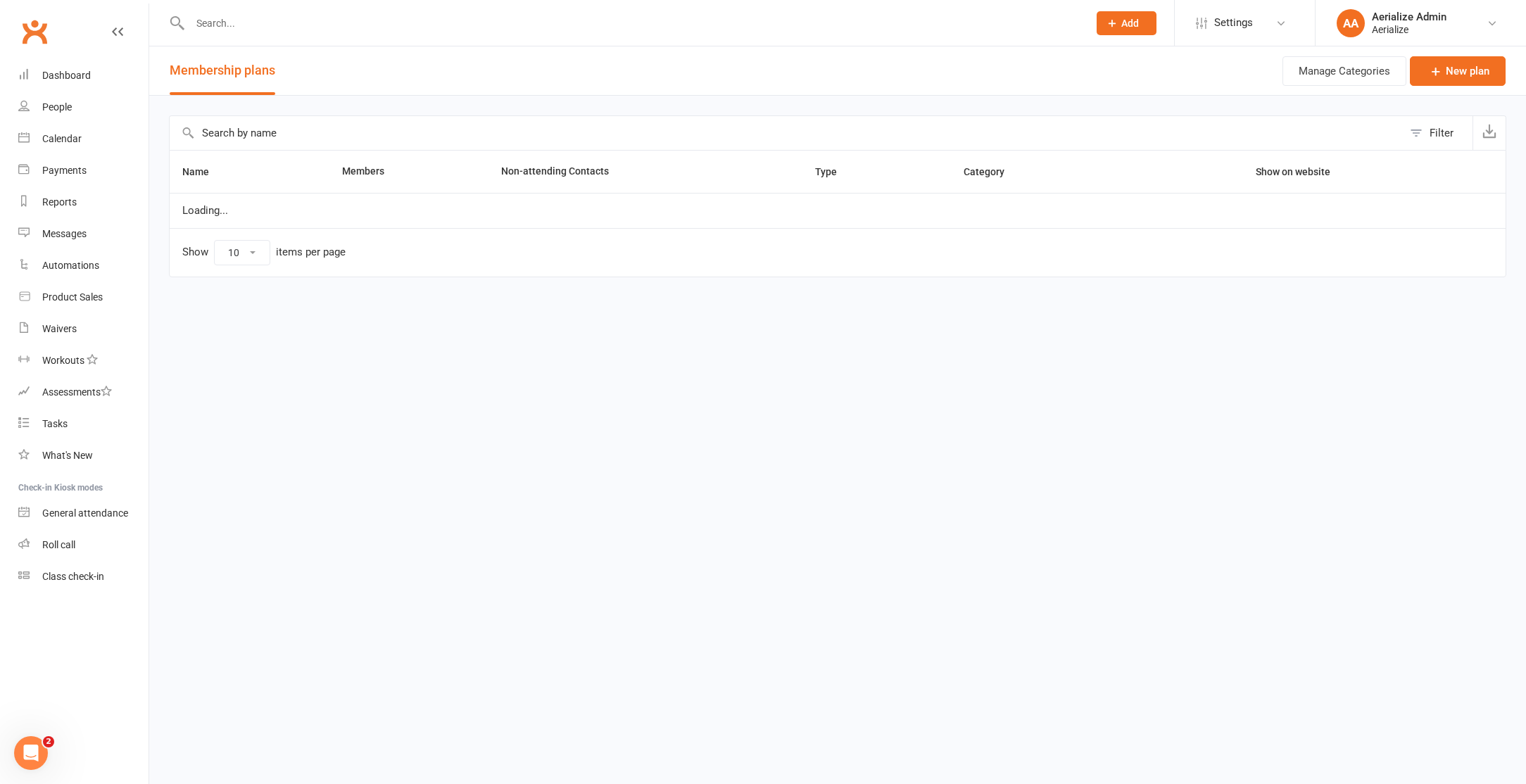
select select "100"
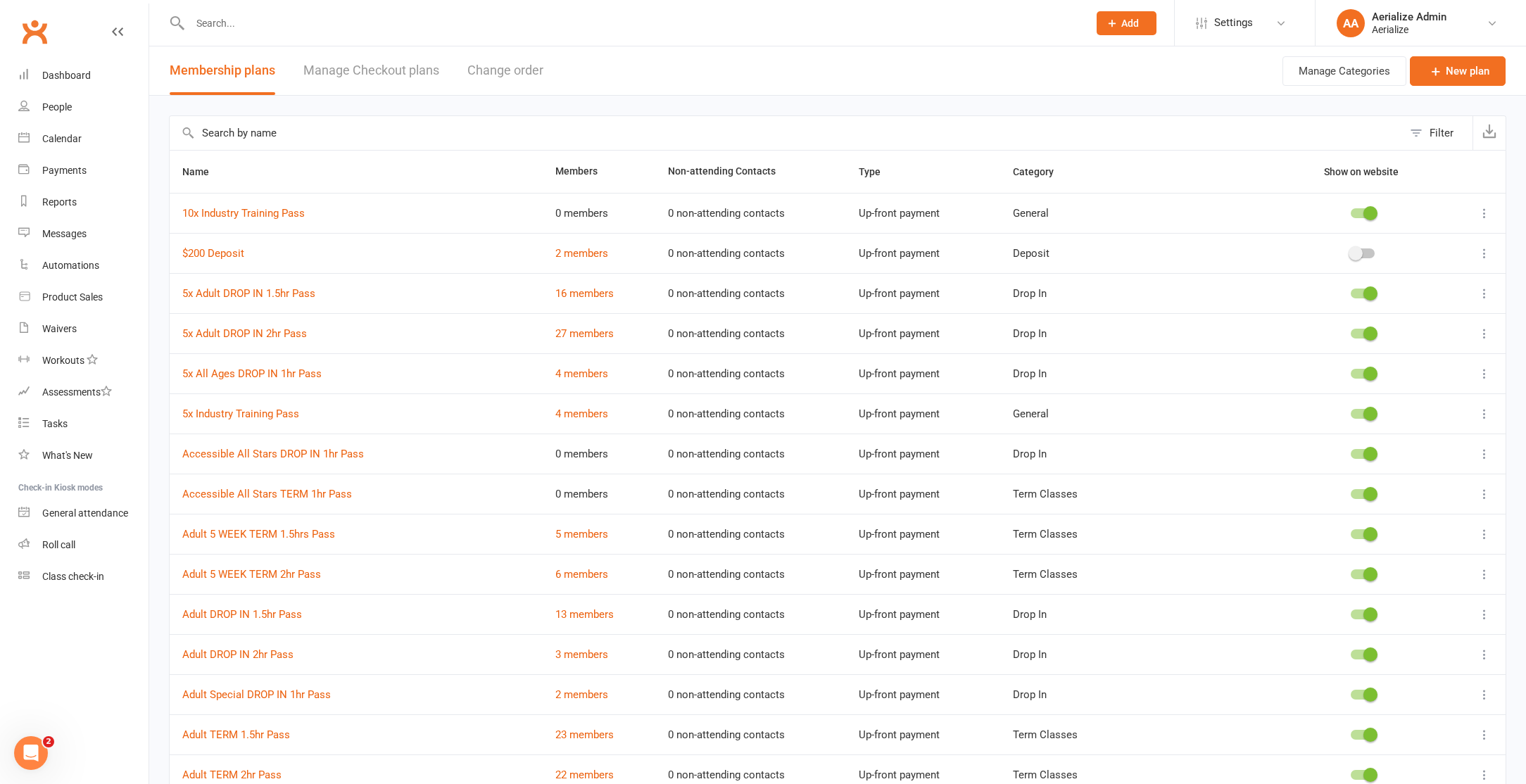
click at [1110, 21] on icon at bounding box center [1111, 23] width 13 height 13
drag, startPoint x: 951, startPoint y: 117, endPoint x: 1039, endPoint y: 112, distance: 88.1
click at [954, 117] on input "text" at bounding box center [787, 132] width 1233 height 33
click at [1487, 80] on link "New plan" at bounding box center [1456, 71] width 95 height 29
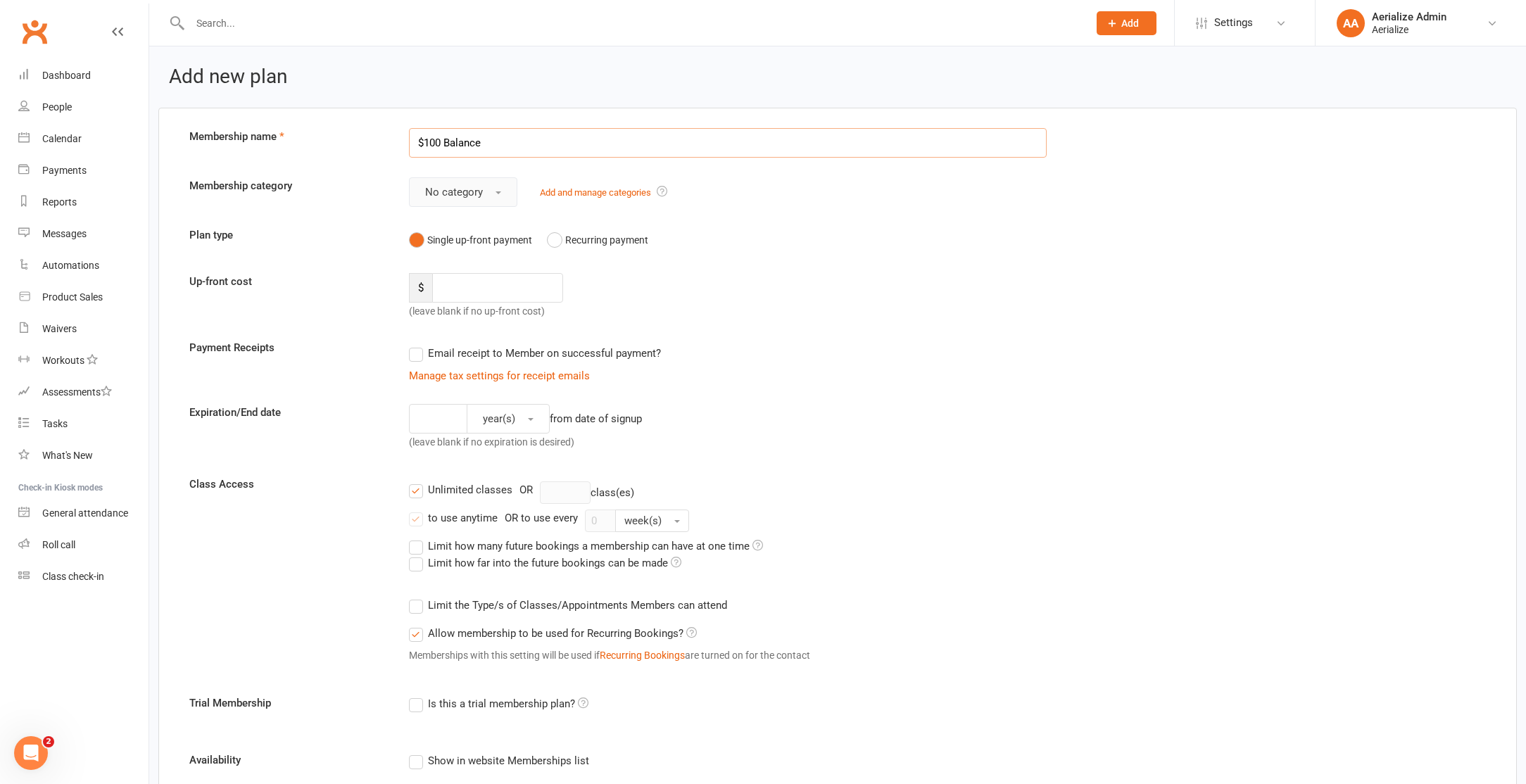
type input "$100 Balance"
click at [476, 196] on span "No category" at bounding box center [453, 191] width 58 height 13
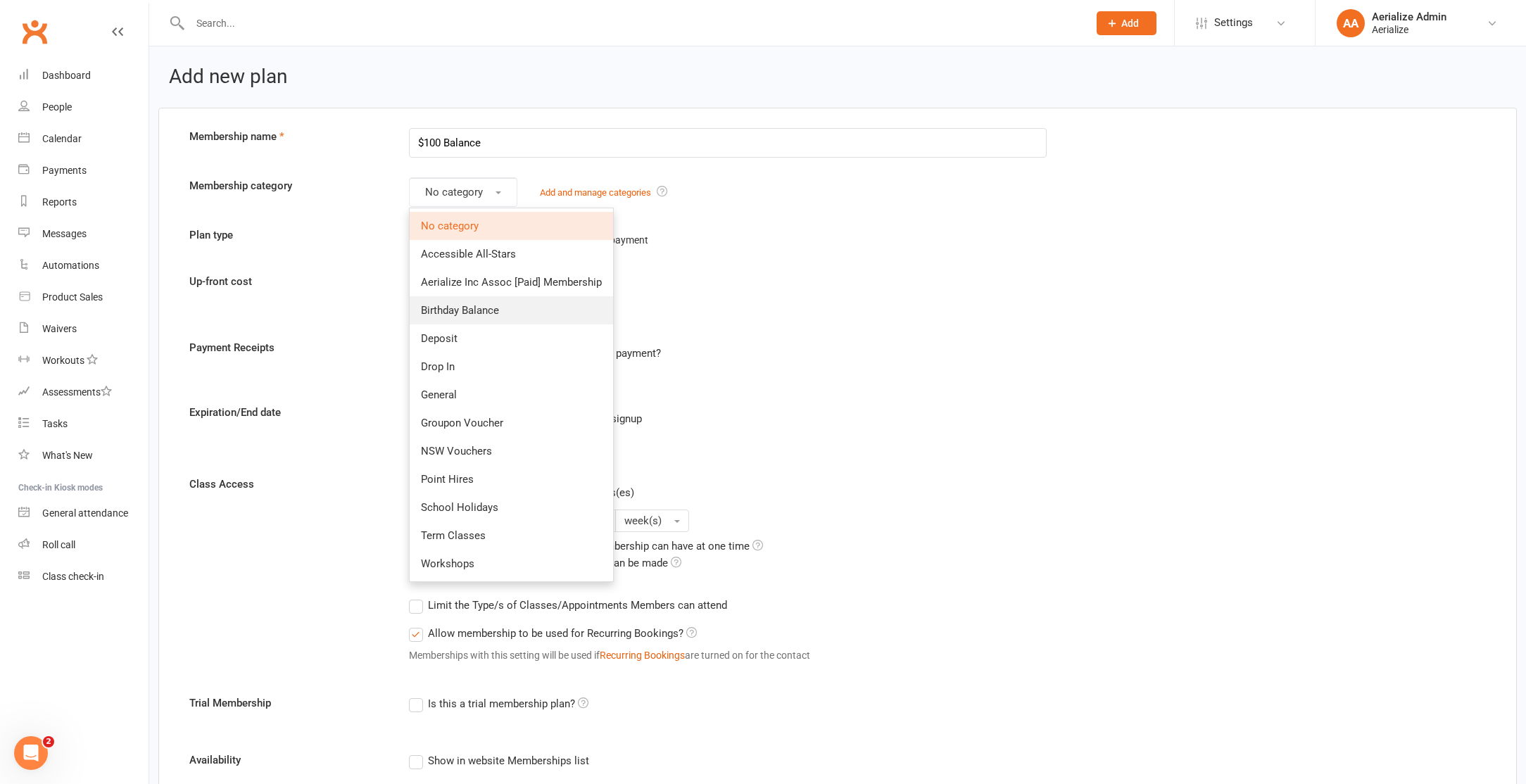
click at [475, 308] on span "Birthday Balance" at bounding box center [459, 310] width 78 height 13
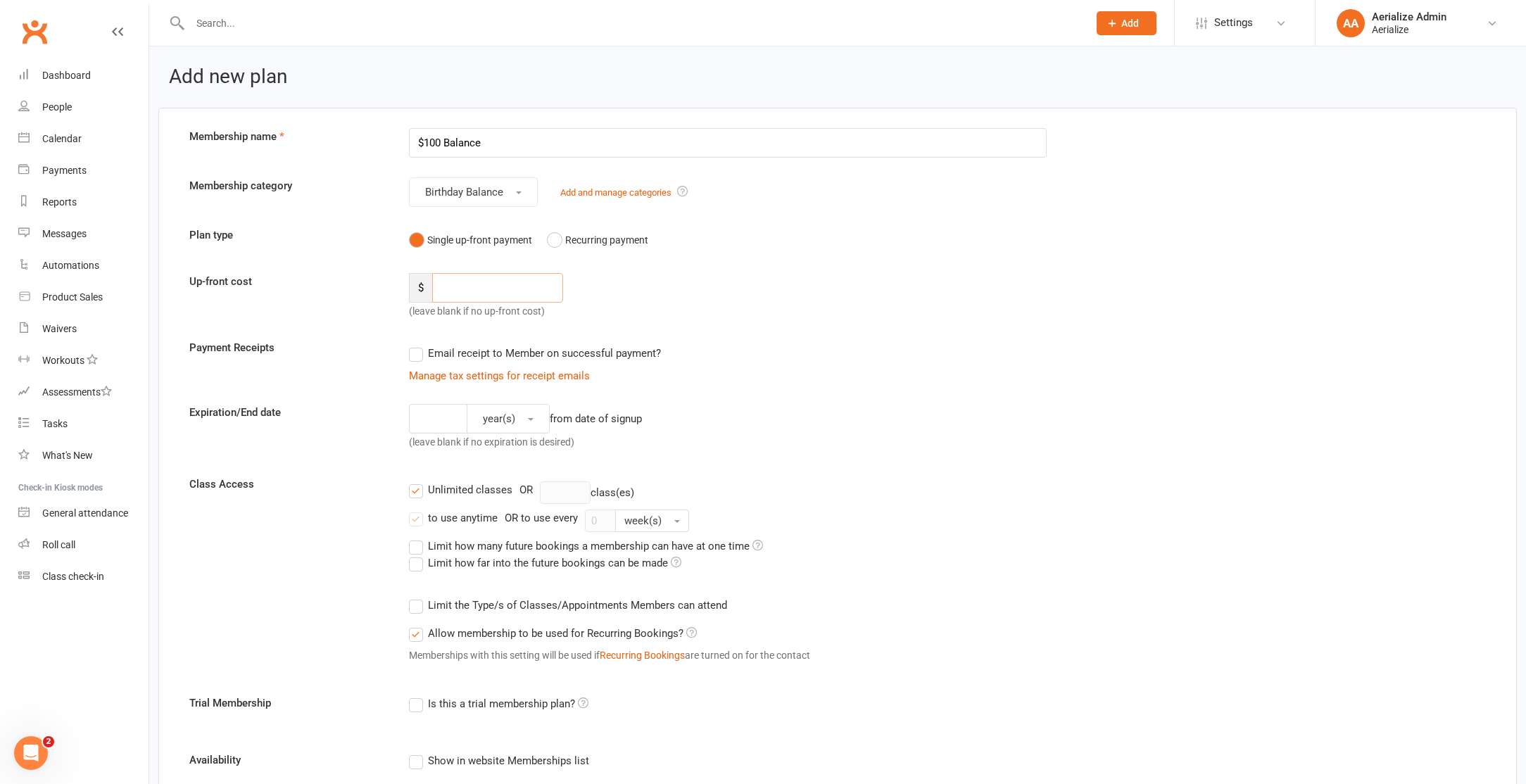
click at [475, 289] on input "number" at bounding box center [497, 288] width 131 height 29
type input "100"
click at [444, 425] on input "number" at bounding box center [438, 418] width 58 height 29
type input "3"
click at [495, 422] on span "year(s)" at bounding box center [499, 418] width 33 height 13
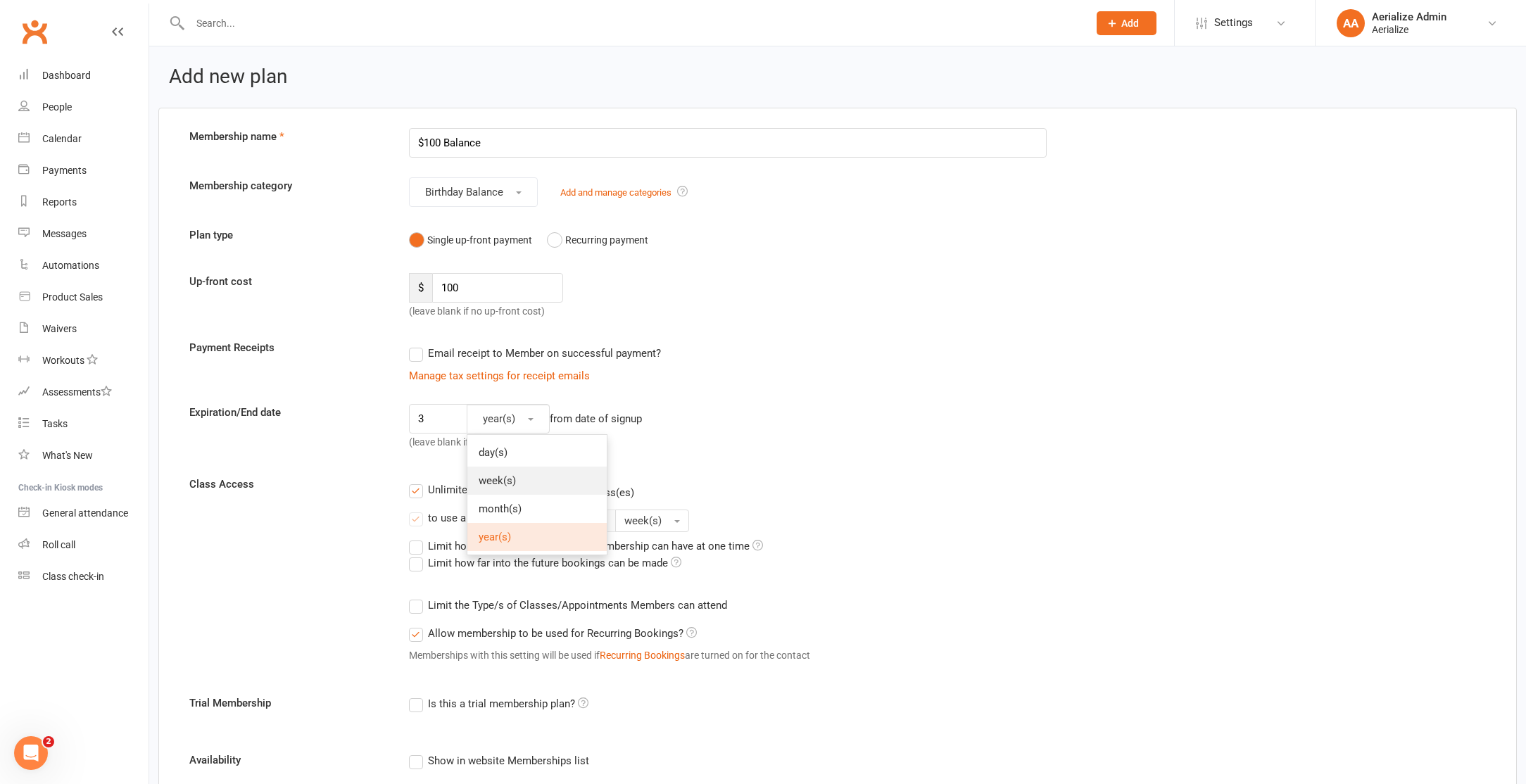
drag, startPoint x: 501, startPoint y: 482, endPoint x: 550, endPoint y: 494, distance: 50.4
click at [501, 482] on span "week(s)" at bounding box center [496, 480] width 37 height 13
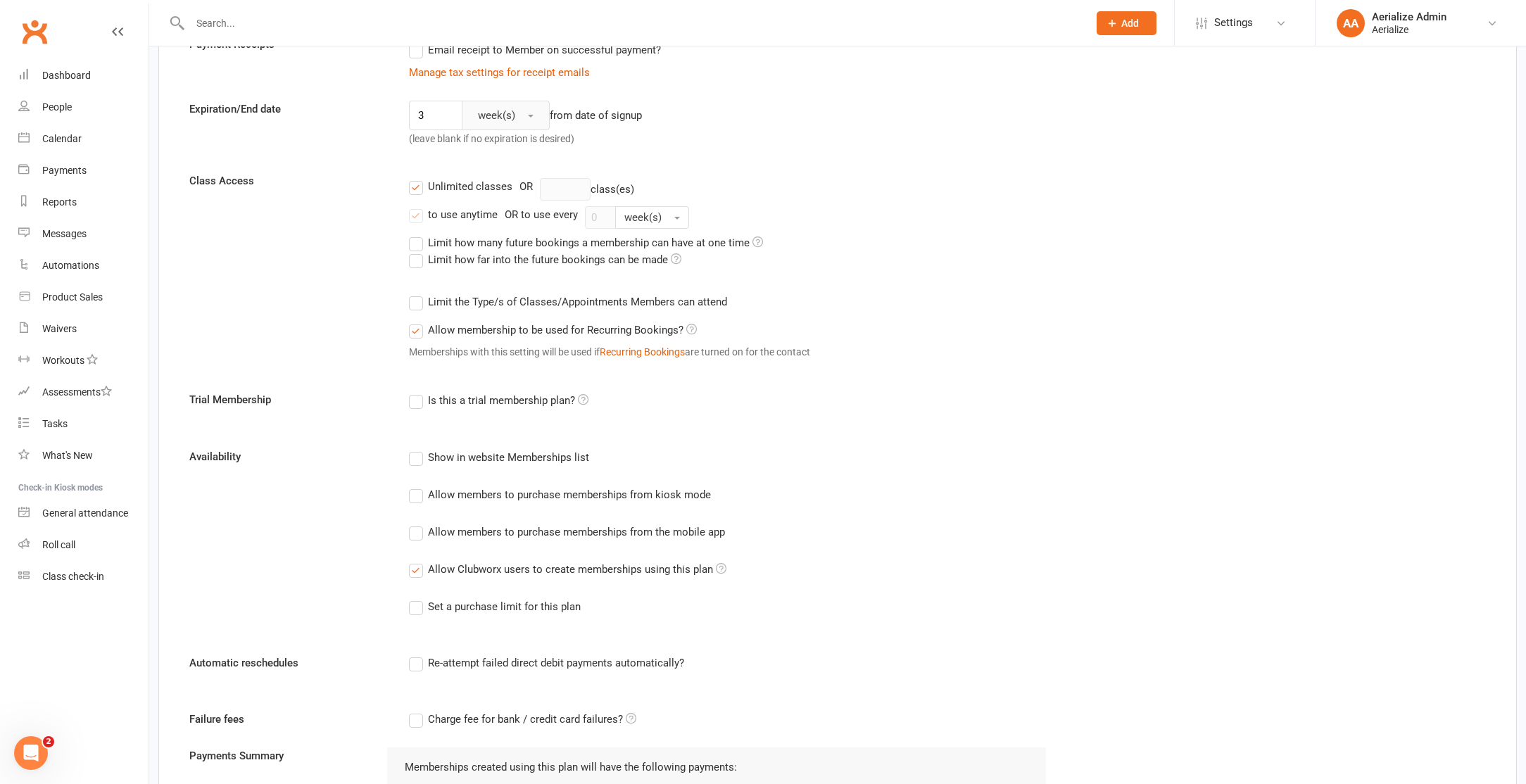
scroll to position [306, 0]
click at [407, 183] on div "Unlimited classes OR class(es) to use anytime OR to use every 0 week(s) Limit h…" at bounding box center [947, 269] width 1097 height 198
drag, startPoint x: 411, startPoint y: 185, endPoint x: 418, endPoint y: 203, distance: 19.3
click at [410, 185] on label "Unlimited classes" at bounding box center [460, 185] width 103 height 17
click at [410, 176] on input "Unlimited classes" at bounding box center [413, 176] width 9 height 0
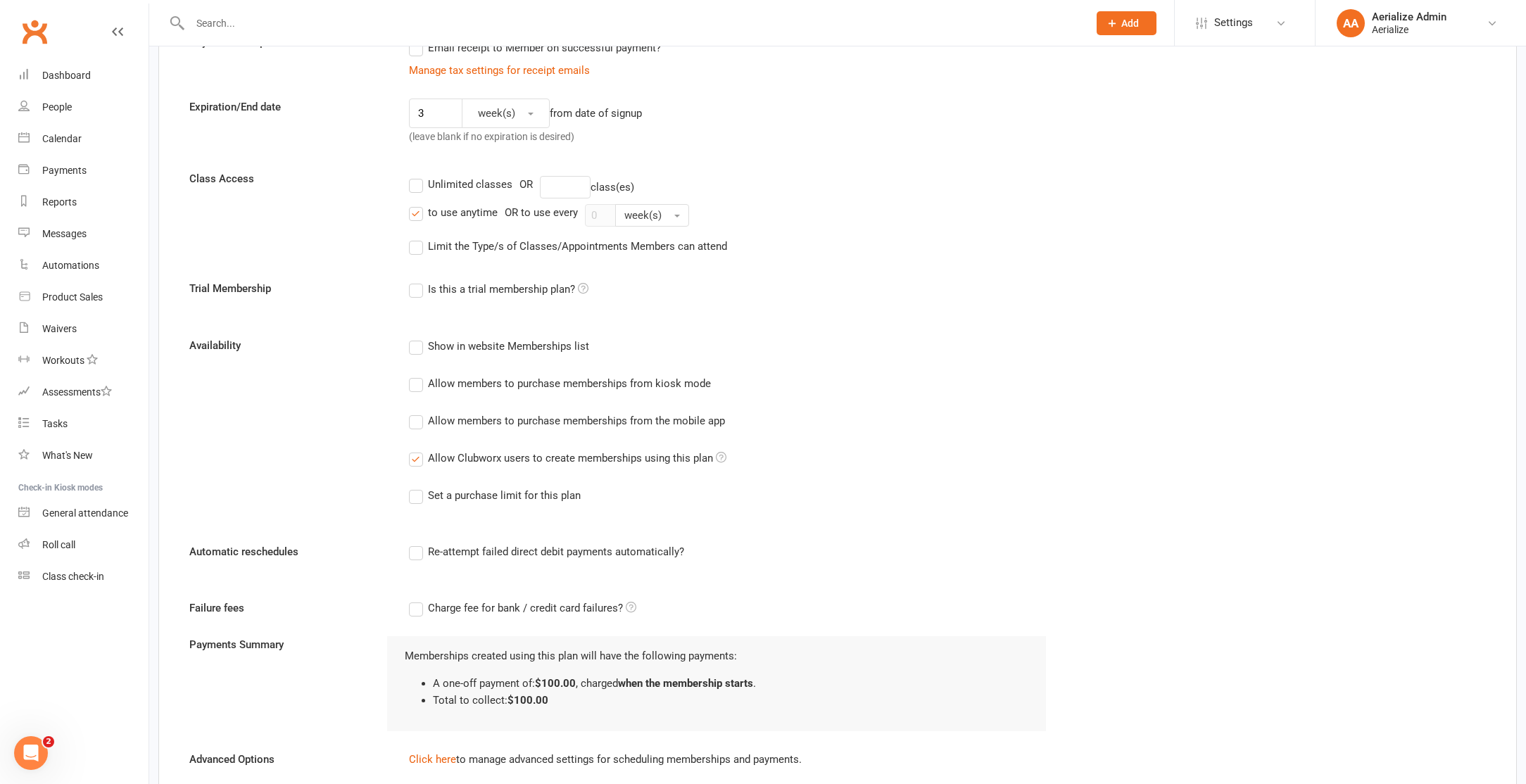
drag, startPoint x: 419, startPoint y: 209, endPoint x: 419, endPoint y: 223, distance: 14.0
click at [419, 209] on label "to use anytime" at bounding box center [453, 213] width 88 height 17
click at [418, 204] on input "to use anytime" at bounding box center [413, 204] width 9 height 0
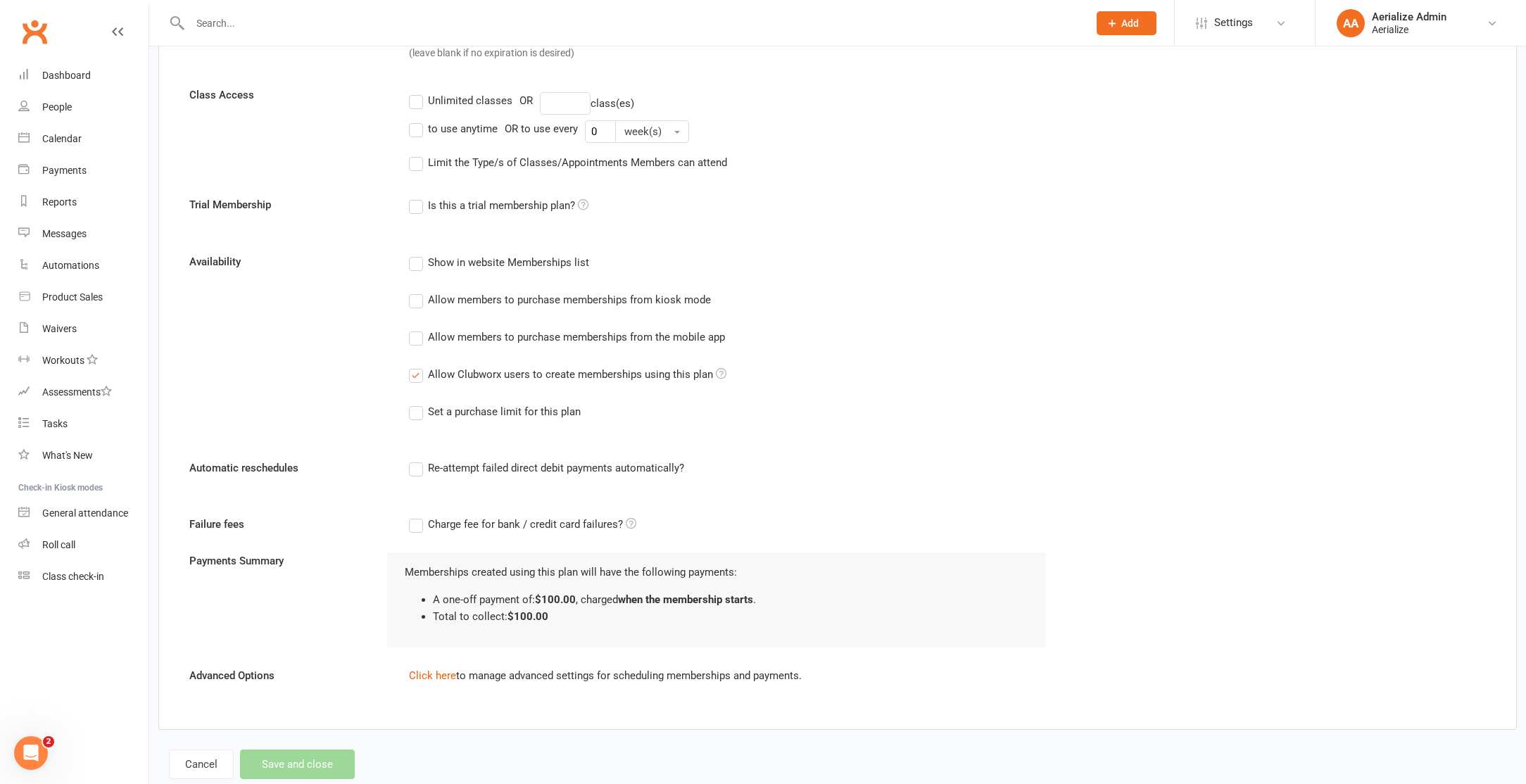
scroll to position [424, 0]
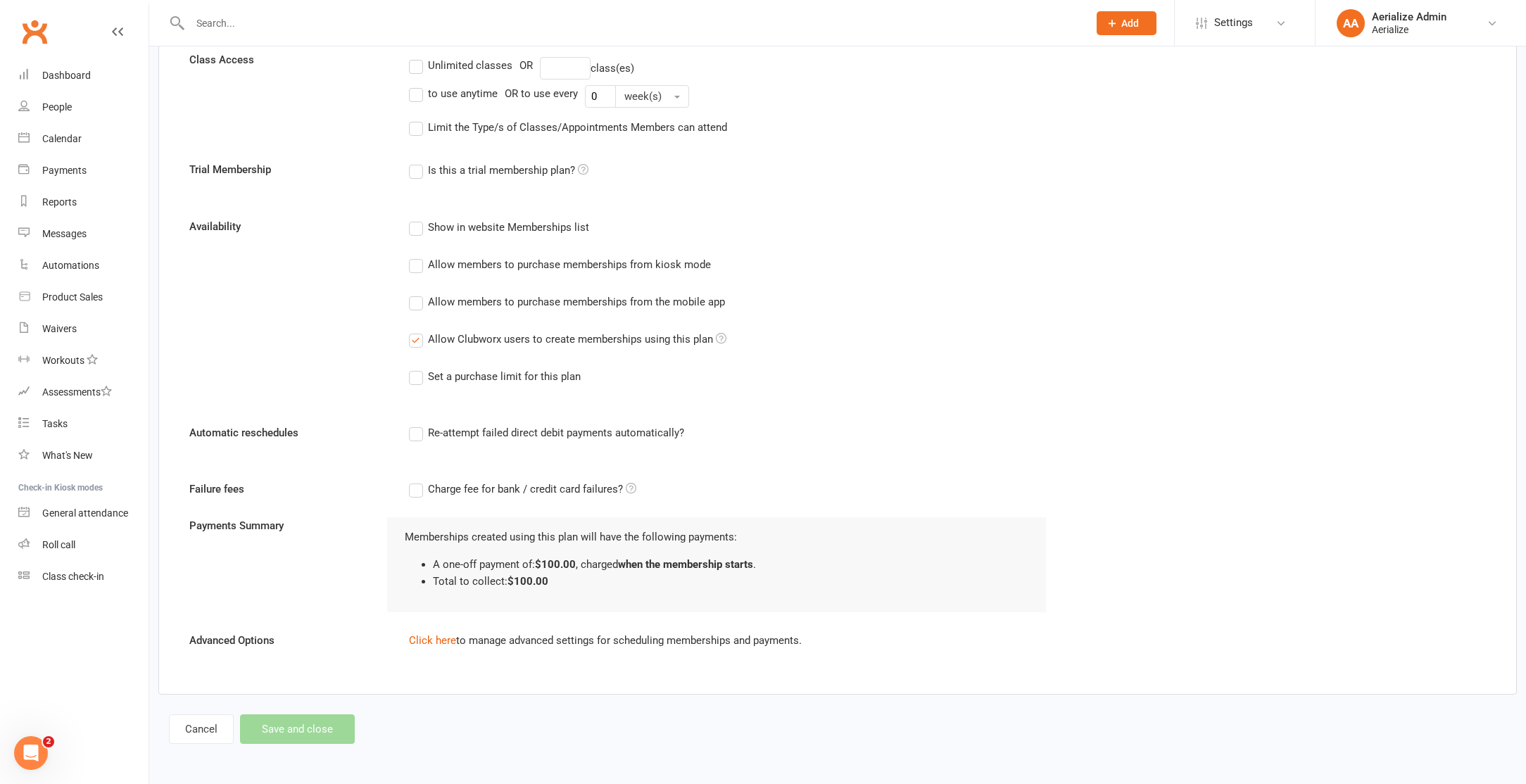
click at [415, 339] on label "Allow Clubworx users to create memberships using this plan" at bounding box center [568, 339] width 318 height 17
click at [415, 331] on input "Allow Clubworx users to create memberships using this plan" at bounding box center [413, 331] width 9 height 0
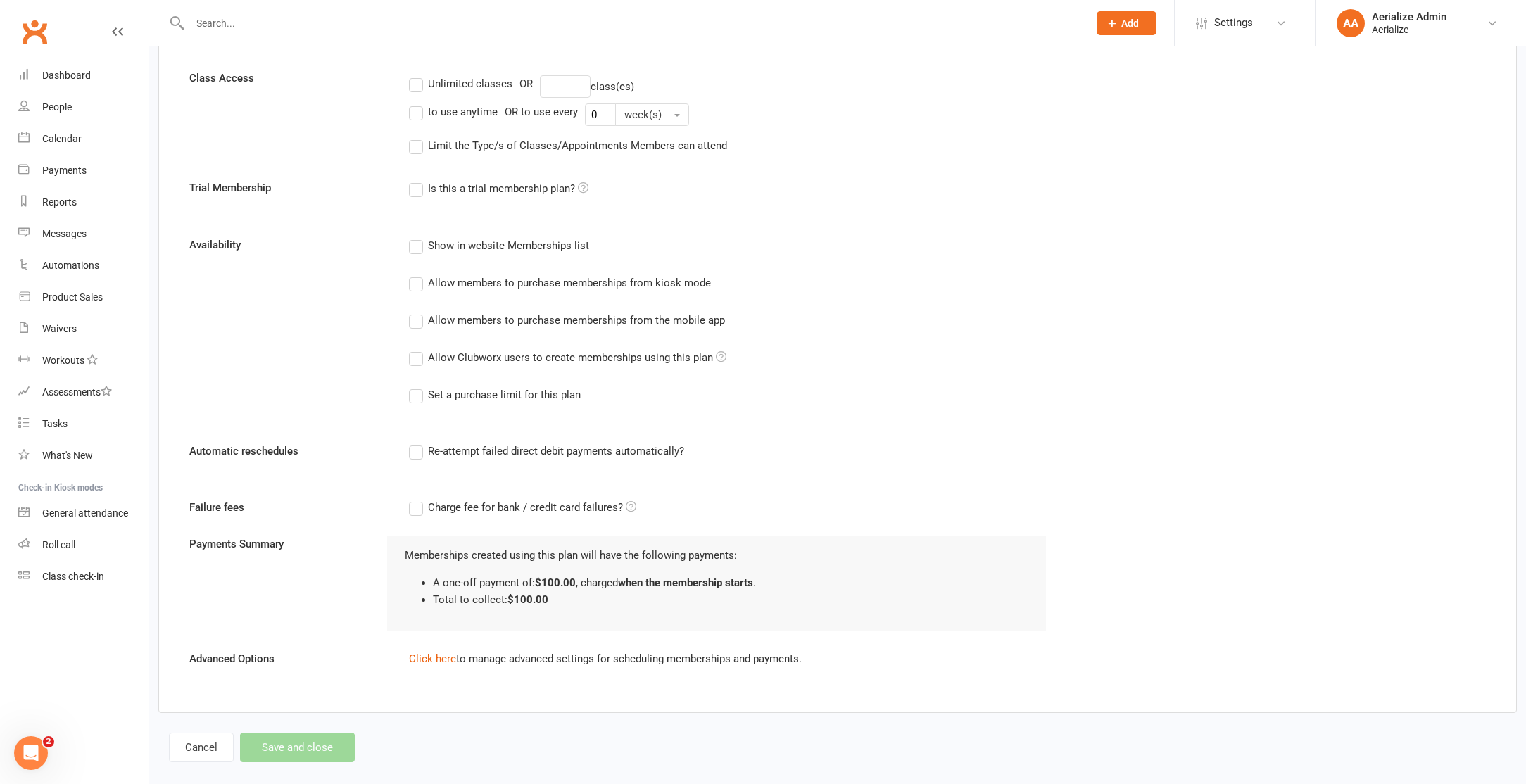
scroll to position [404, 0]
click at [552, 88] on input "number" at bounding box center [565, 88] width 51 height 22
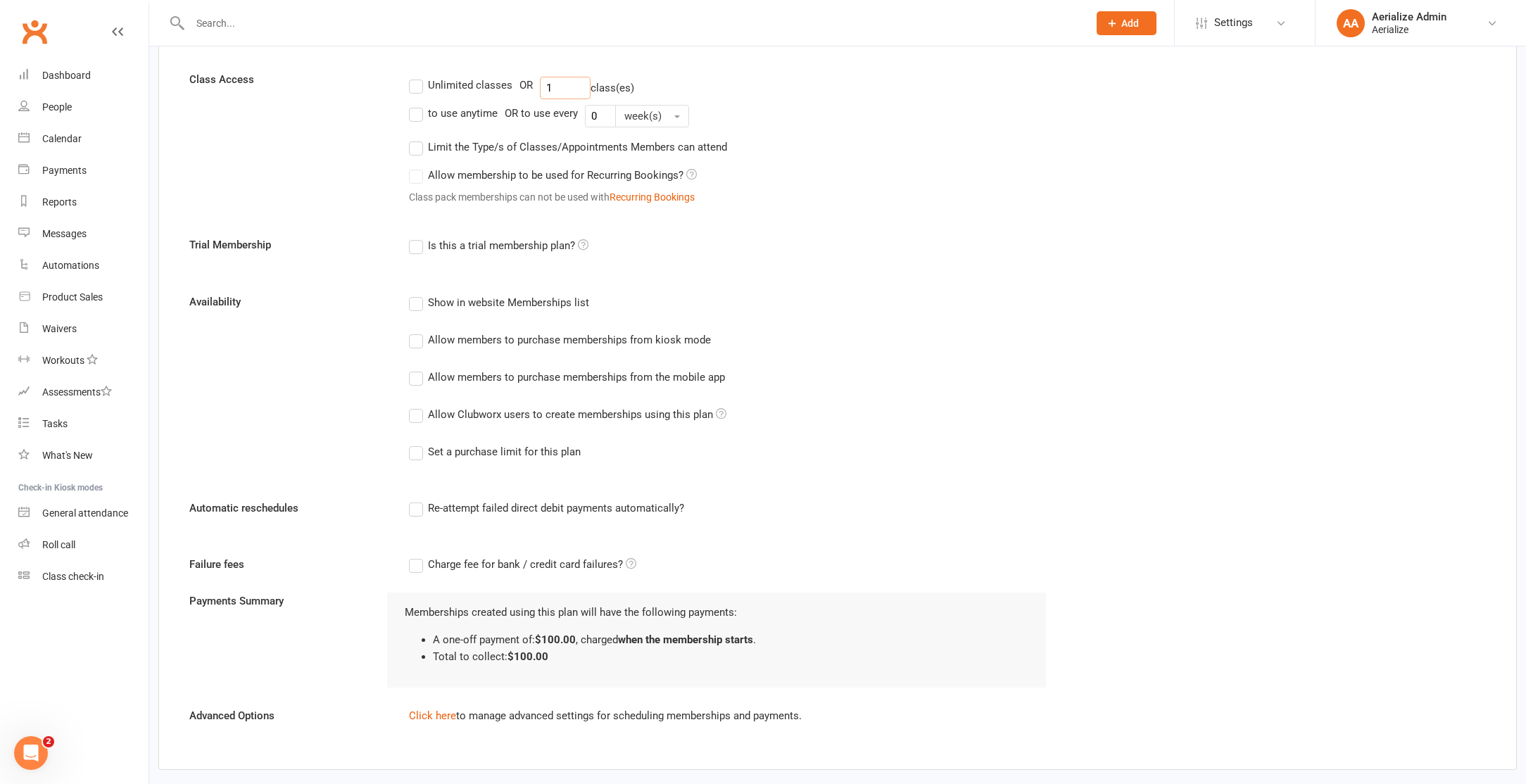
type input "1"
click at [675, 499] on form "Membership name $100 Balance Membership category Birthday Balance Add and manag…" at bounding box center [837, 227] width 1317 height 1006
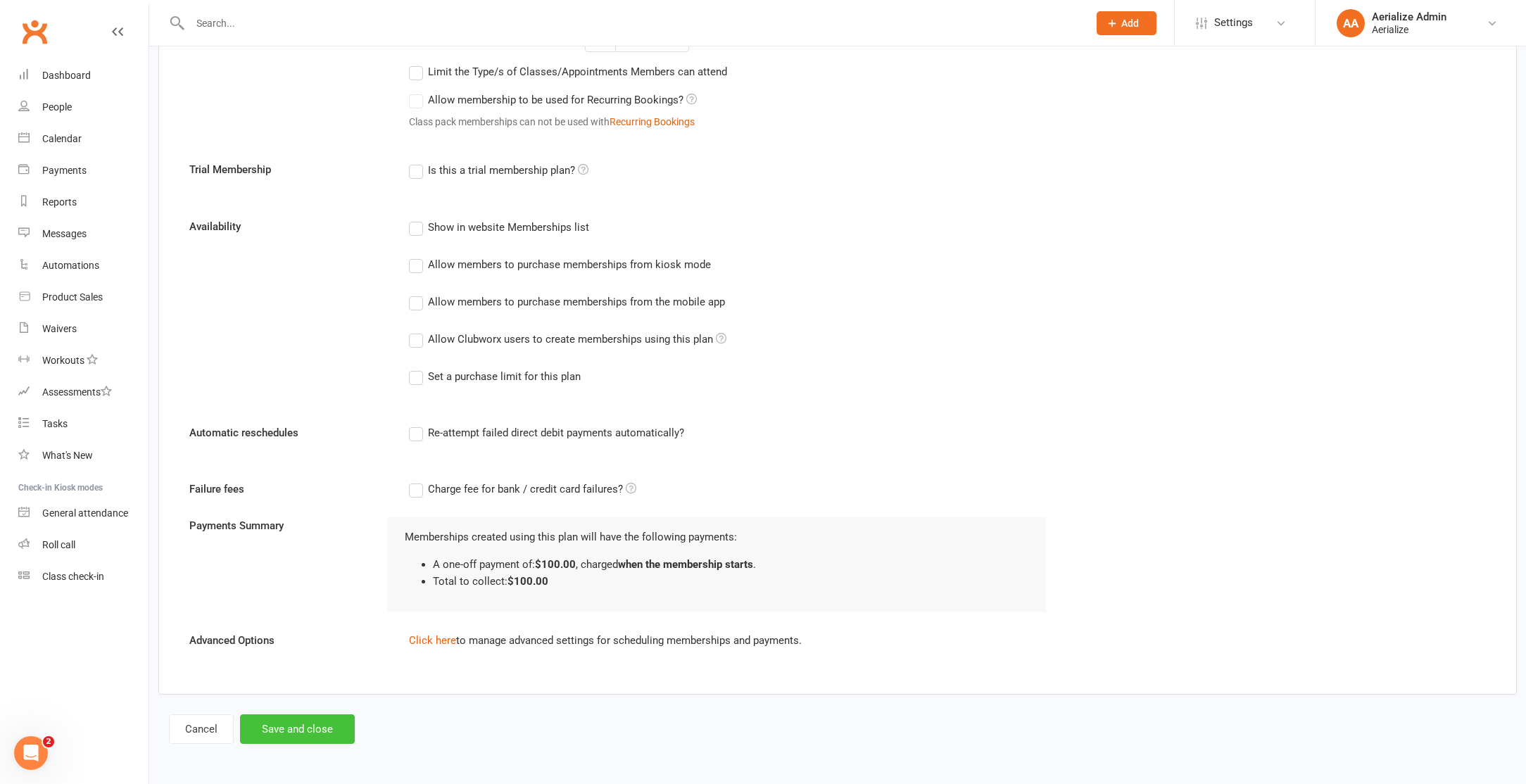
click at [346, 728] on button "Save and close" at bounding box center [297, 729] width 115 height 29
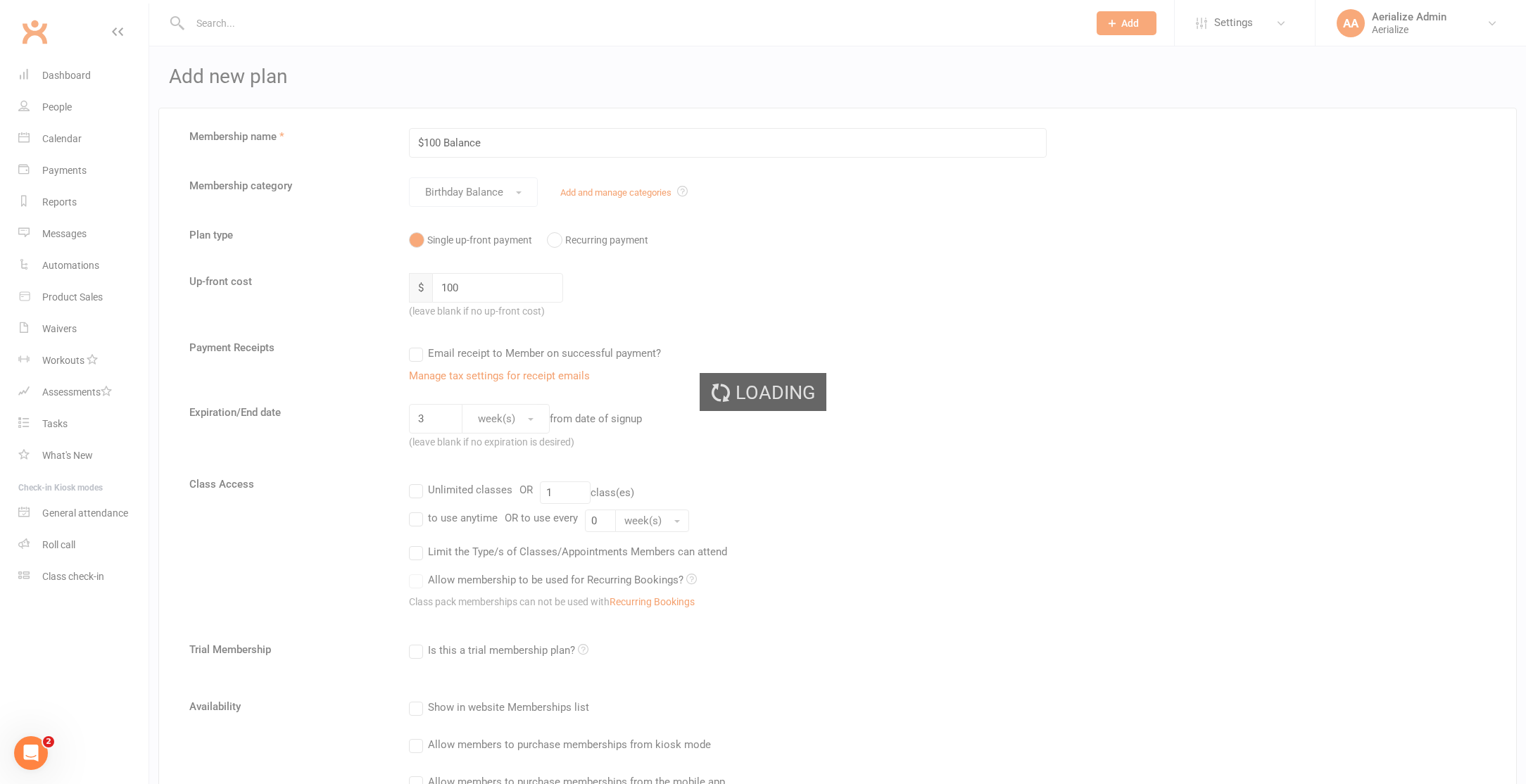
select select "100"
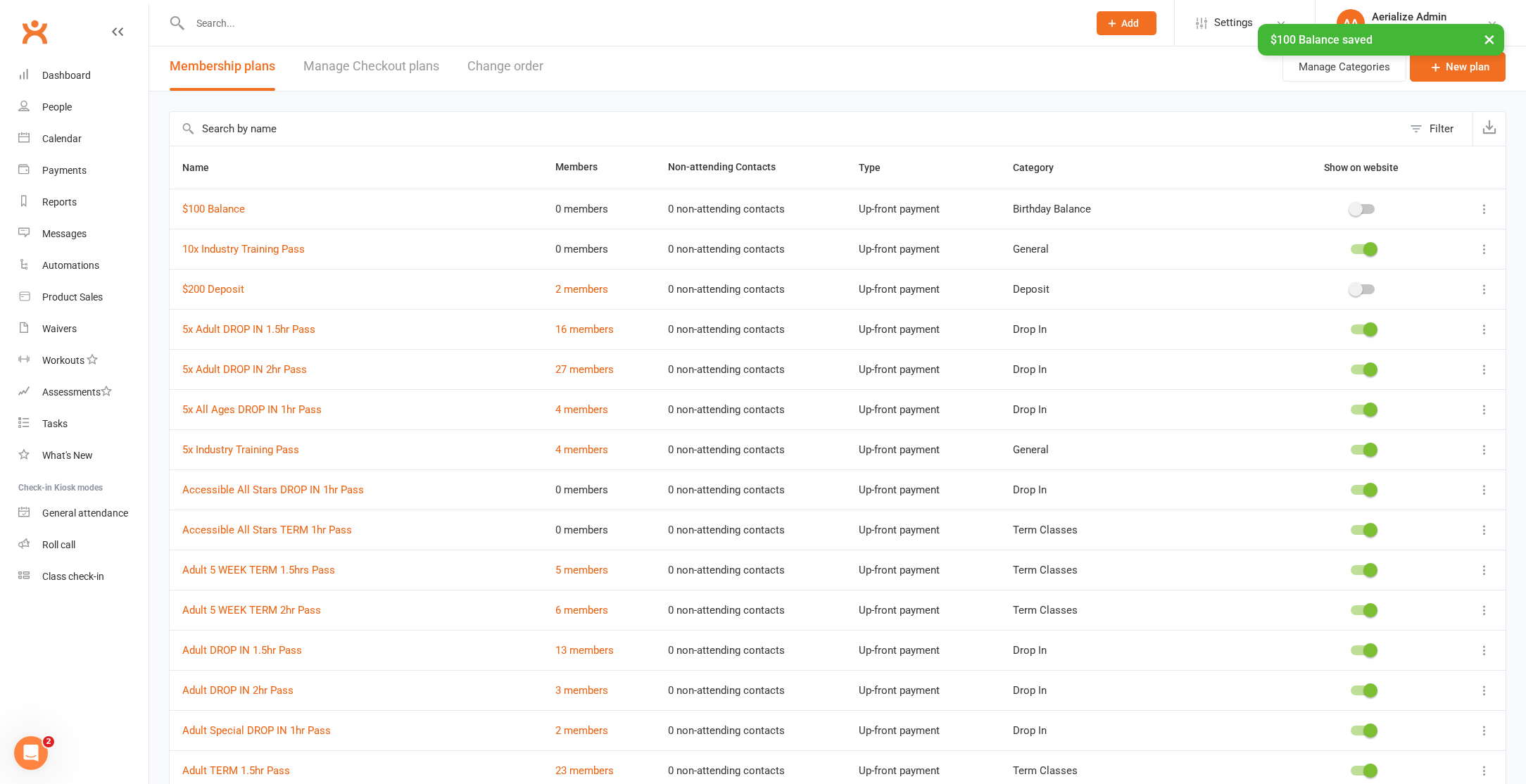
scroll to position [5, 0]
click at [410, 67] on link "Manage Checkout plans" at bounding box center [371, 65] width 136 height 49
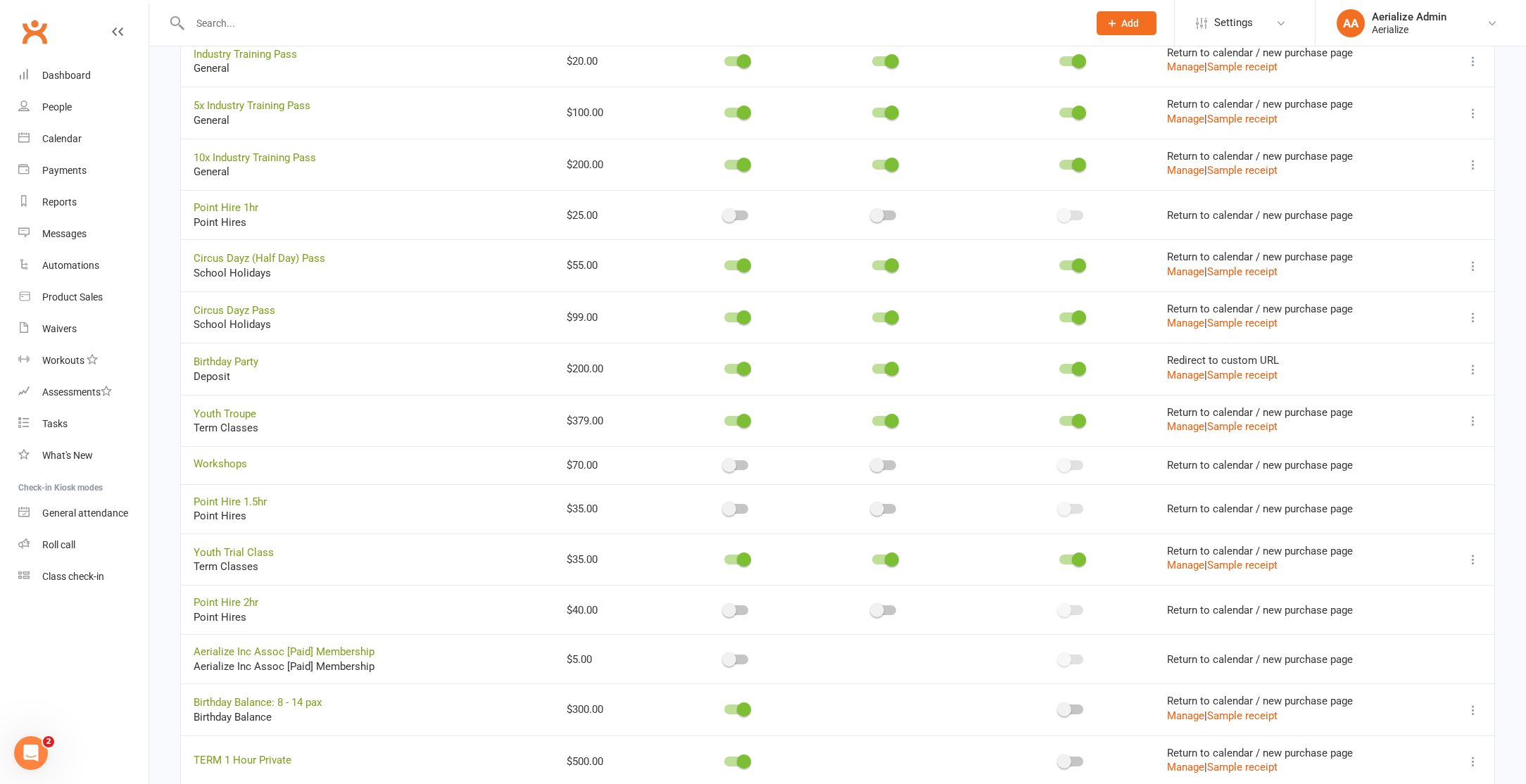
scroll to position [1916, 0]
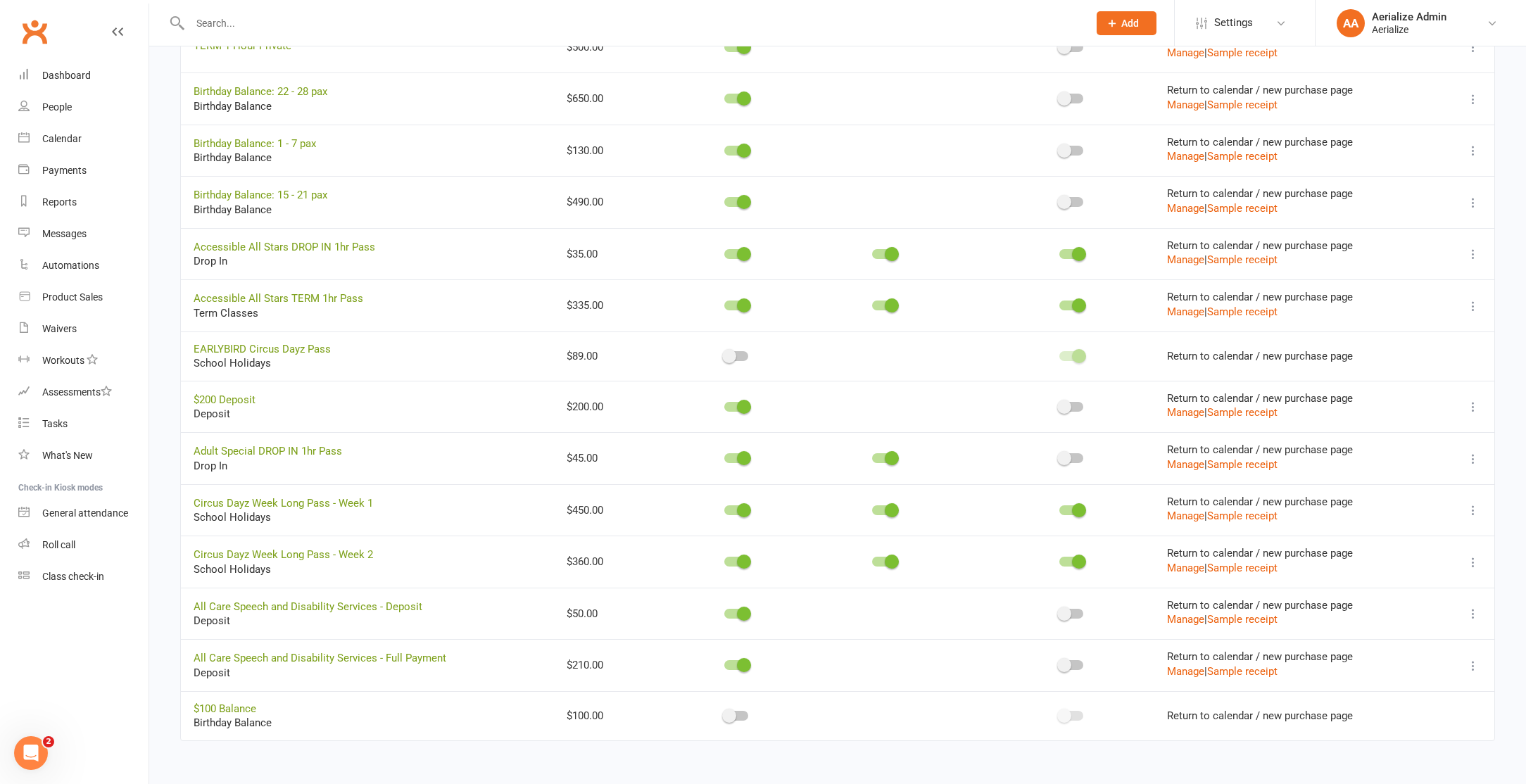
click at [731, 721] on span at bounding box center [729, 715] width 14 height 14
click at [724, 714] on input "checkbox" at bounding box center [724, 714] width 0 height 0
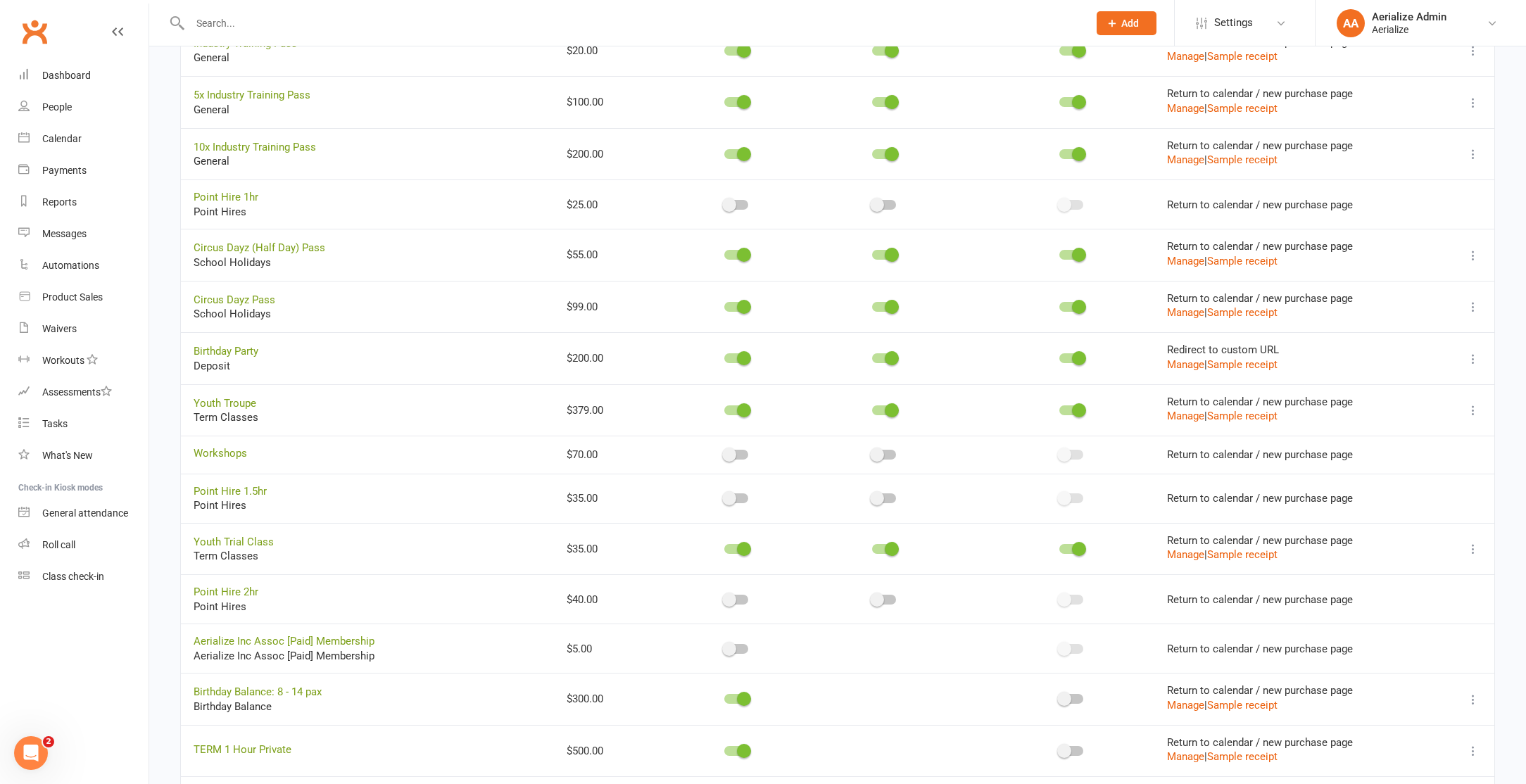
scroll to position [1917, 0]
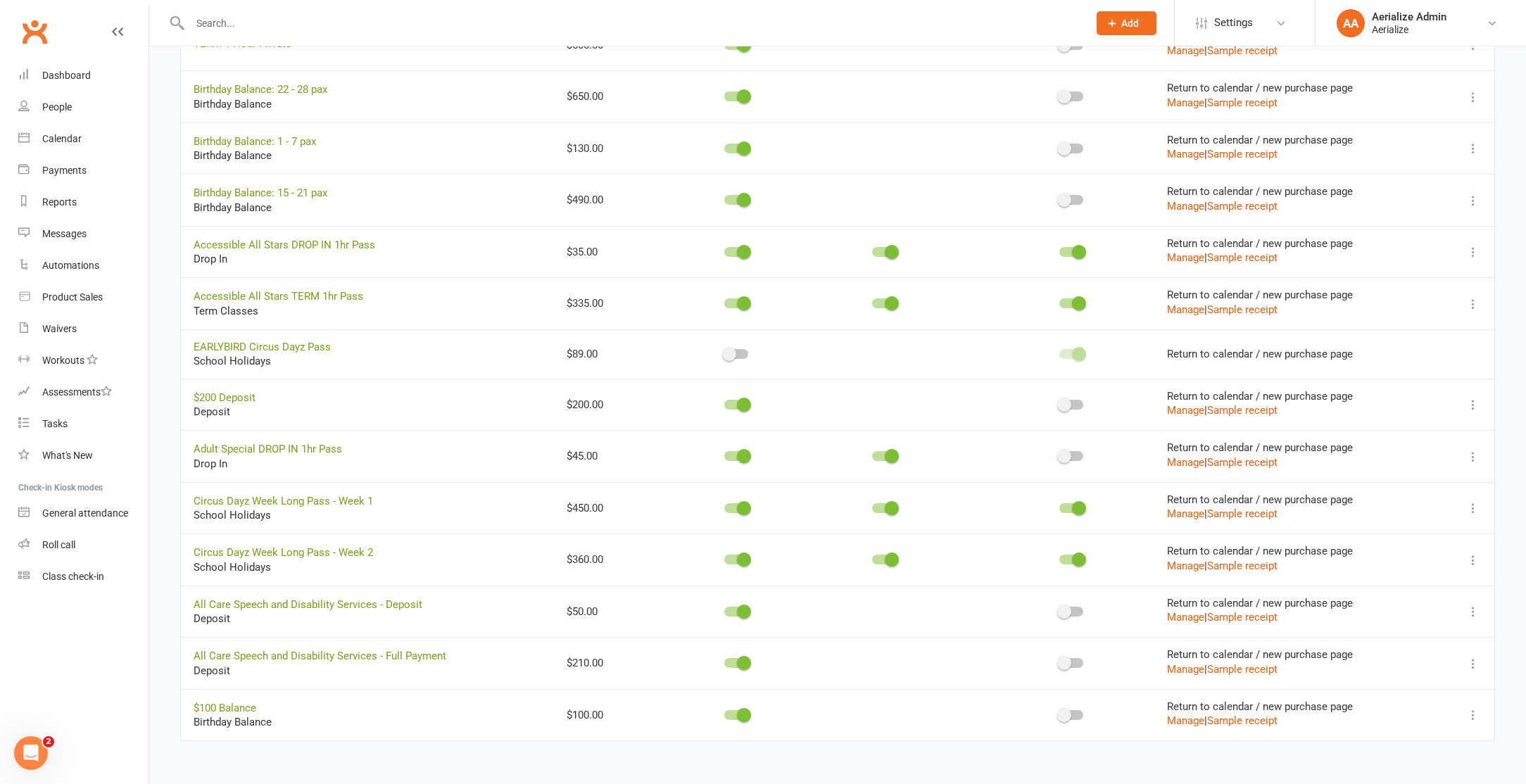
click at [1052, 712] on td at bounding box center [1071, 714] width 167 height 52
drag, startPoint x: 1072, startPoint y: 717, endPoint x: 1082, endPoint y: 718, distance: 10.0
click at [1072, 717] on div at bounding box center [1071, 714] width 24 height 9
click at [1059, 713] on input "checkbox" at bounding box center [1059, 713] width 0 height 0
click at [1475, 715] on icon at bounding box center [1473, 714] width 14 height 14
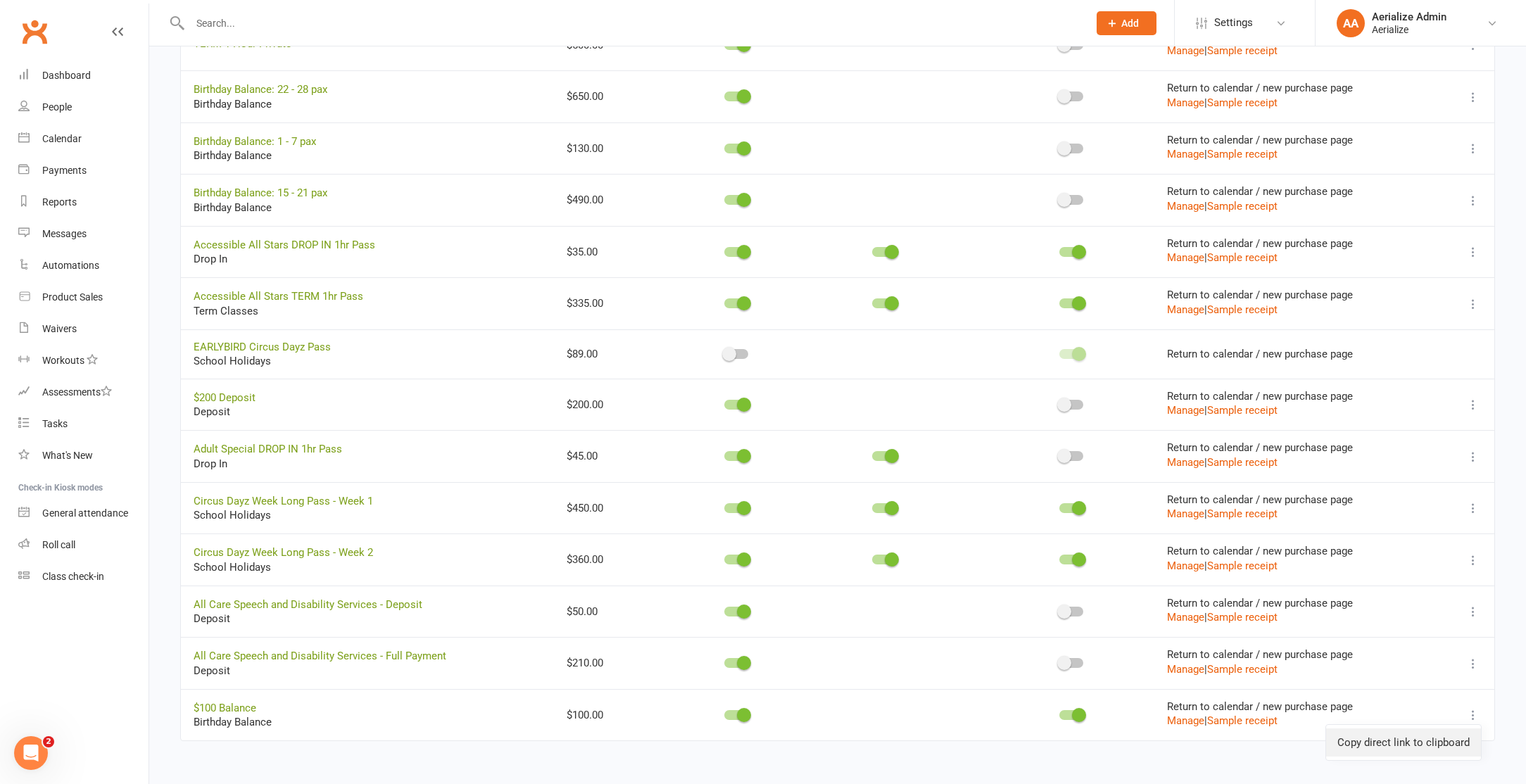
click at [1446, 735] on link "Copy direct link to clipboard" at bounding box center [1403, 742] width 155 height 28
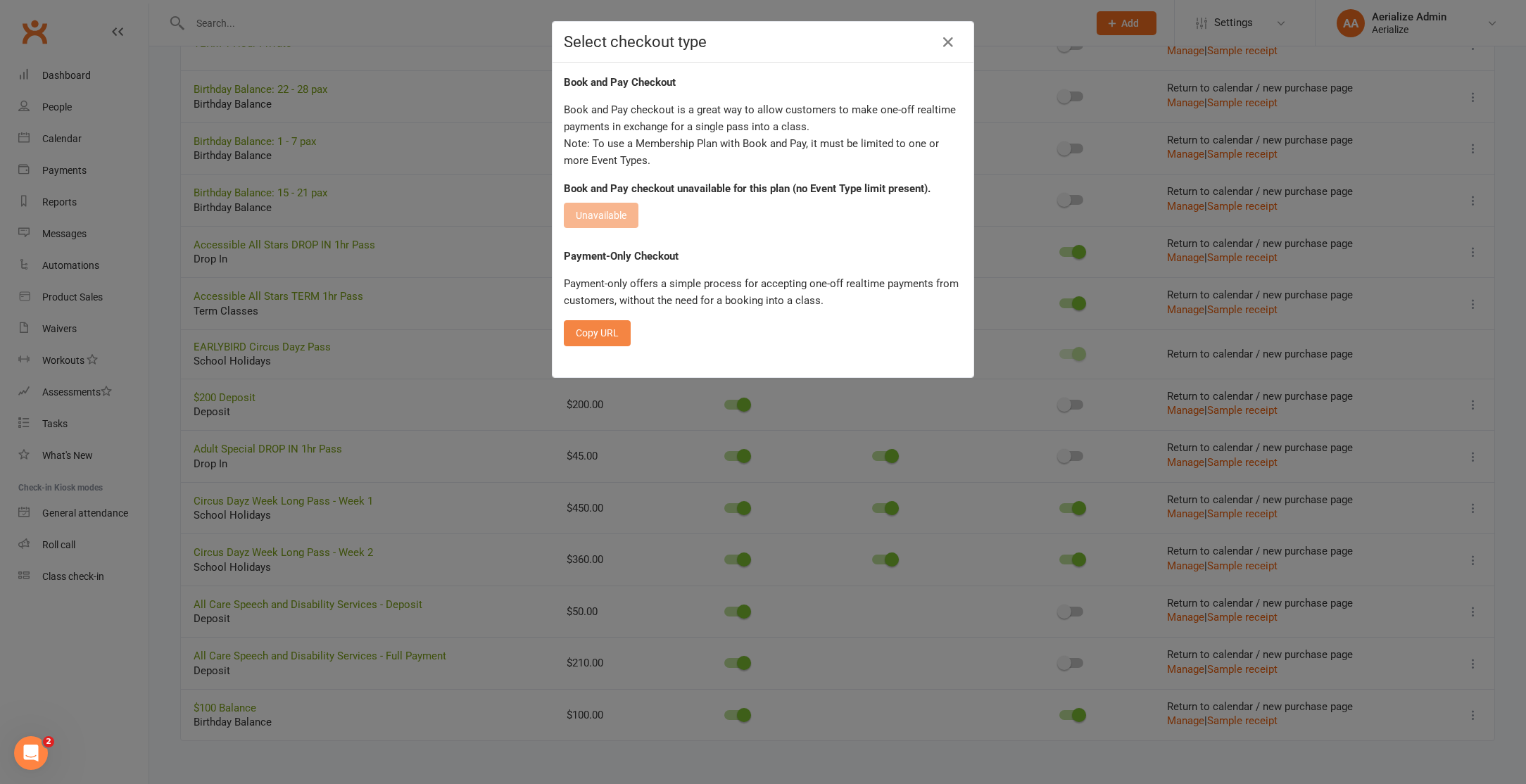
click at [597, 338] on button "Copy URL" at bounding box center [597, 333] width 67 height 26
